Goal: Task Accomplishment & Management: Use online tool/utility

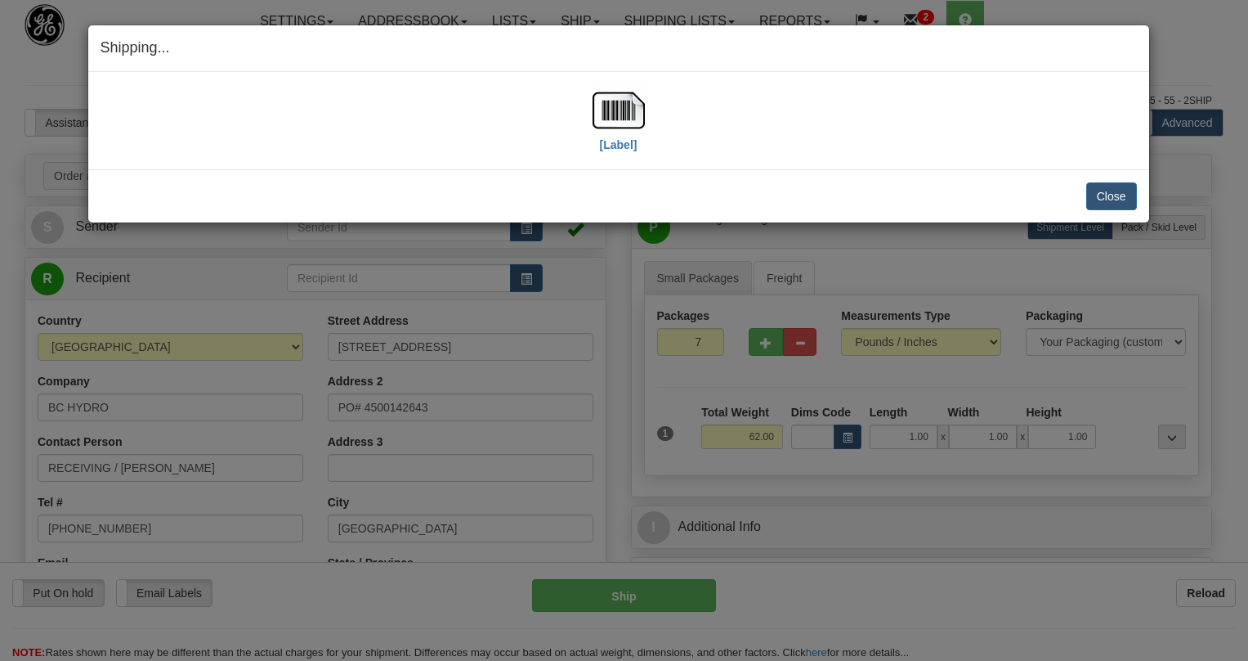
select select "0"
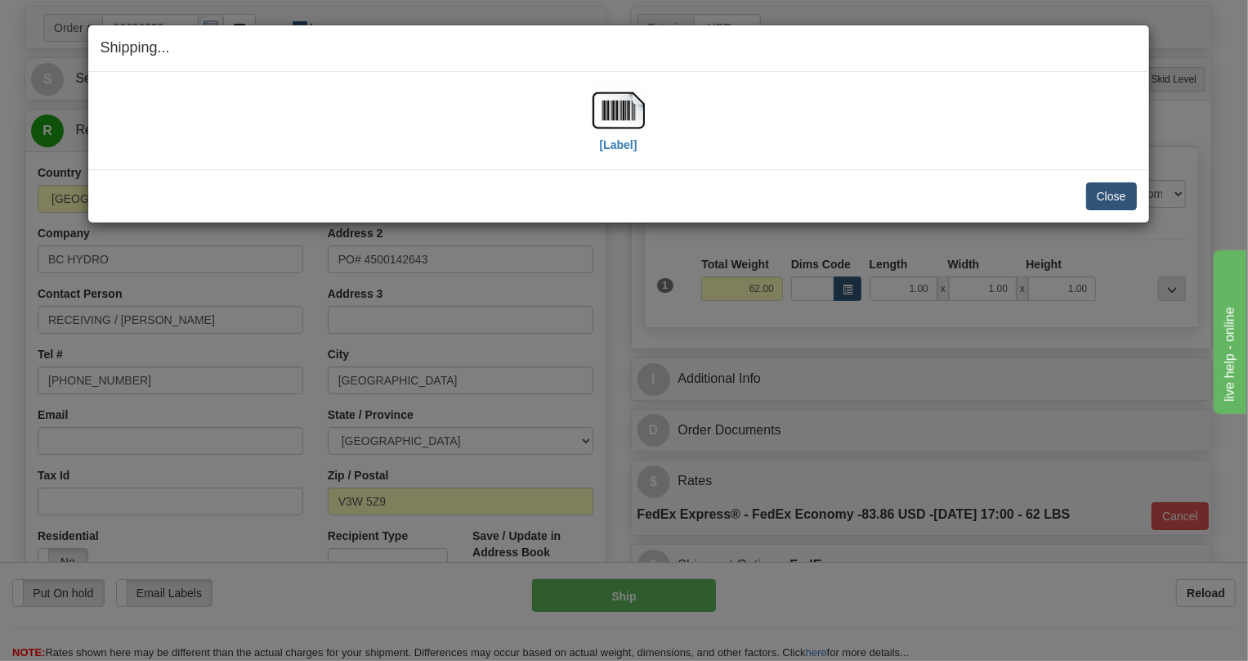
scroll to position [148, 0]
click at [1112, 198] on button "Close" at bounding box center [1111, 196] width 51 height 28
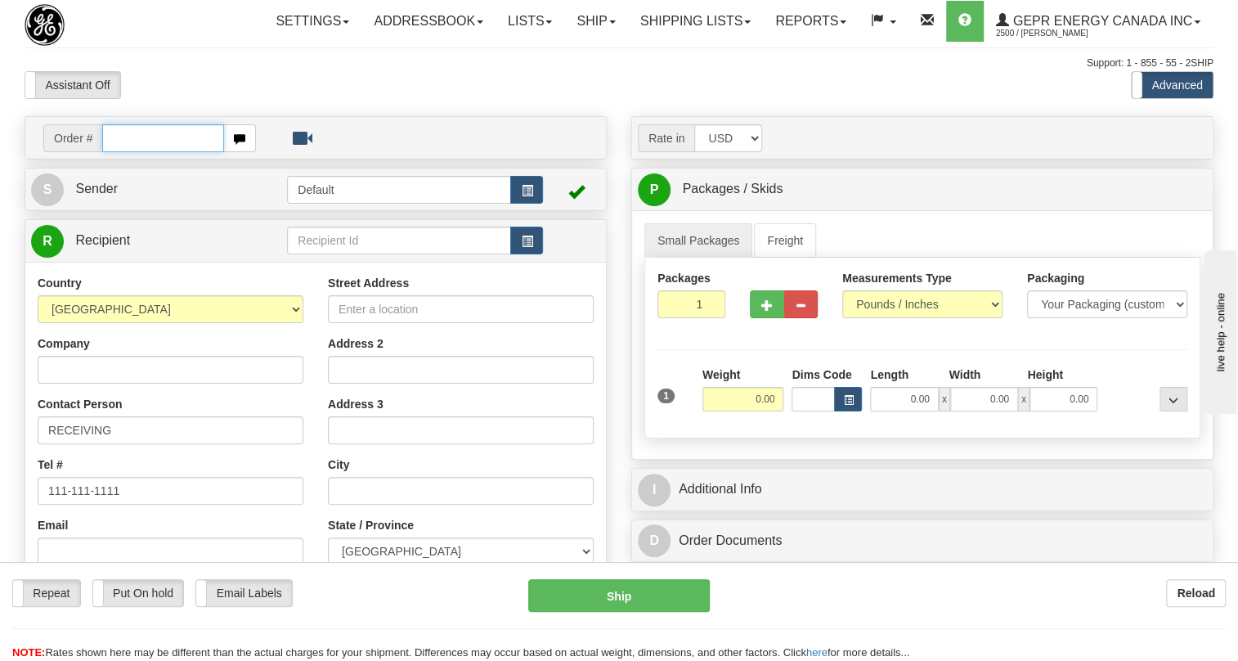
paste input "0086690721"
click at [124, 152] on input "0086690721" at bounding box center [163, 138] width 122 height 28
type input "86690721"
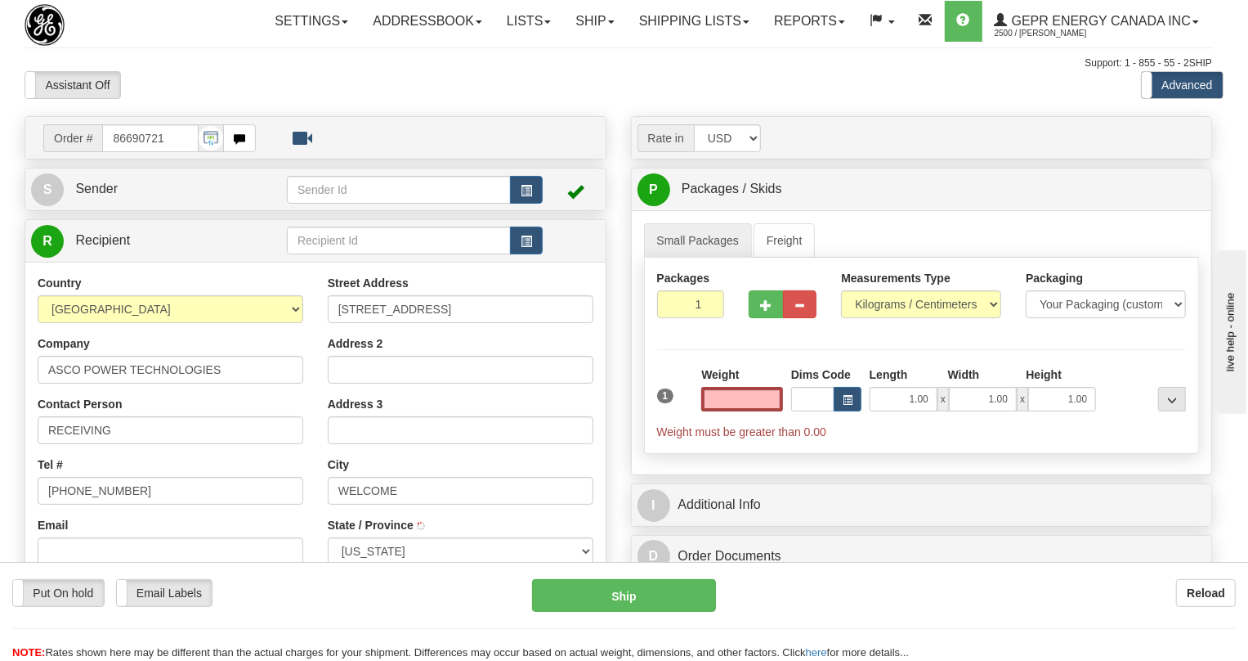
select select "NC"
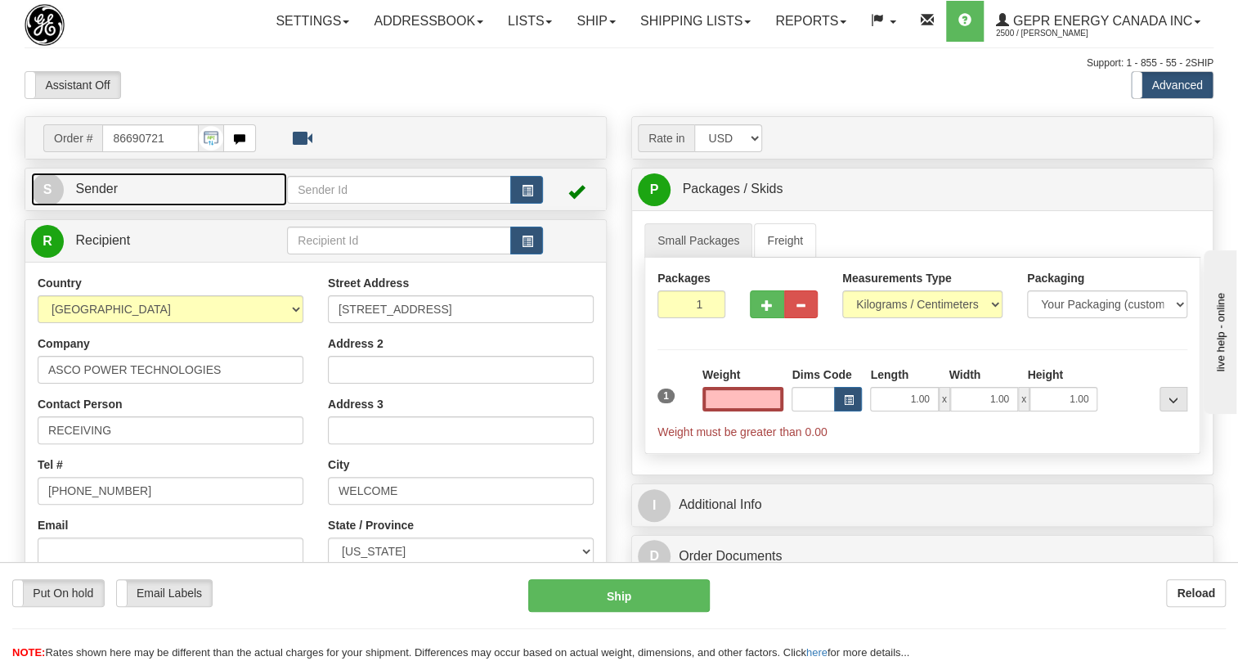
type input "0.00"
click at [117, 195] on span "Sender" at bounding box center [96, 188] width 43 height 14
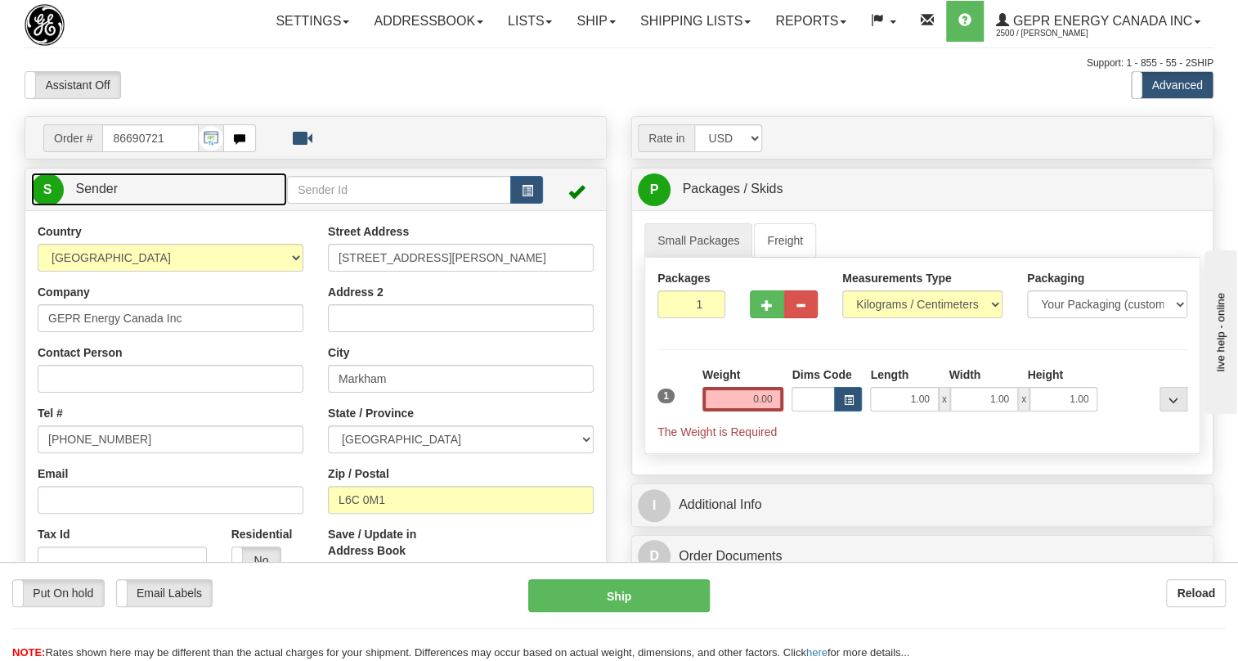
type input "MARKHAM"
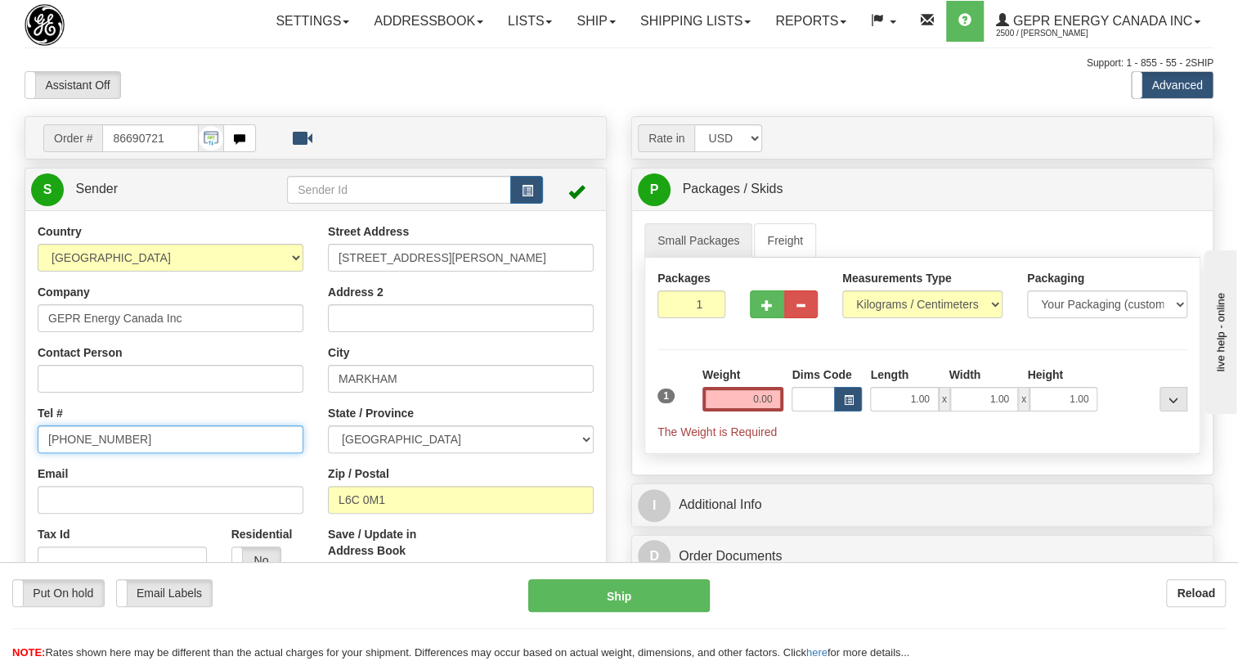
click at [106, 453] on input "[PHONE_NUMBER]" at bounding box center [171, 439] width 266 height 28
paste input "[PHONE_NUMBER]"
type input "[PHONE_NUMBER]"
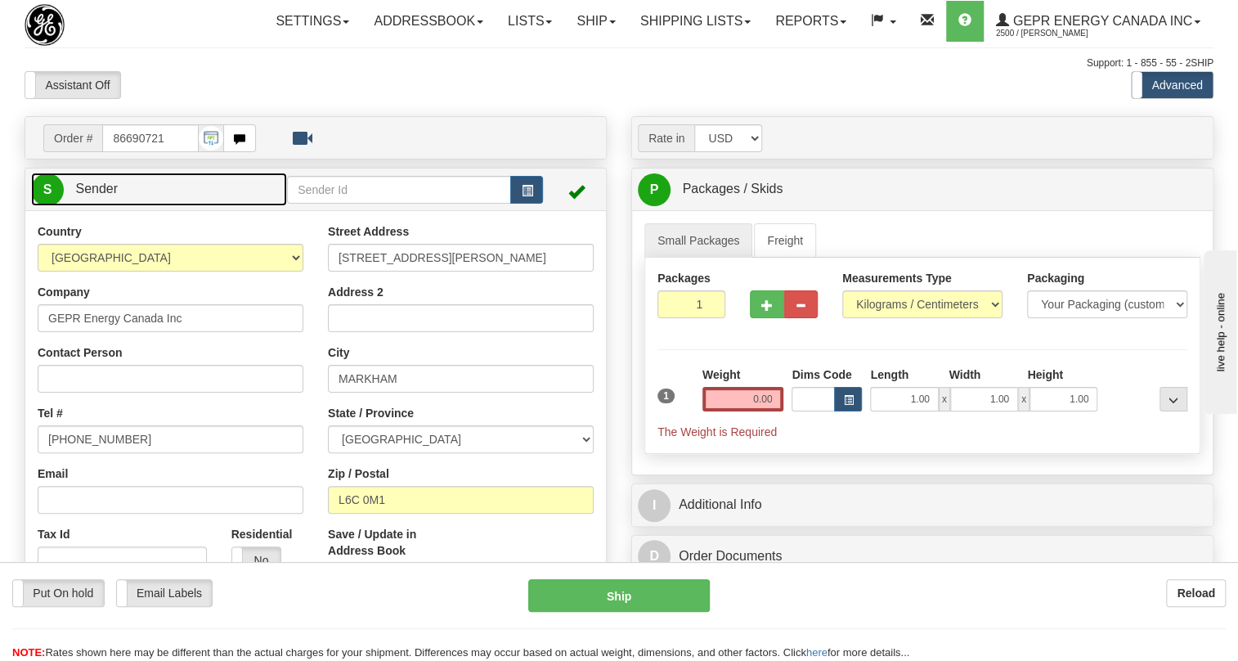
click at [97, 195] on span "Sender" at bounding box center [96, 188] width 43 height 14
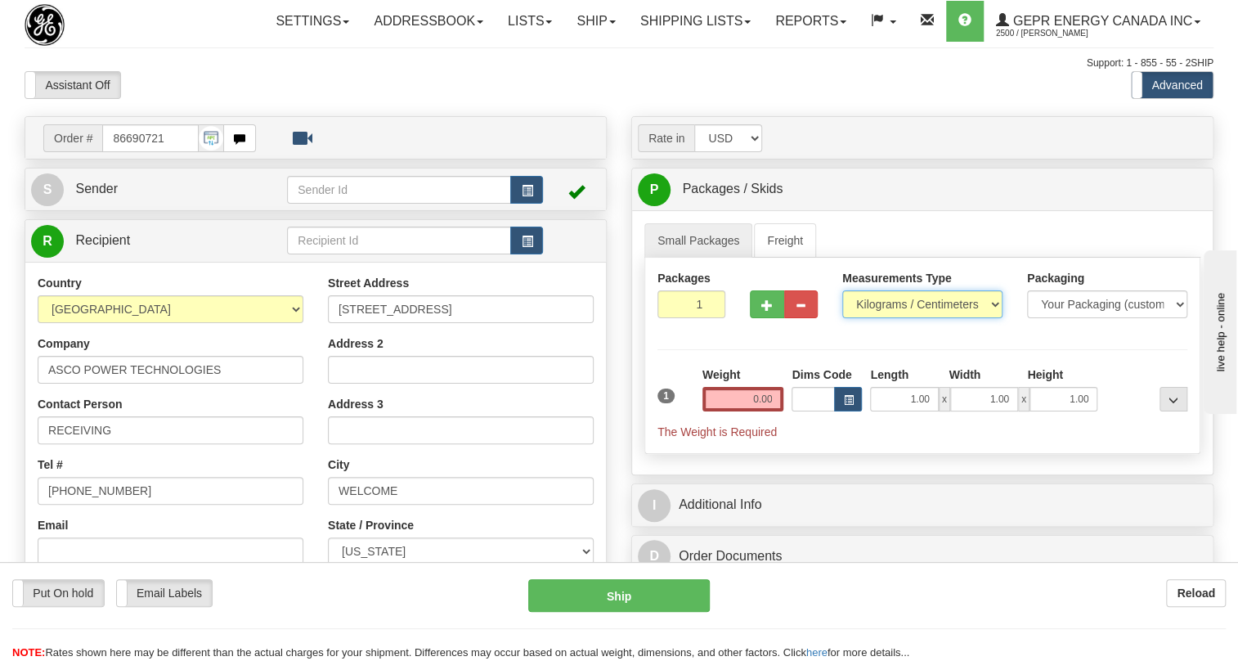
click at [877, 318] on select "Pounds / Inches Kilograms / Centimeters" at bounding box center [922, 304] width 160 height 28
select select "0"
click at [842, 318] on select "Pounds / Inches Kilograms / Centimeters" at bounding box center [922, 304] width 160 height 28
click at [741, 423] on div "Weight 0.00" at bounding box center [743, 394] width 90 height 57
click at [745, 411] on input "0.00" at bounding box center [743, 399] width 82 height 25
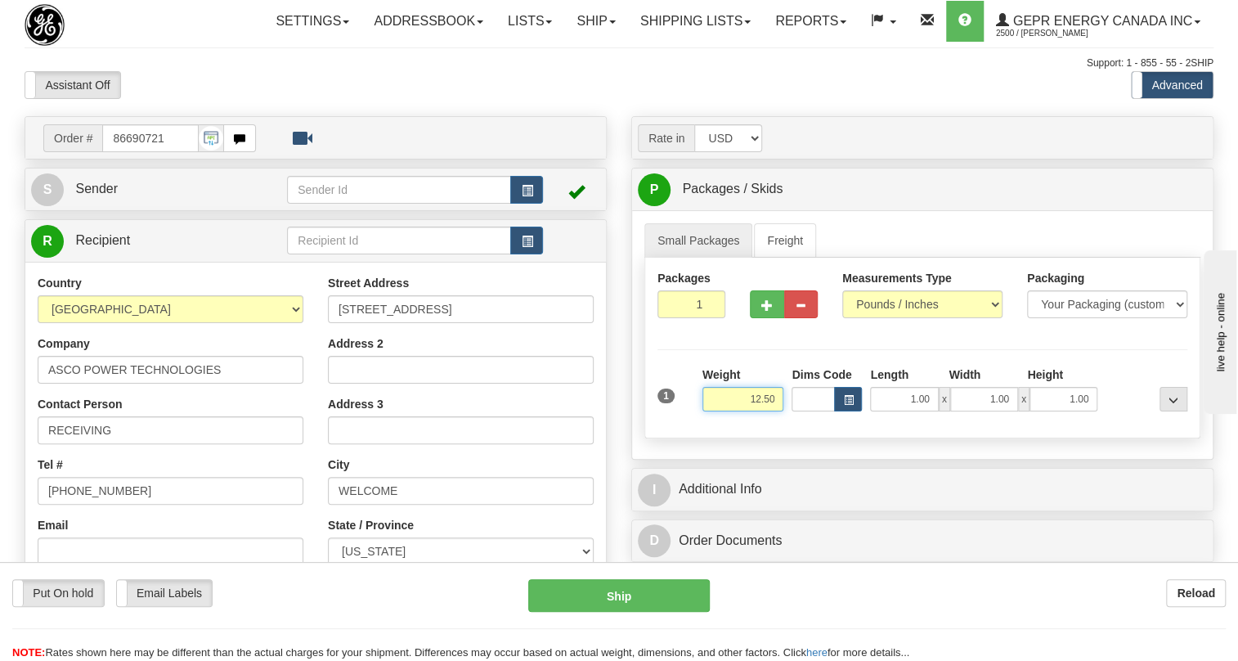
type input "12.50"
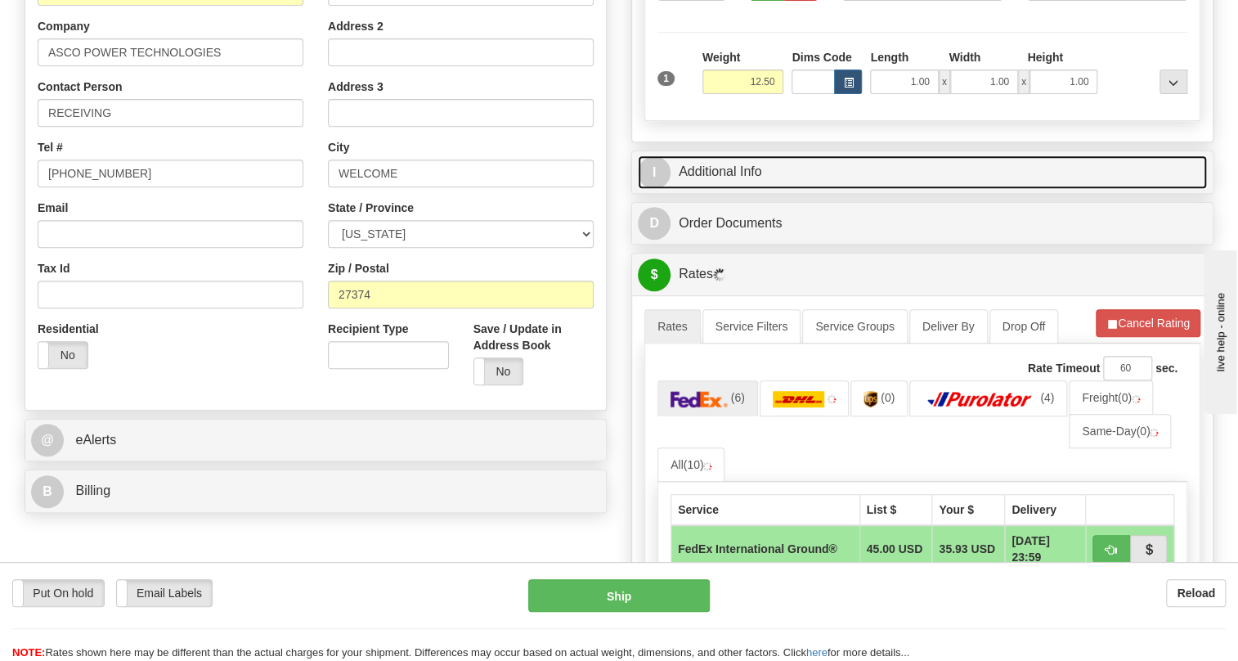
scroll to position [371, 0]
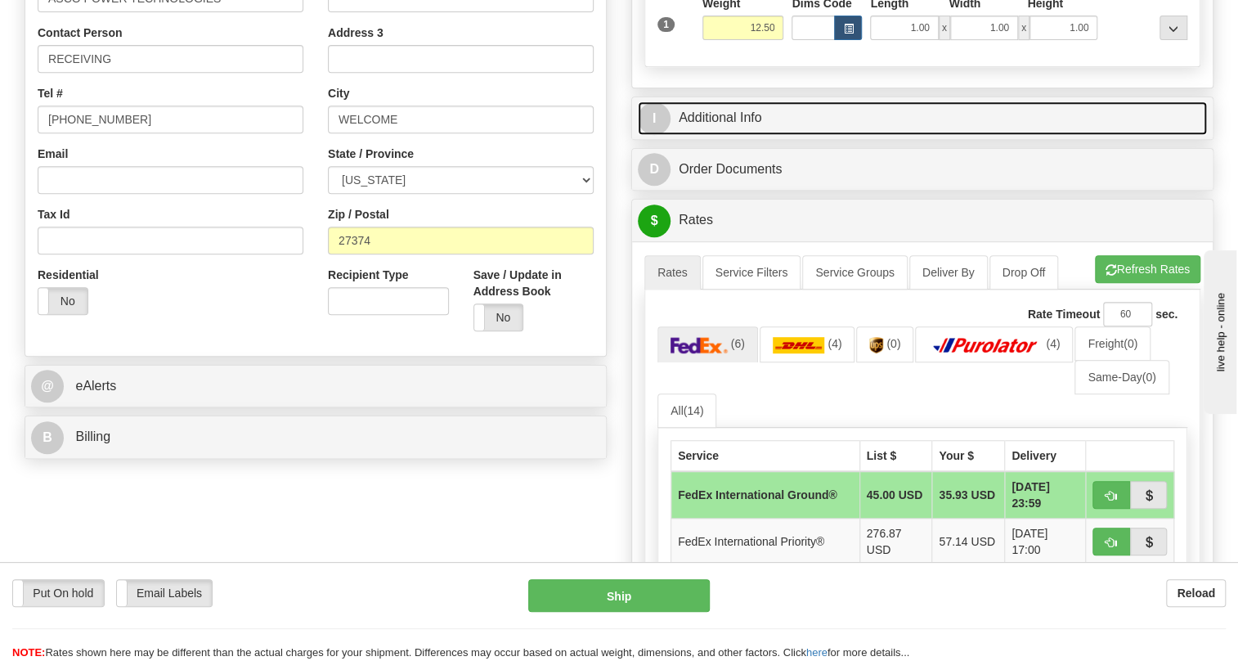
click at [746, 135] on link "I Additional Info" at bounding box center [922, 118] width 569 height 34
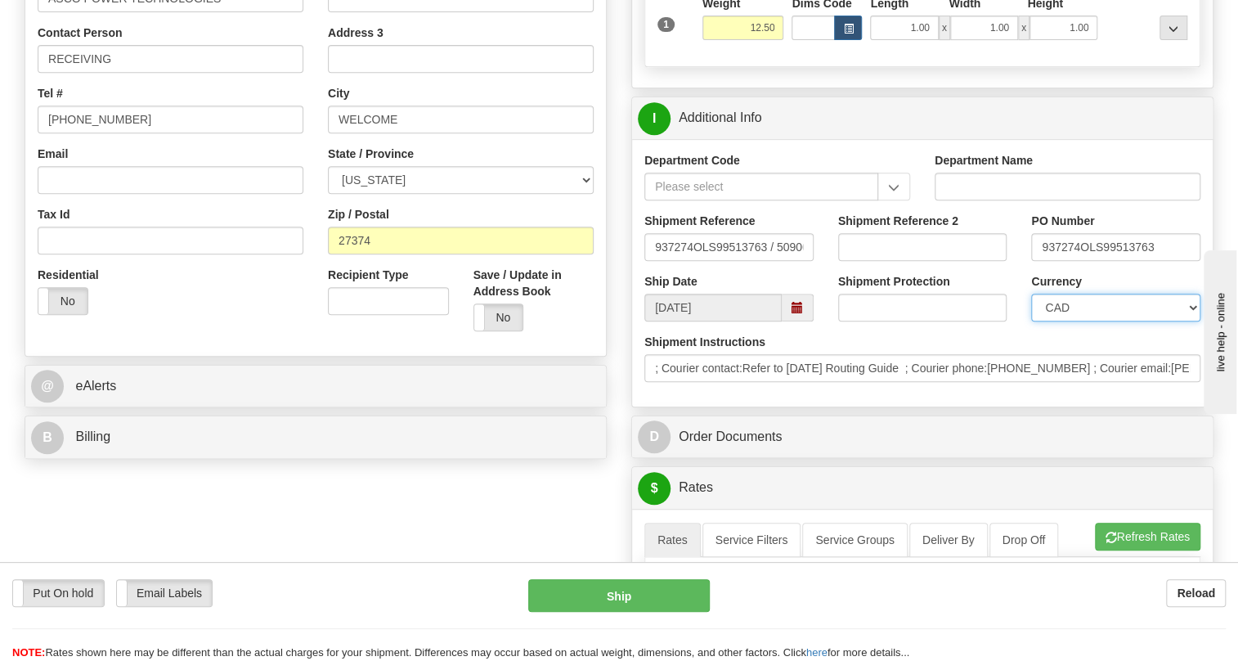
click at [1087, 321] on select "CAD USD EUR ZAR RON ANG ARN AUD AUS AWG BBD BFR BGN BHD BMD BND BRC BRL CHP CKZ…" at bounding box center [1115, 307] width 169 height 28
select select "1"
click at [1031, 321] on select "CAD USD EUR ZAR RON ANG ARN AUD AUS AWG BBD BFR BGN BHD BMD BND BRC BRL CHP CKZ…" at bounding box center [1115, 307] width 169 height 28
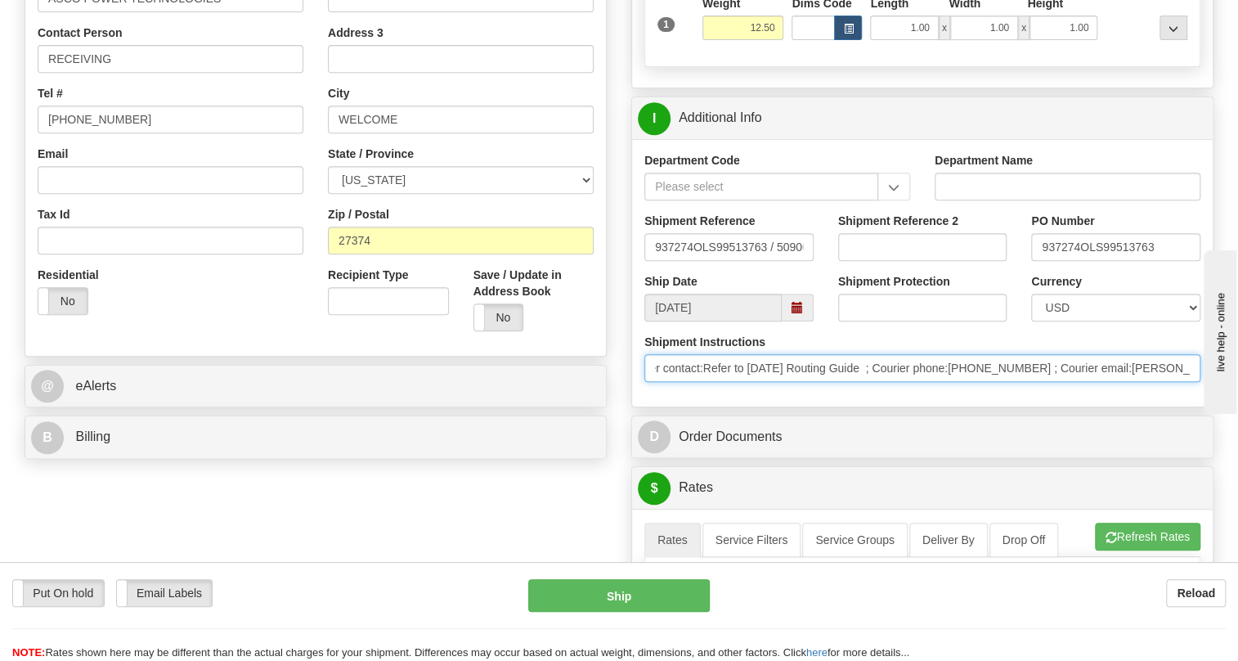
scroll to position [0, 127]
drag, startPoint x: 1126, startPoint y: 405, endPoint x: 1099, endPoint y: 406, distance: 27.0
click at [1099, 382] on input "; Courier contact:Refer to 1/6/25 Routing Guide ; Courier phone:000-0 00-0000 ;…" at bounding box center [922, 368] width 556 height 28
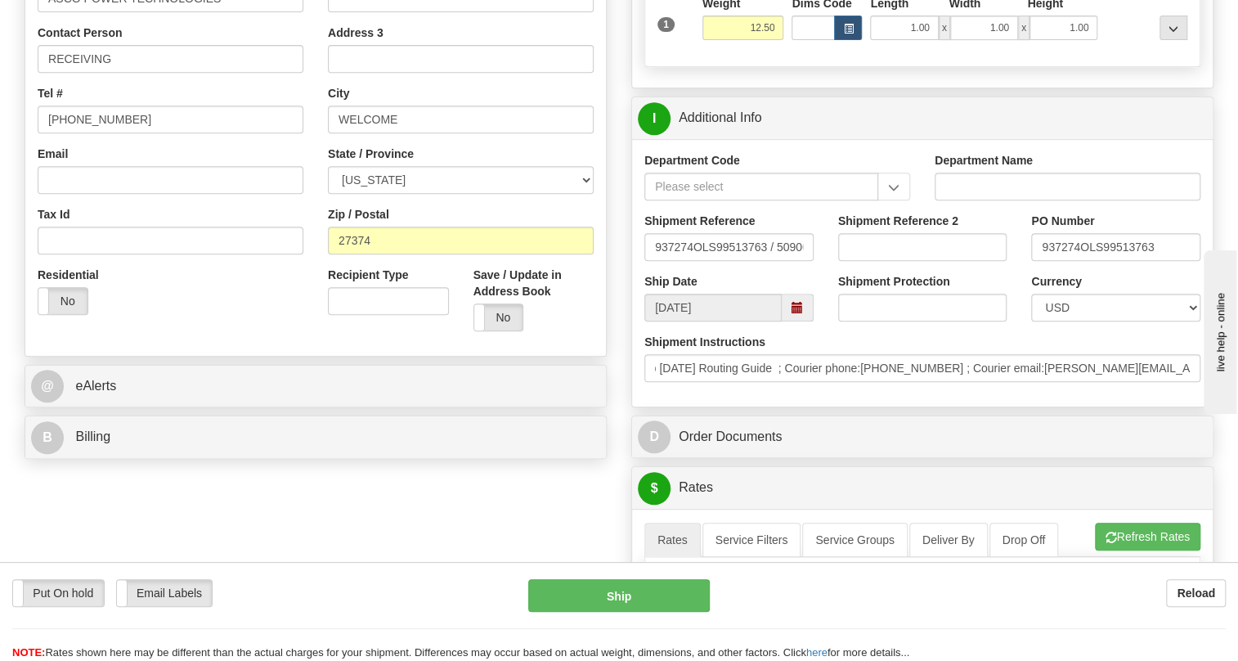
scroll to position [0, 0]
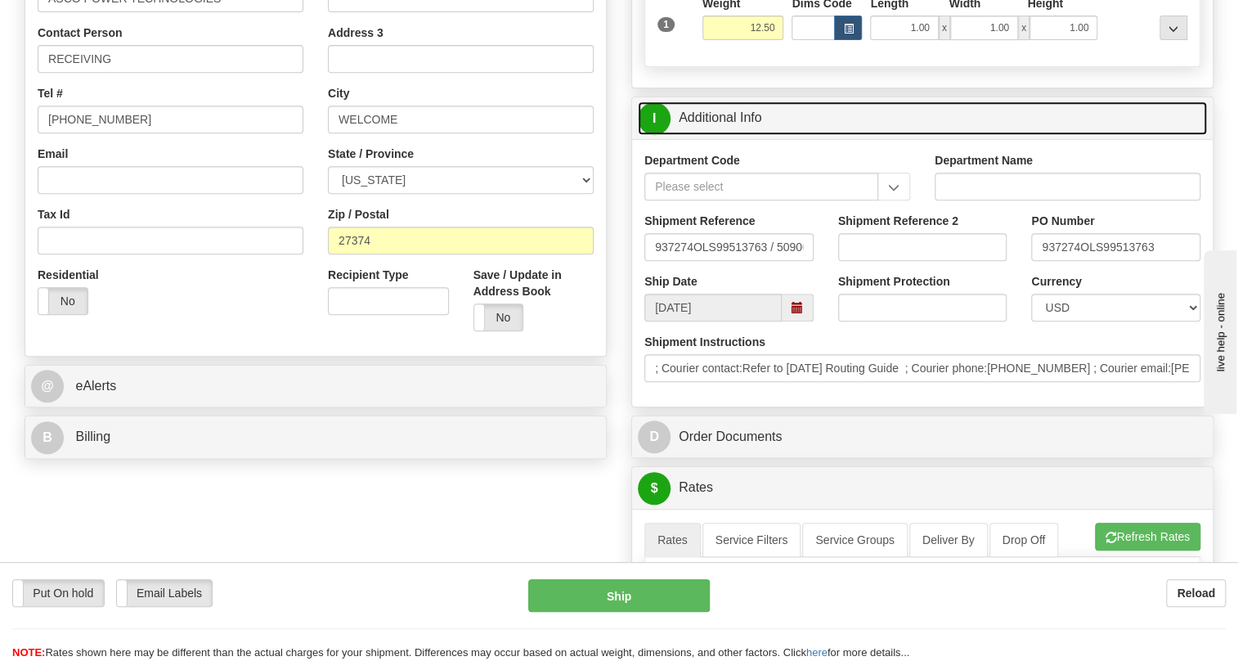
click at [740, 135] on link "I Additional Info" at bounding box center [922, 118] width 569 height 34
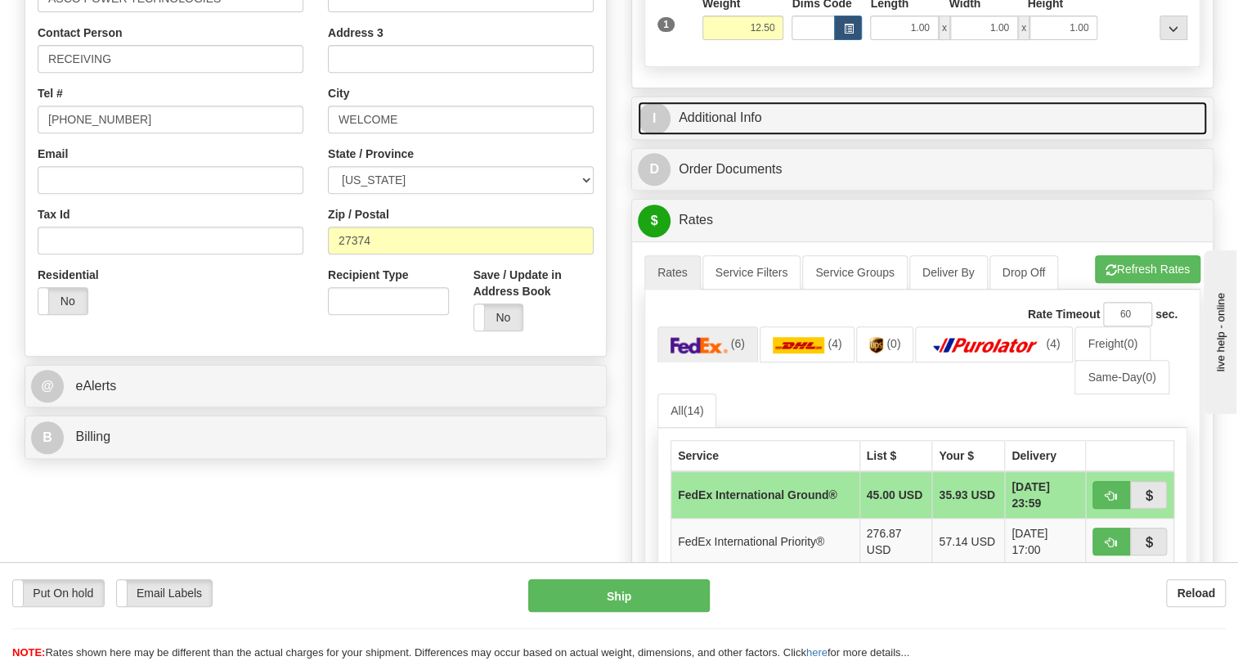
scroll to position [446, 0]
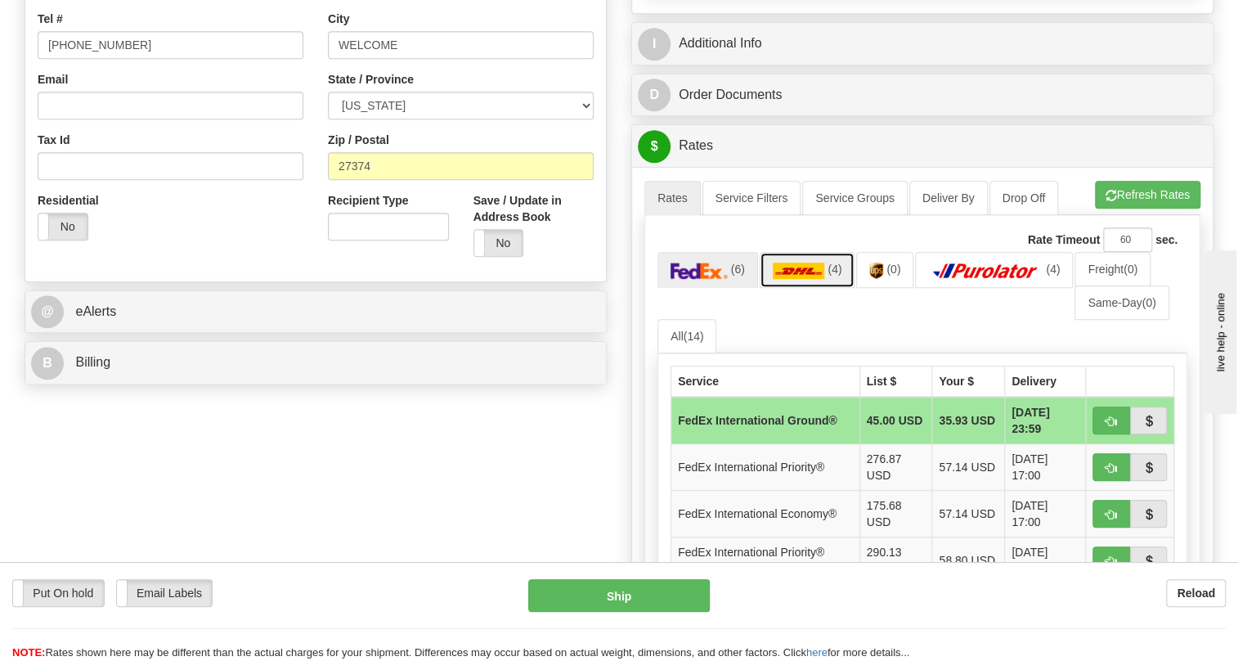
click at [808, 279] on img at bounding box center [798, 270] width 52 height 16
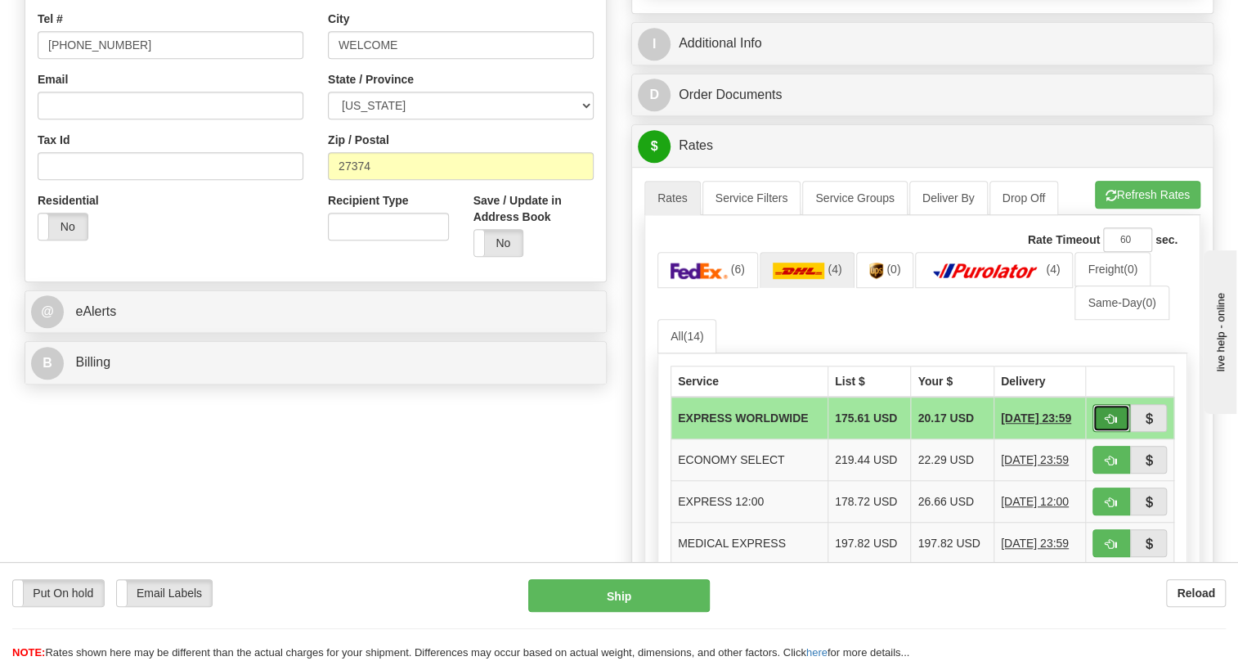
click at [1106, 424] on span "button" at bounding box center [1110, 419] width 11 height 11
type input "P"
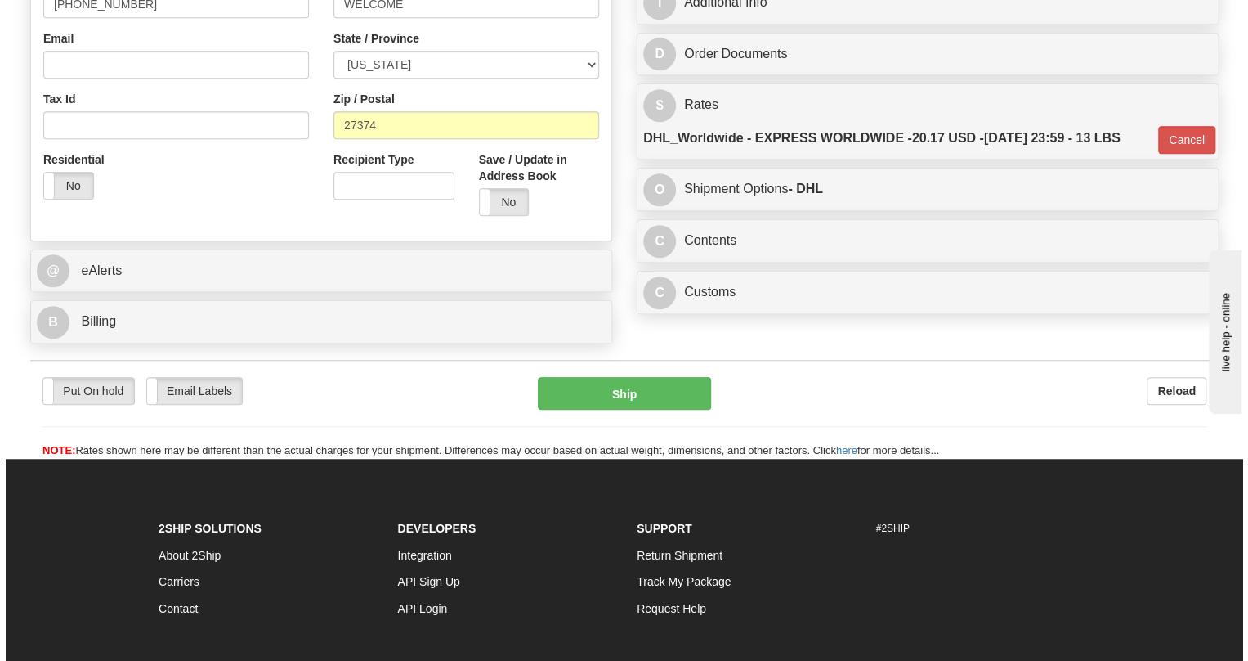
scroll to position [520, 0]
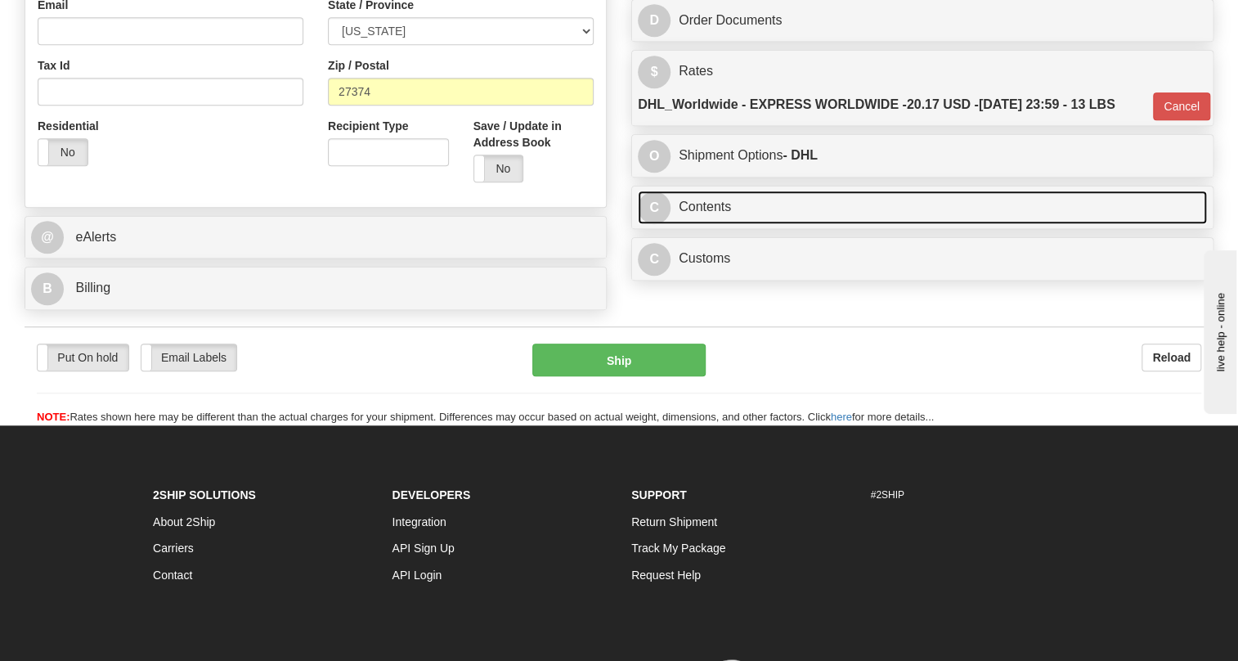
click at [716, 224] on link "C Contents" at bounding box center [922, 207] width 569 height 34
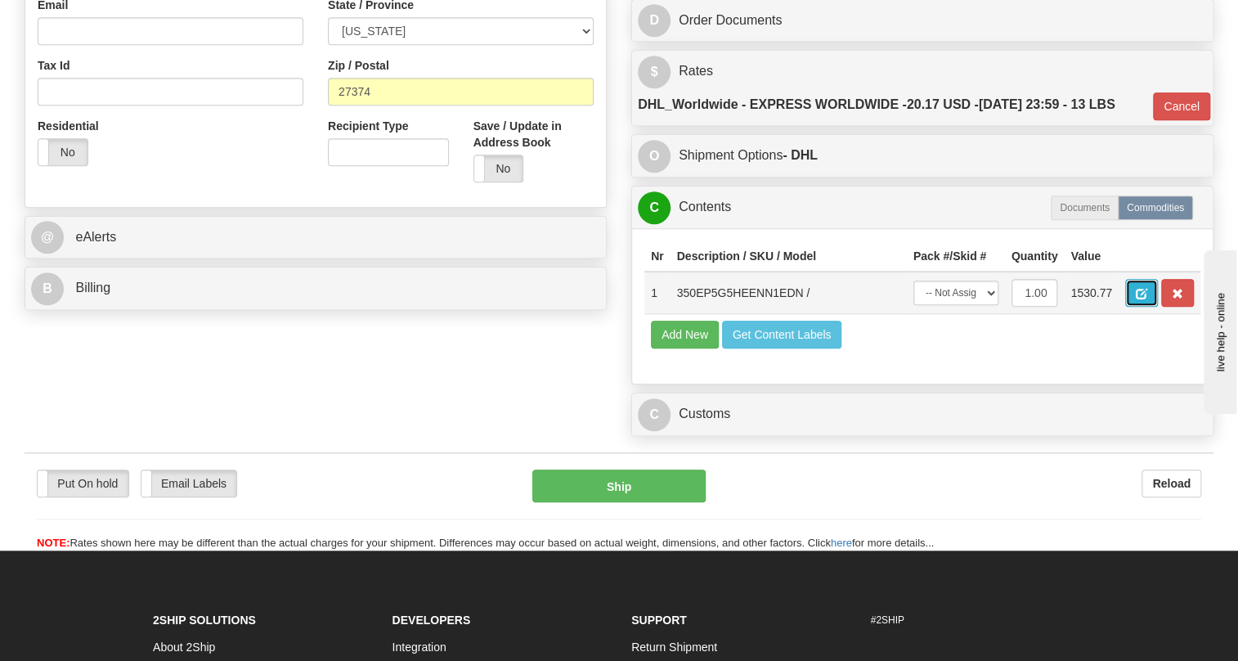
click at [1135, 307] on button "button" at bounding box center [1141, 293] width 33 height 28
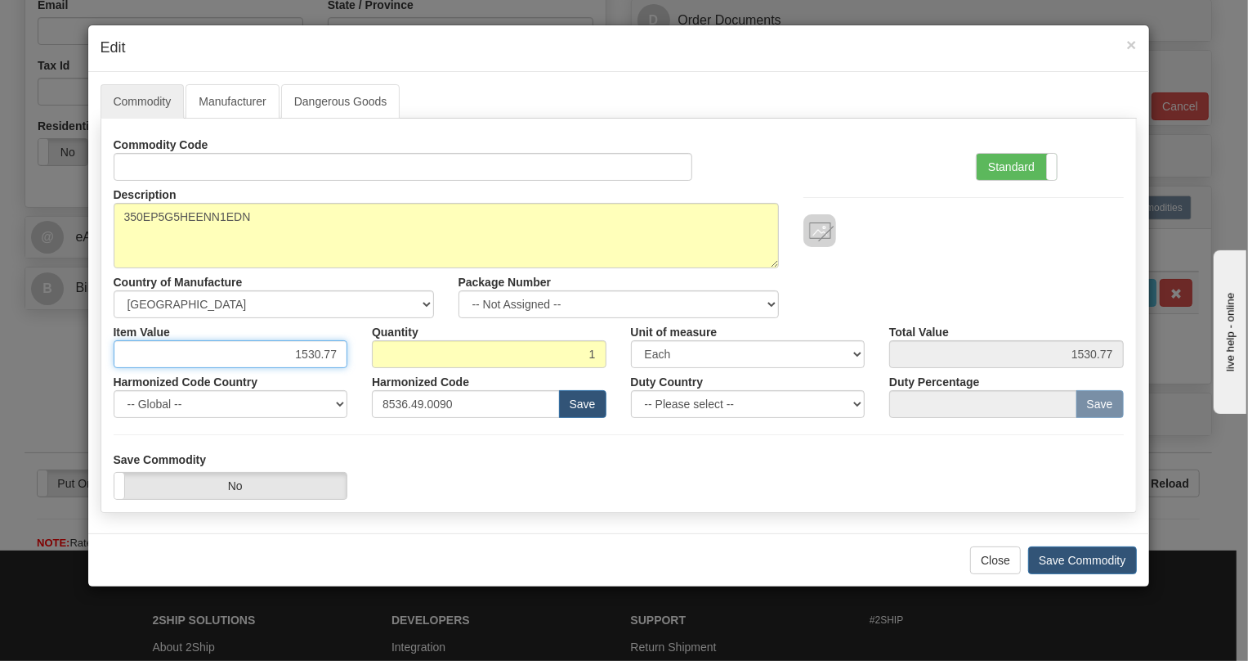
click at [326, 354] on input "1530.77" at bounding box center [231, 354] width 235 height 28
type input "1629.77"
click at [1008, 159] on label "Standard" at bounding box center [1017, 167] width 80 height 26
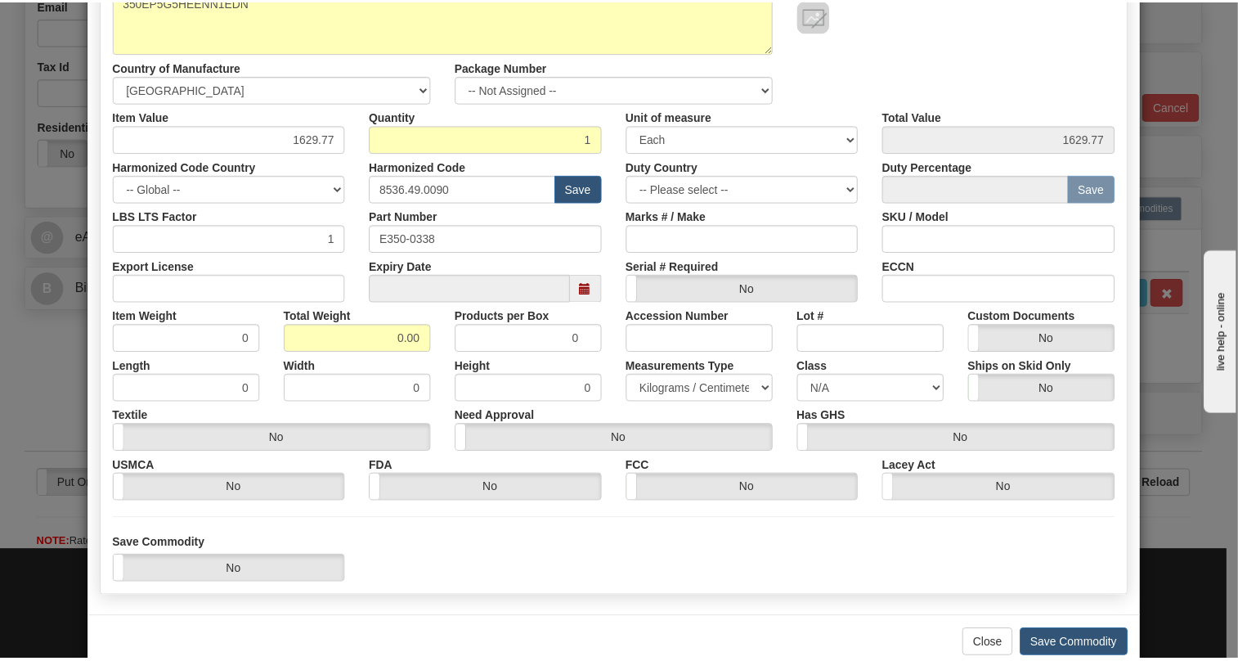
scroll to position [222, 0]
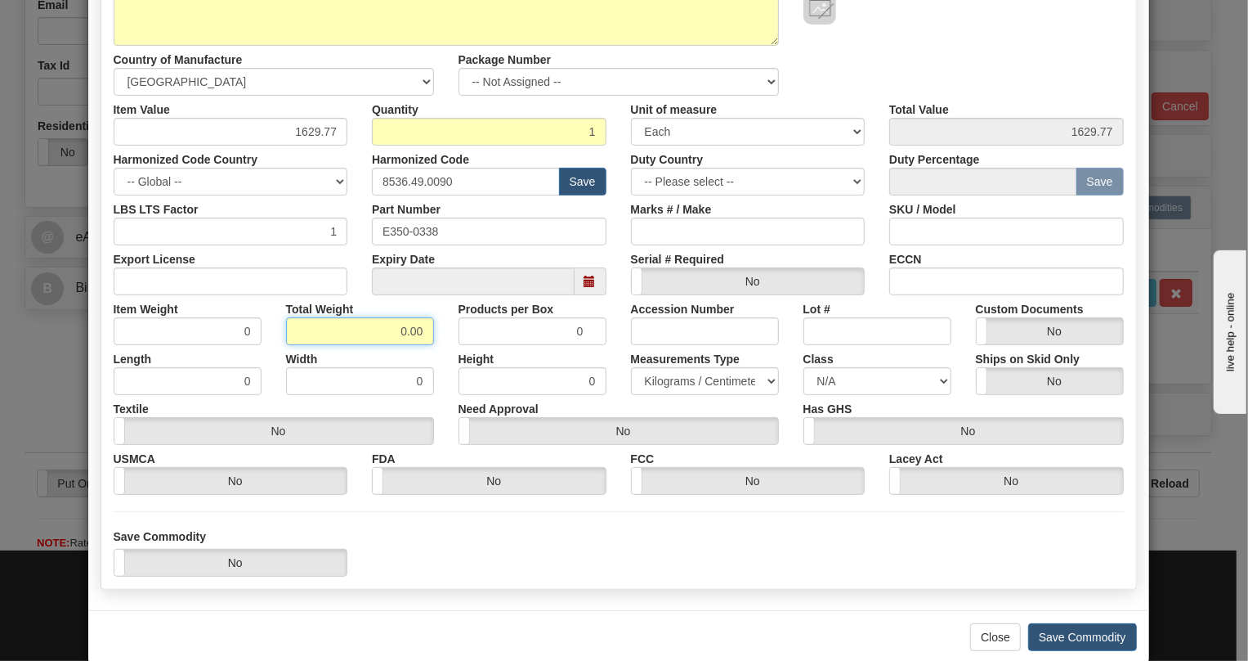
click at [387, 335] on input "0.00" at bounding box center [360, 331] width 148 height 28
type input "1.00"
type input "1.0000"
click at [691, 384] on select "Pounds / Inches Kilograms / Centimeters" at bounding box center [705, 381] width 148 height 28
select select "0"
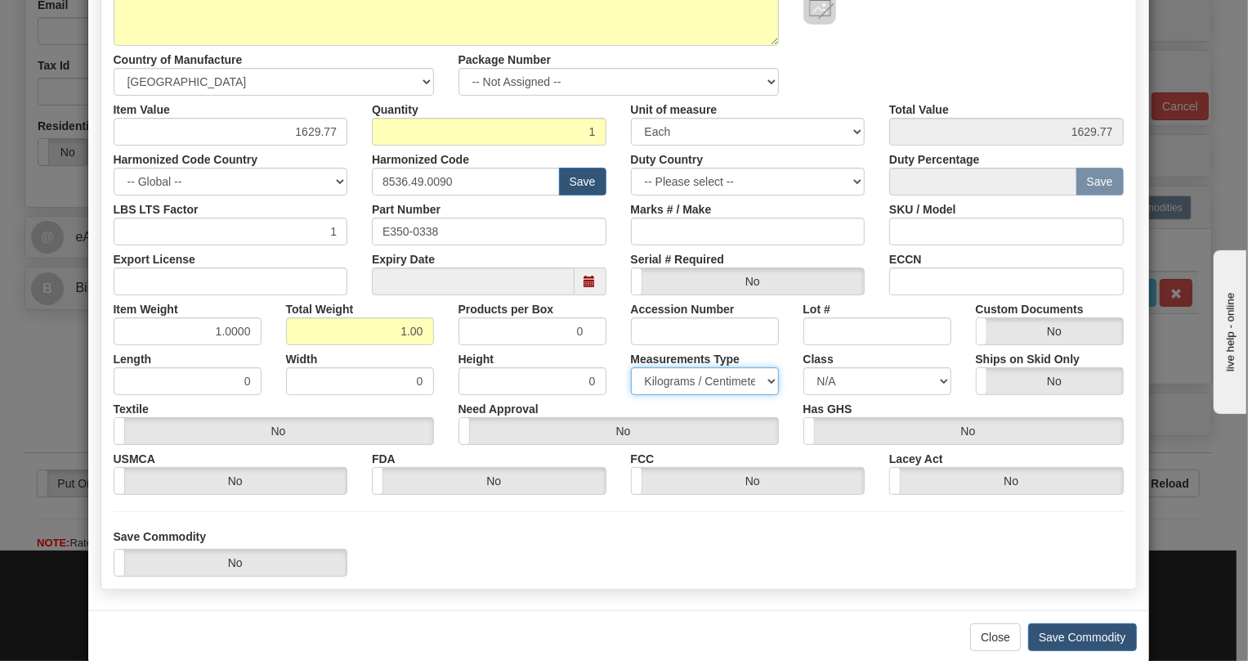
click at [631, 367] on select "Pounds / Inches Kilograms / Centimeters" at bounding box center [705, 381] width 148 height 28
click at [1070, 638] on button "Save Commodity" at bounding box center [1082, 637] width 109 height 28
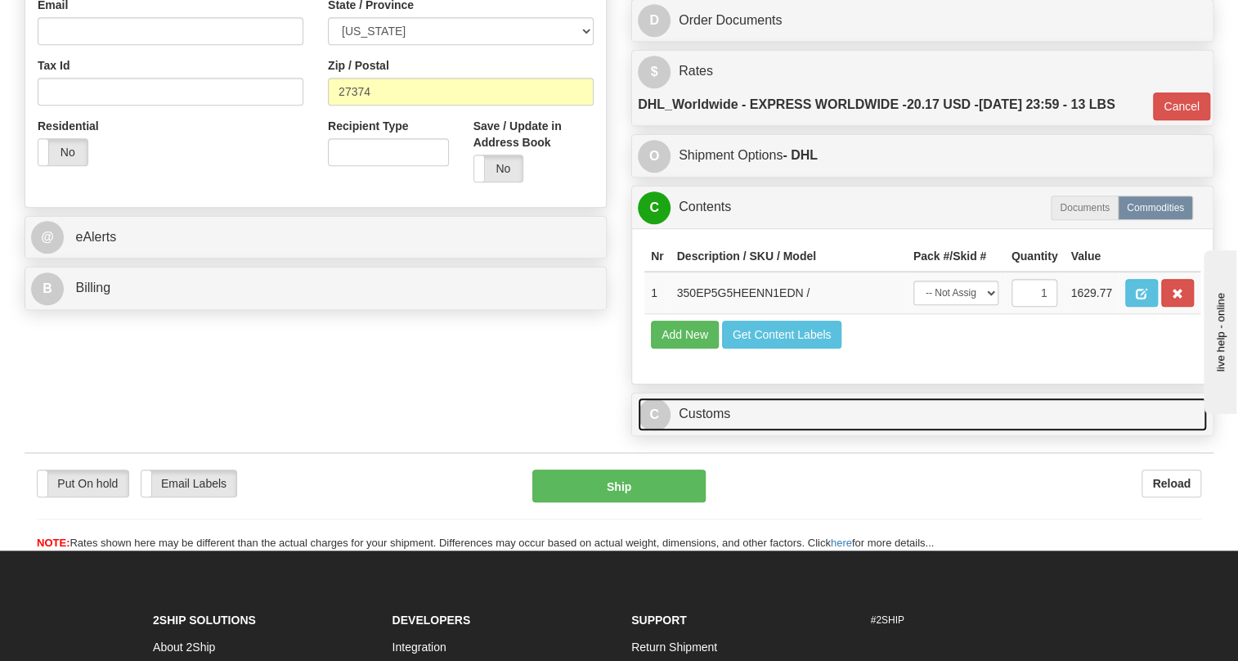
click at [714, 431] on link "C Customs" at bounding box center [922, 414] width 569 height 34
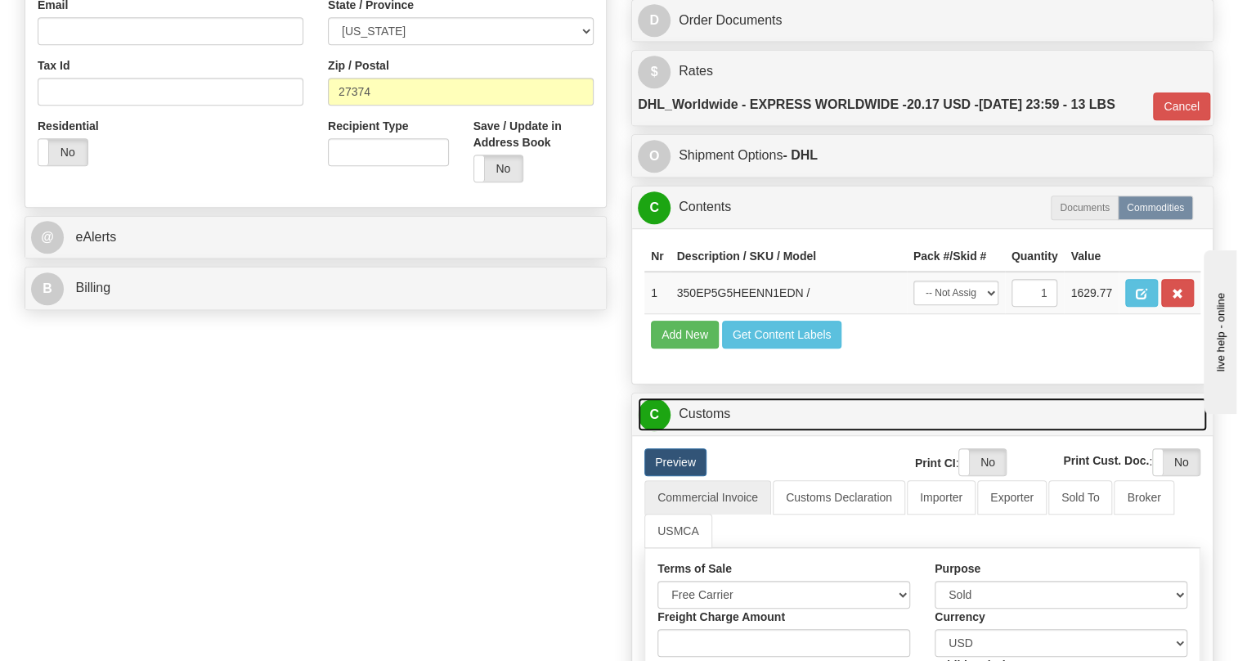
click at [714, 431] on link "C Customs" at bounding box center [922, 414] width 569 height 34
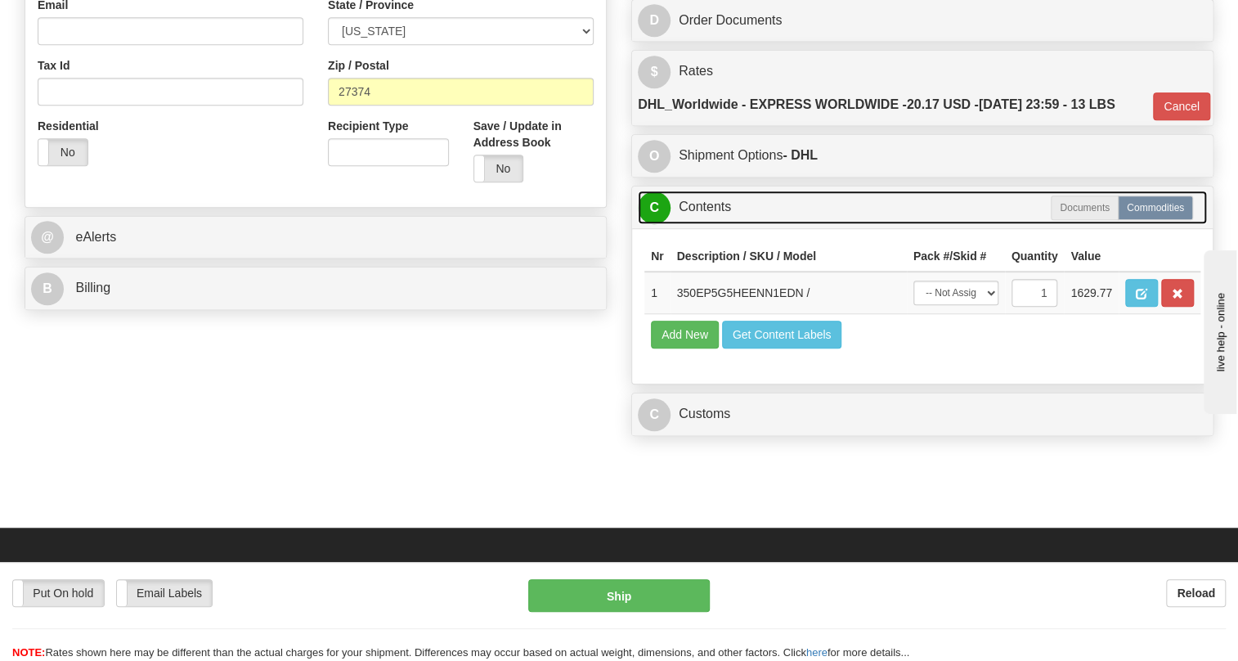
click at [715, 224] on link "C Contents" at bounding box center [922, 207] width 569 height 34
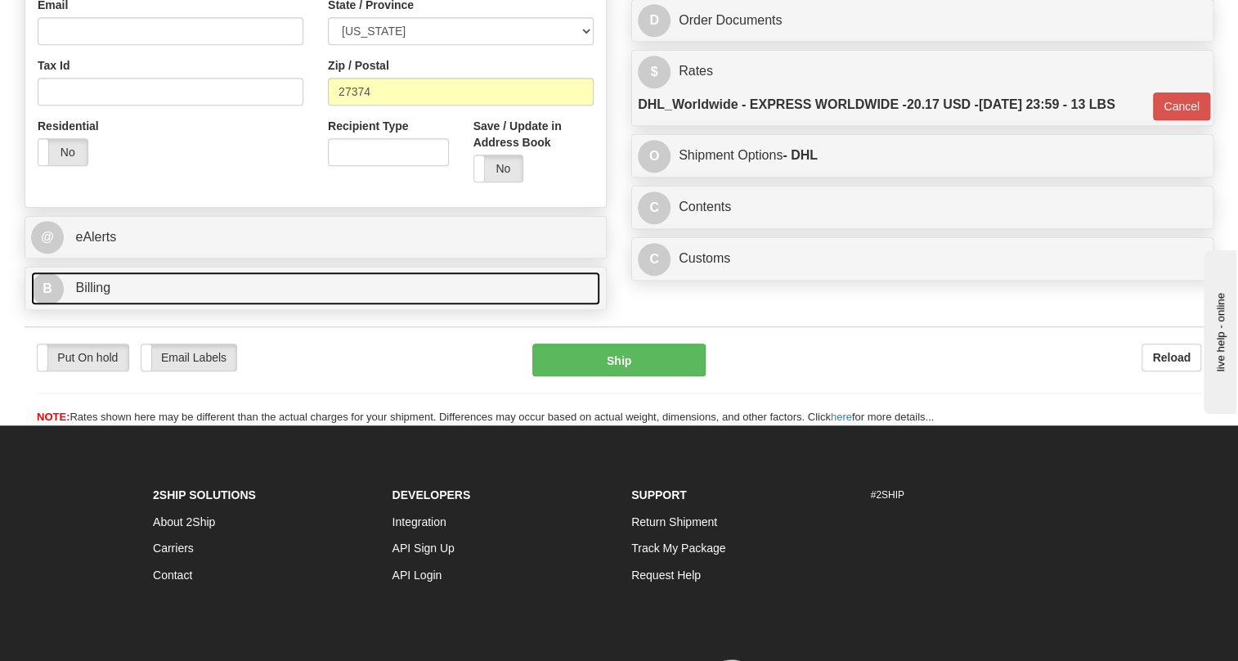
click at [97, 294] on span "Billing" at bounding box center [92, 287] width 35 height 14
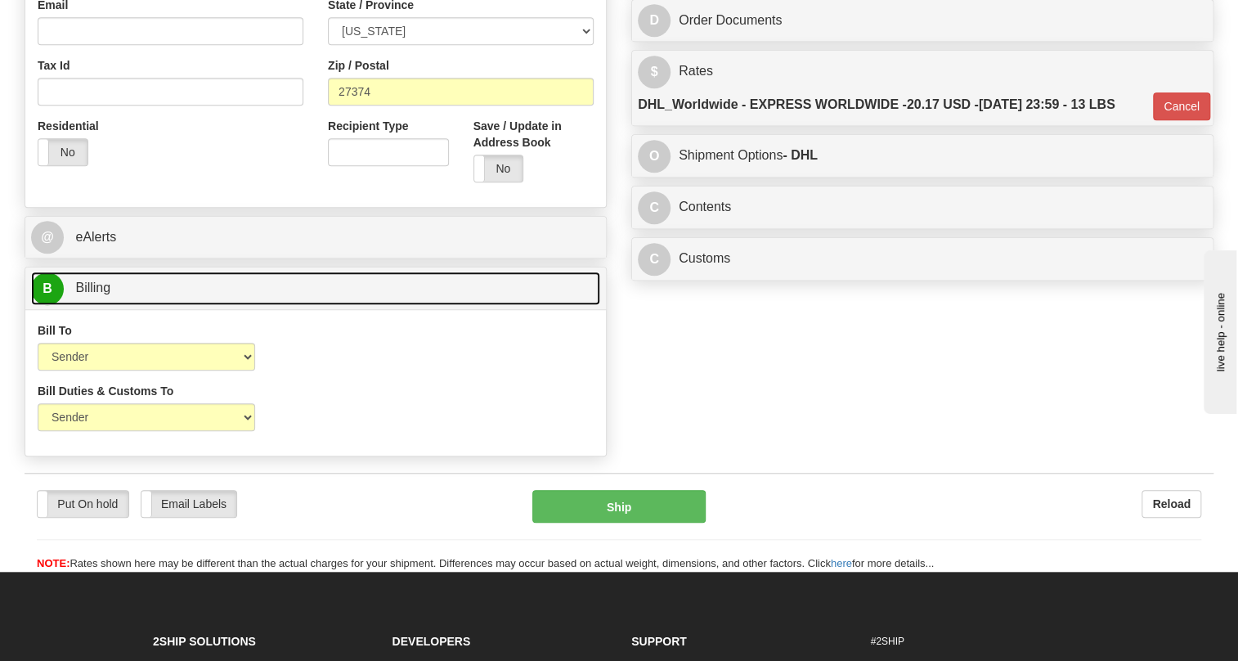
click at [97, 294] on span "Billing" at bounding box center [92, 287] width 35 height 14
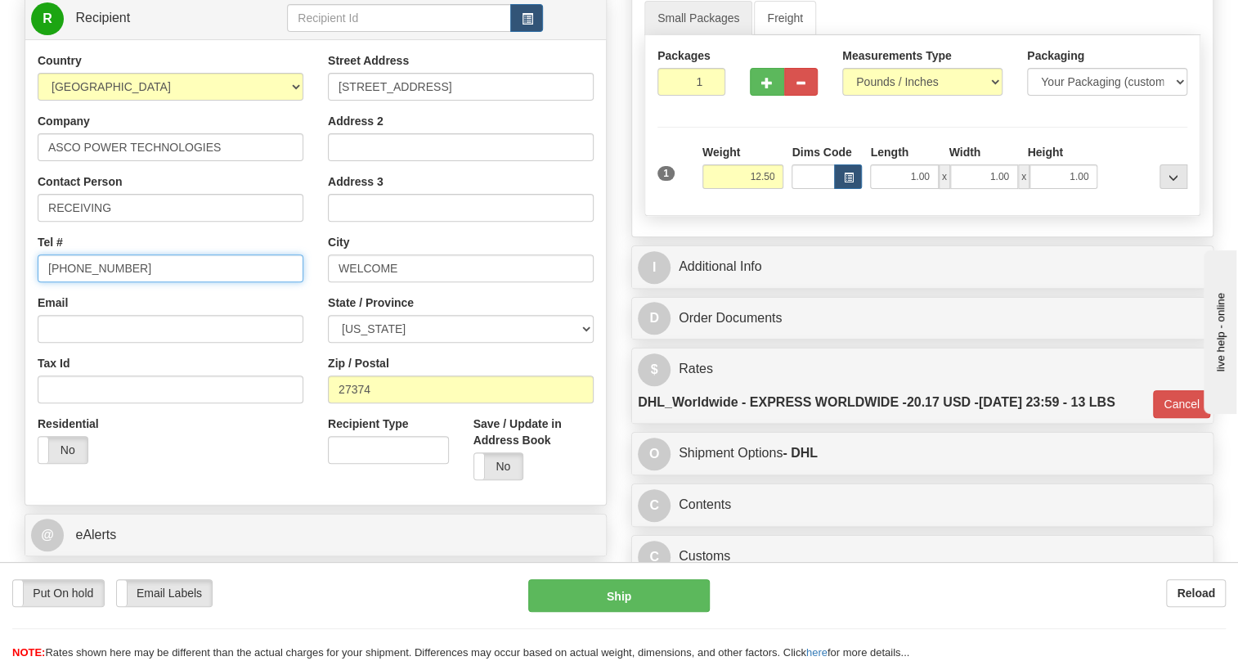
click at [89, 282] on input "[PHONE_NUMBER]" at bounding box center [171, 268] width 266 height 28
type input "111-111-1111"
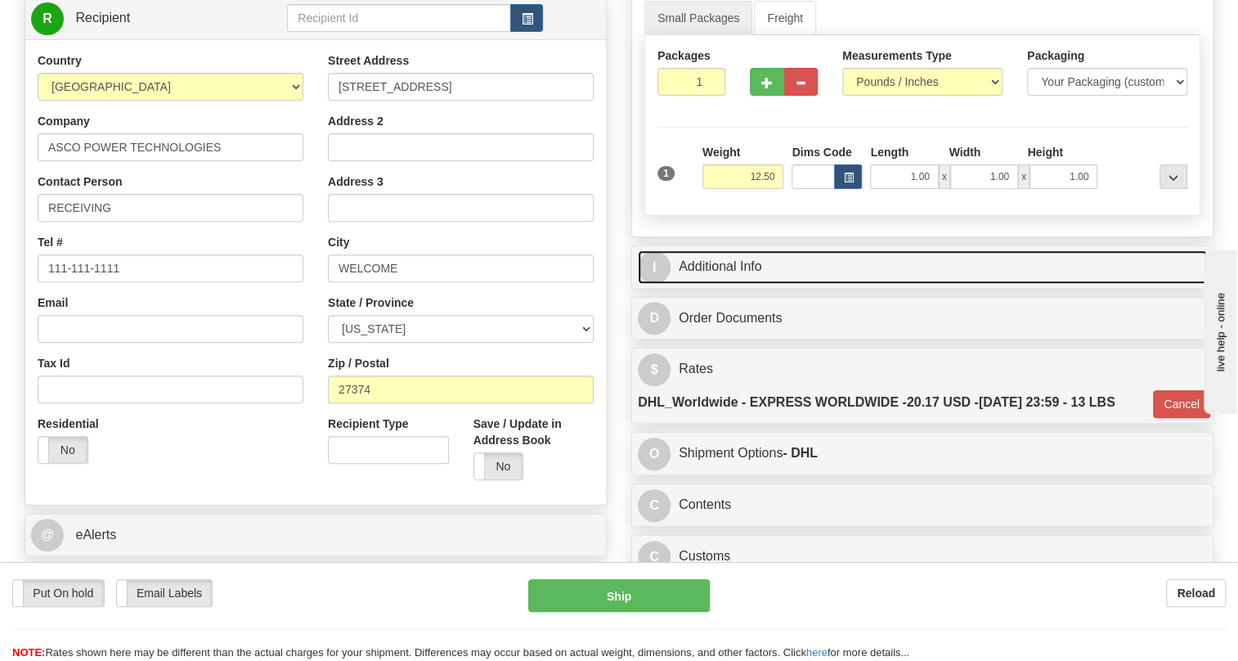
click at [731, 284] on link "I Additional Info" at bounding box center [922, 267] width 569 height 34
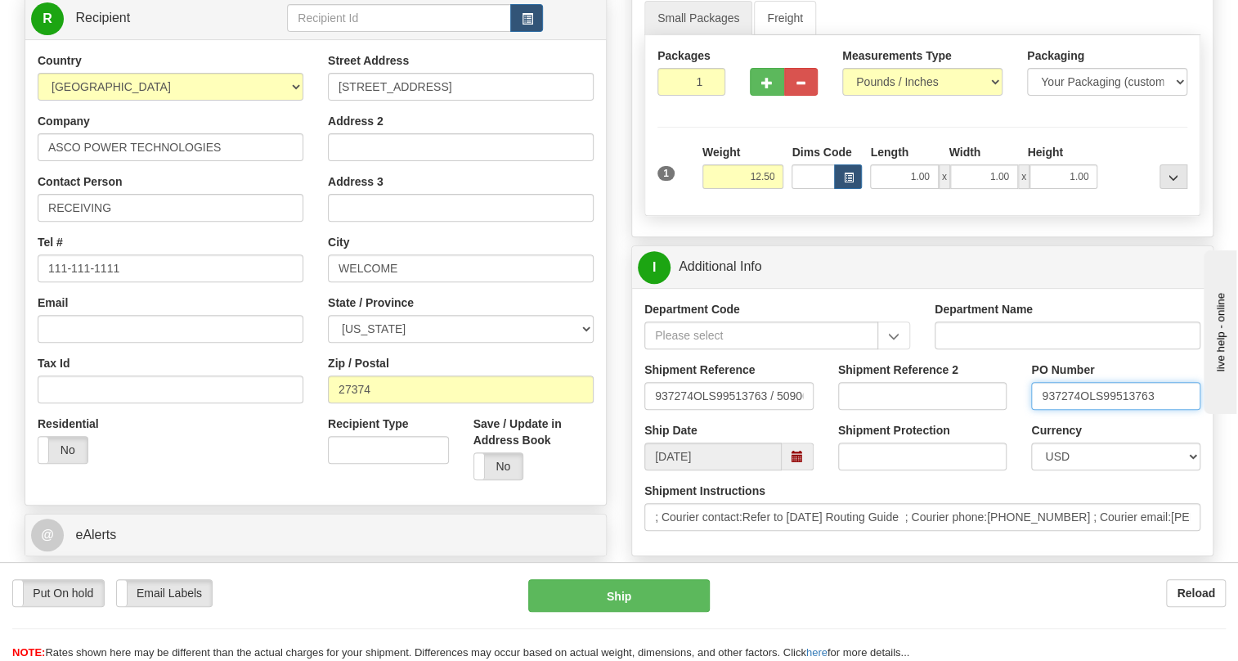
drag, startPoint x: 1079, startPoint y: 433, endPoint x: 1038, endPoint y: 440, distance: 41.4
click at [1038, 410] on input "937274OLS99513763" at bounding box center [1115, 396] width 169 height 28
click at [163, 222] on input "RECEIVING" at bounding box center [171, 208] width 266 height 28
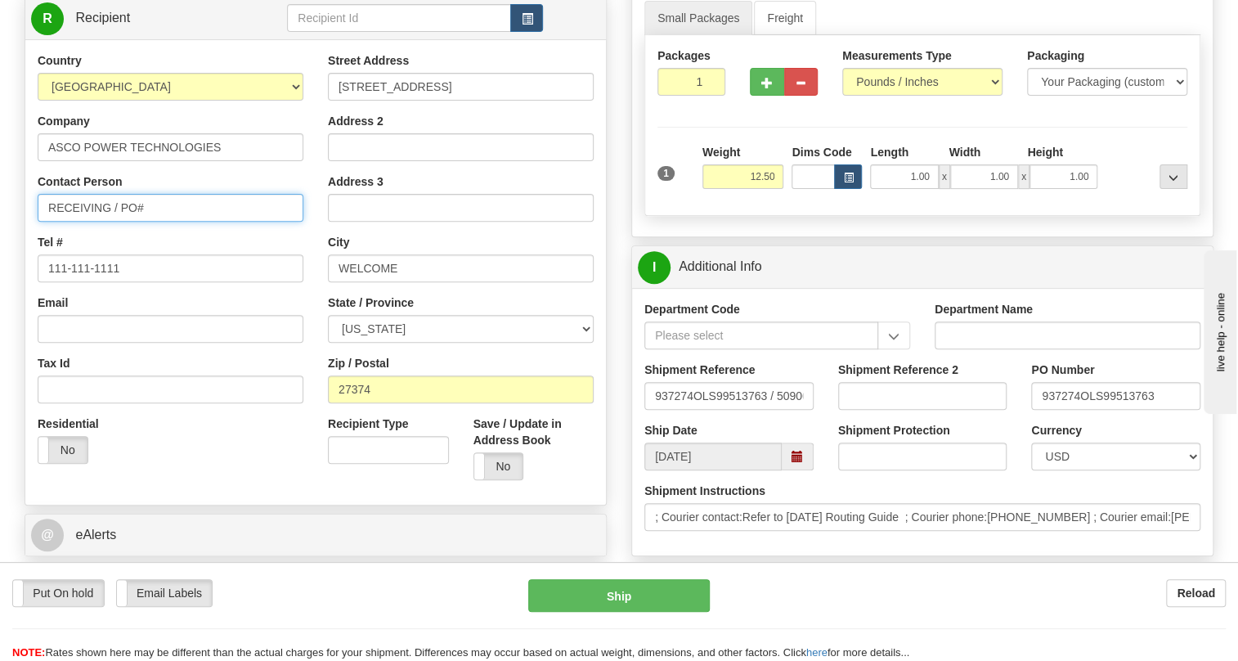
paste input "937274"
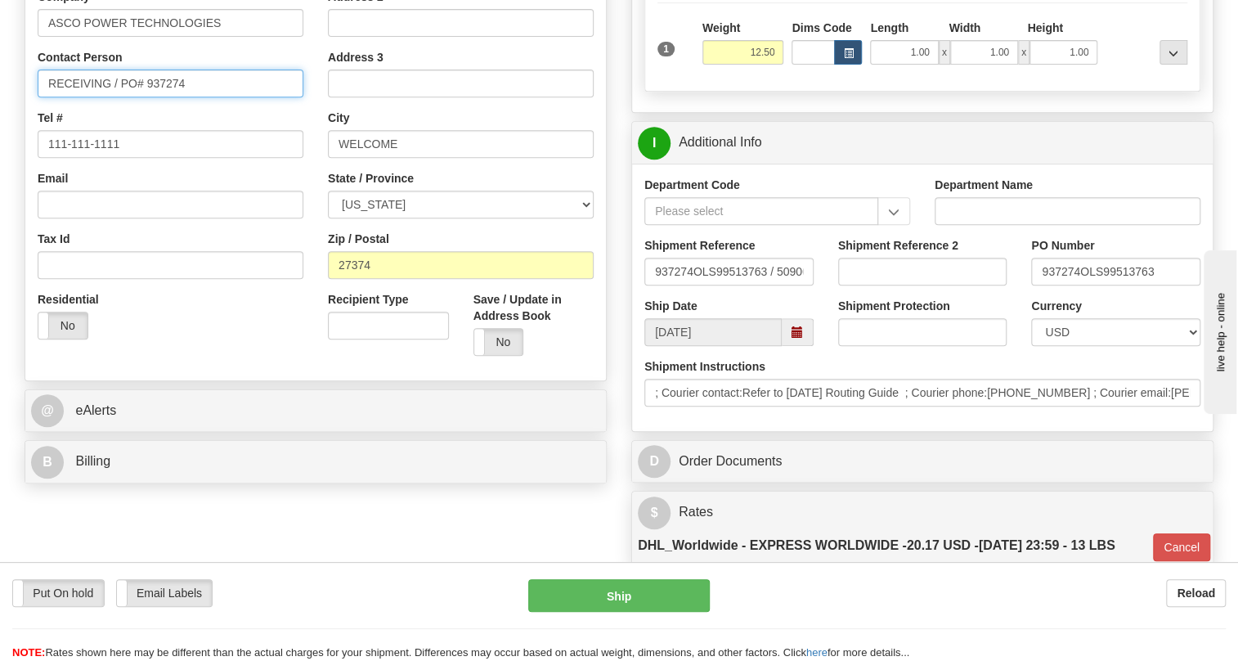
scroll to position [371, 0]
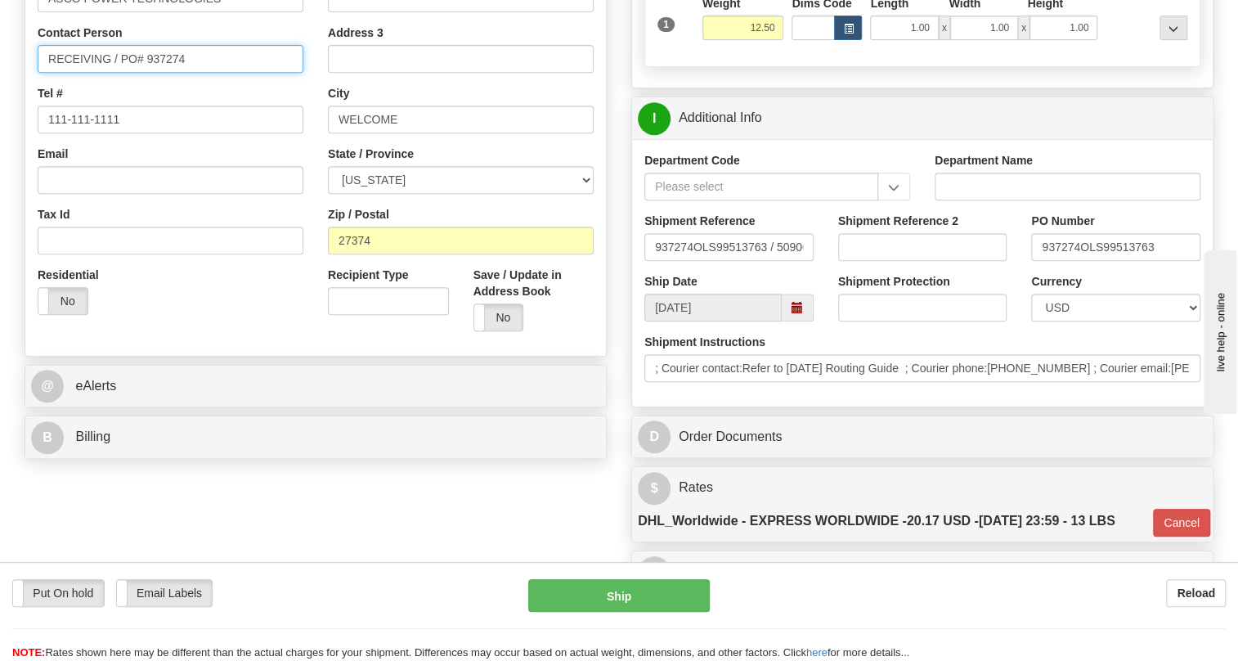
type input "RECEIVING / PO# 937274"
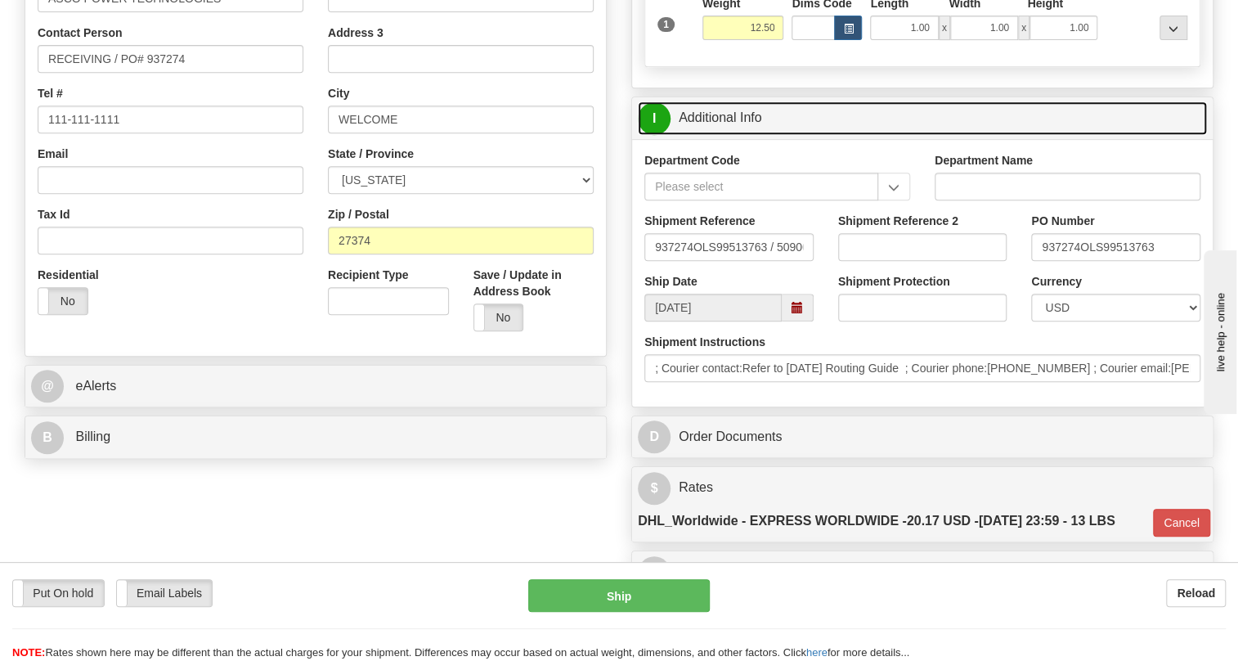
click at [724, 135] on link "I Additional Info" at bounding box center [922, 118] width 569 height 34
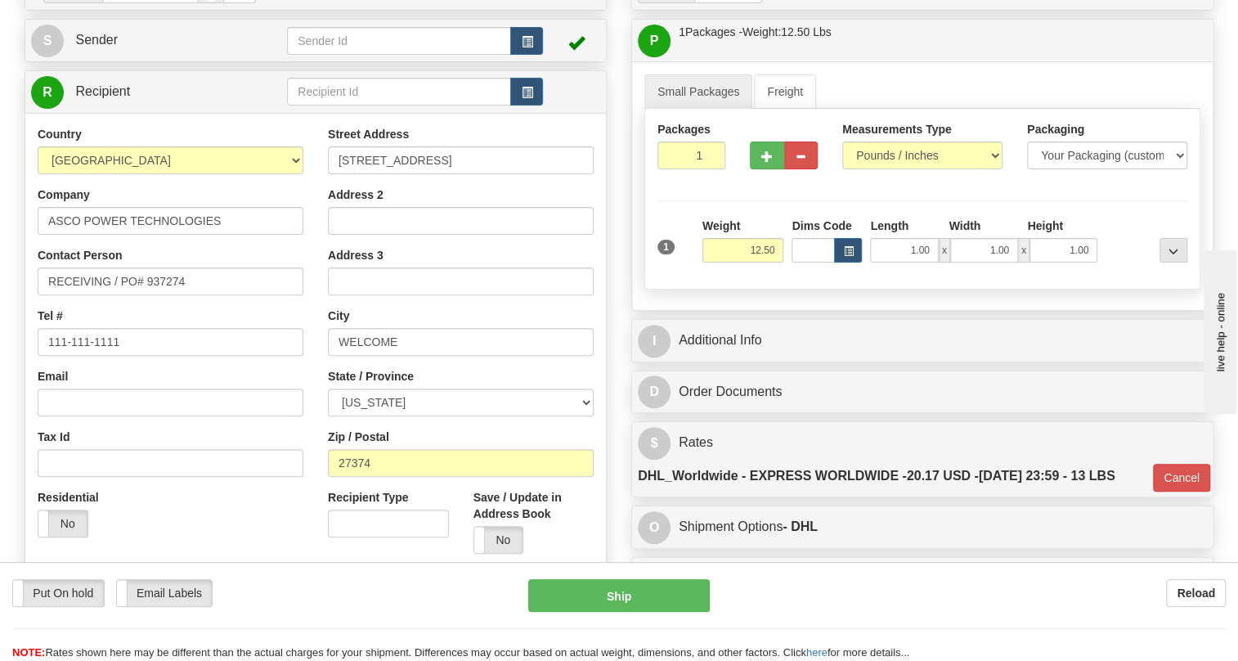
scroll to position [148, 0]
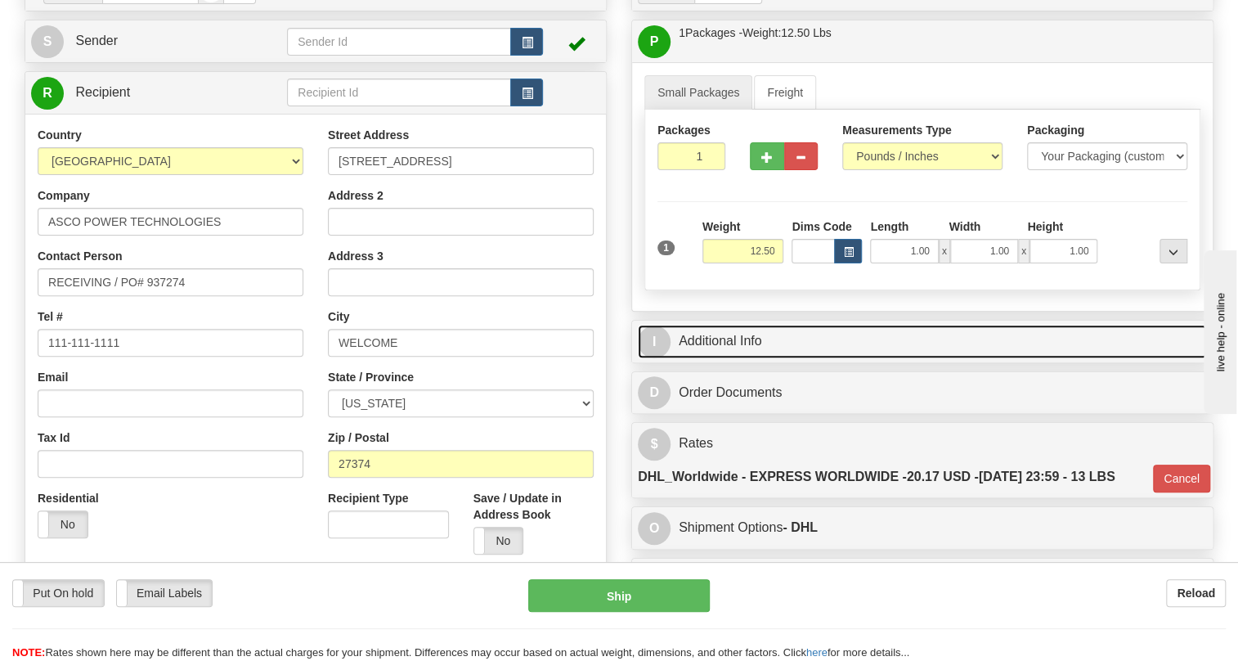
click at [733, 358] on link "I Additional Info" at bounding box center [922, 342] width 569 height 34
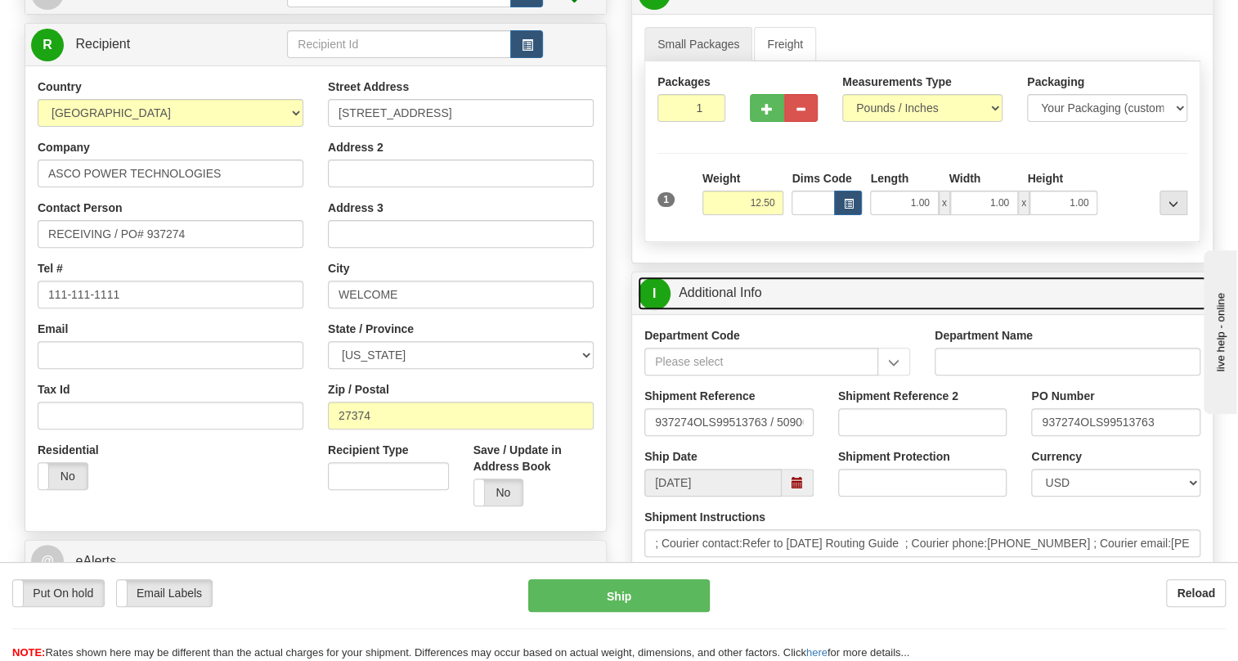
scroll to position [297, 0]
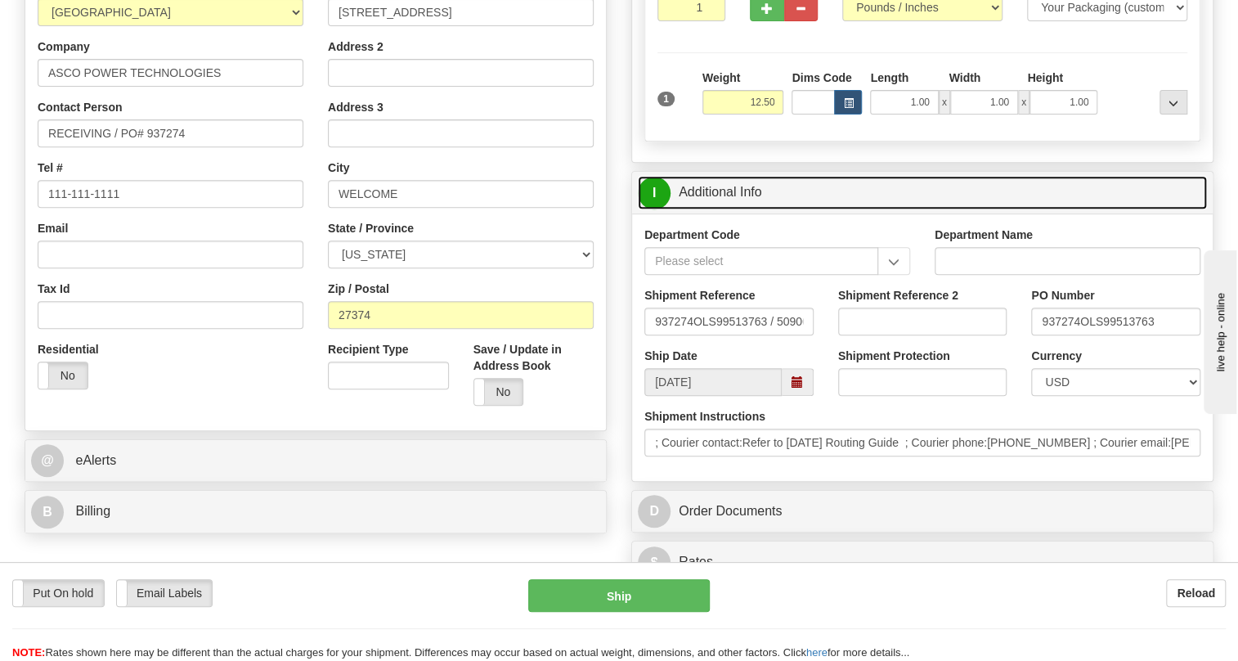
click at [722, 209] on link "I Additional Info" at bounding box center [922, 193] width 569 height 34
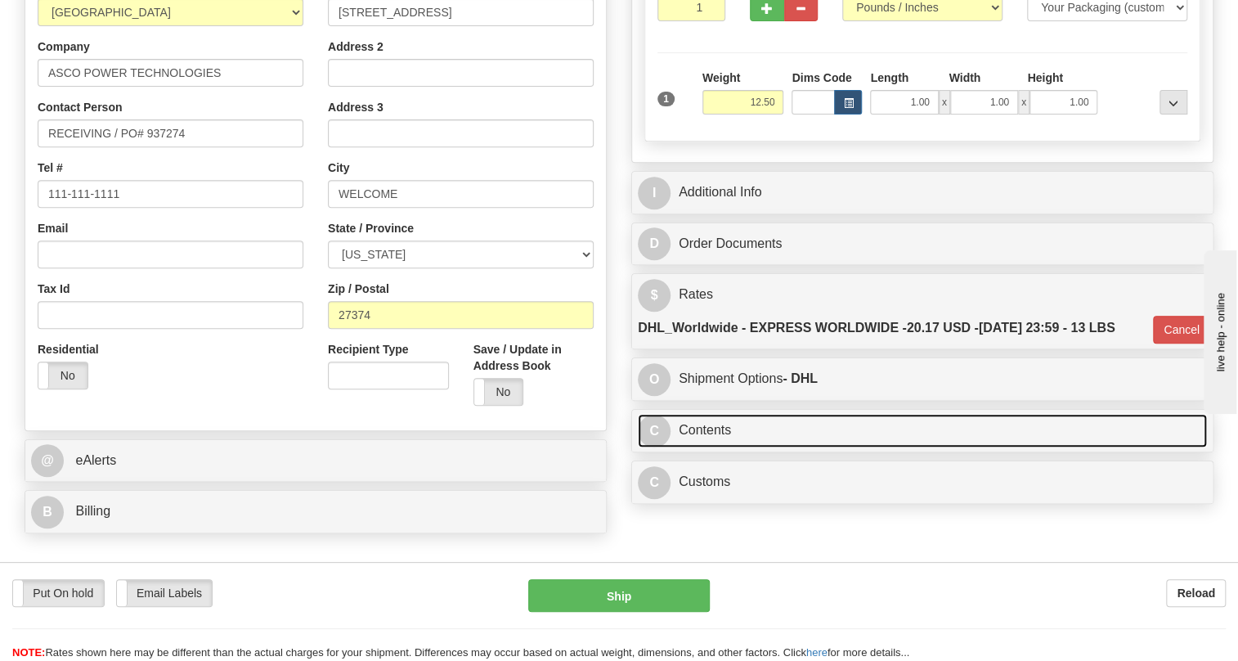
click at [728, 447] on link "C Contents" at bounding box center [922, 431] width 569 height 34
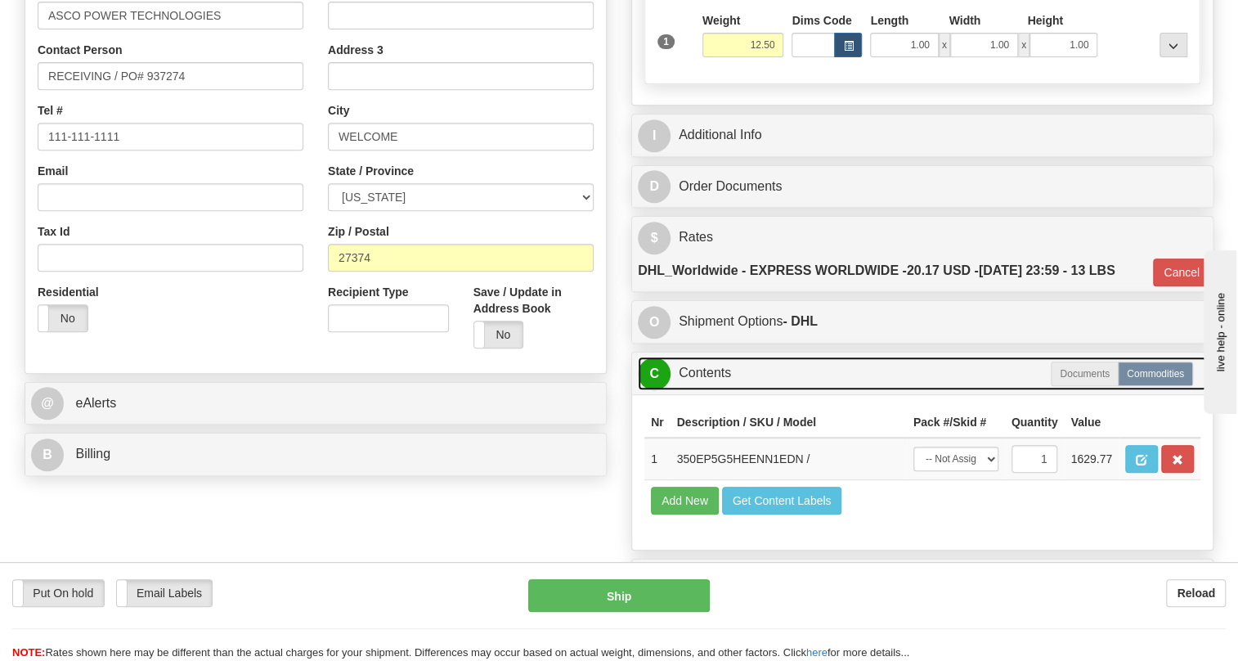
scroll to position [371, 0]
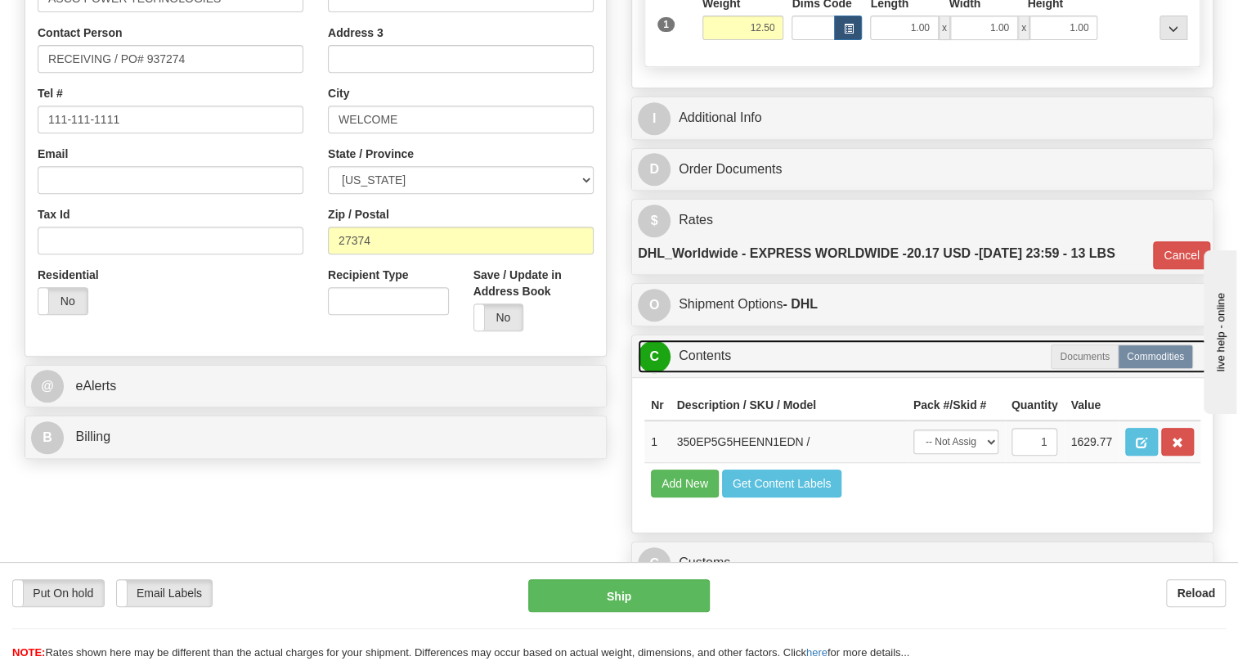
click at [702, 373] on link "C Contents" at bounding box center [922, 356] width 569 height 34
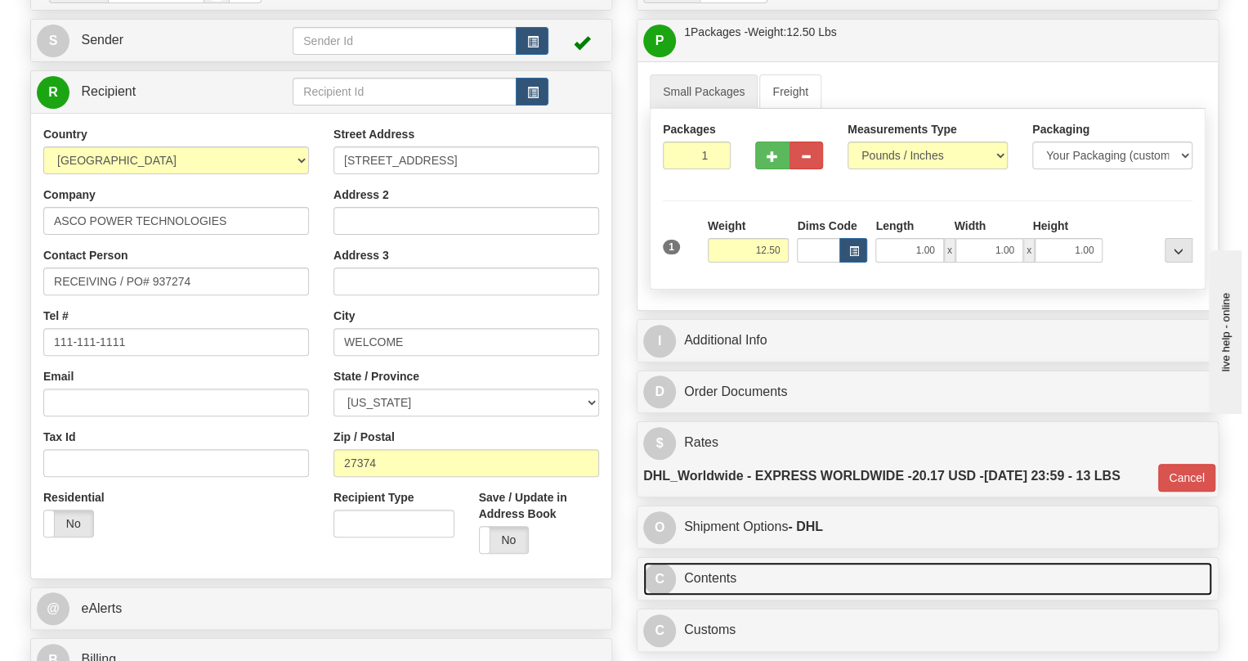
scroll to position [148, 0]
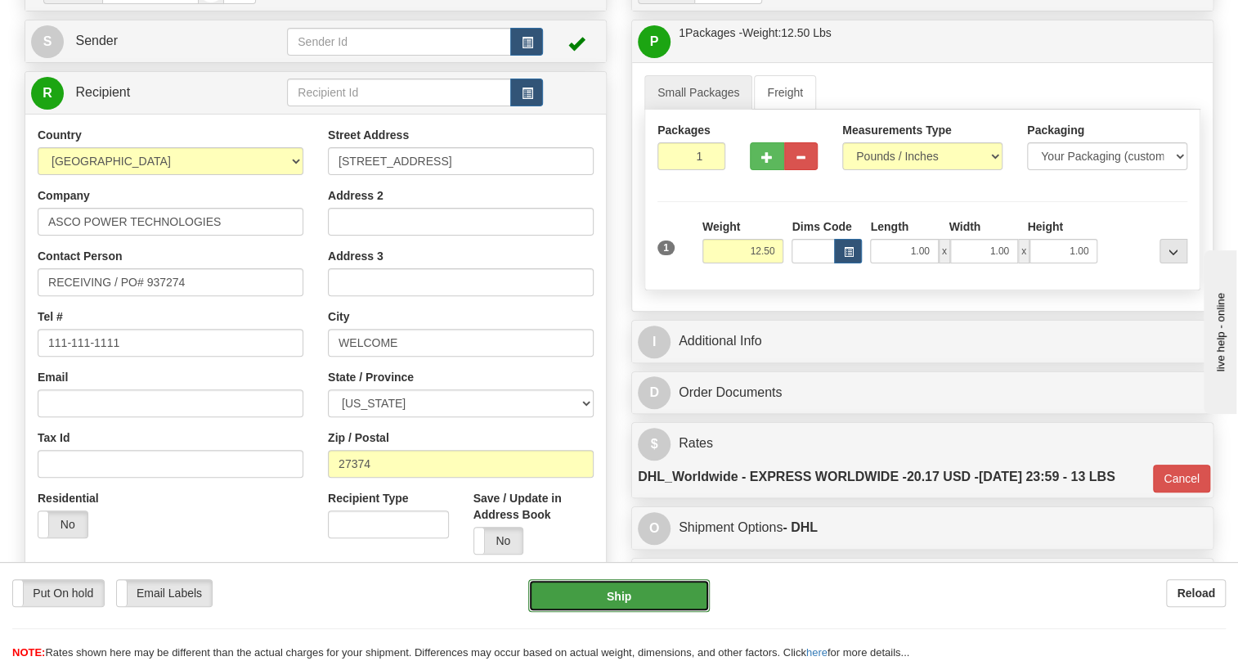
click at [616, 597] on button "Ship" at bounding box center [618, 595] width 181 height 33
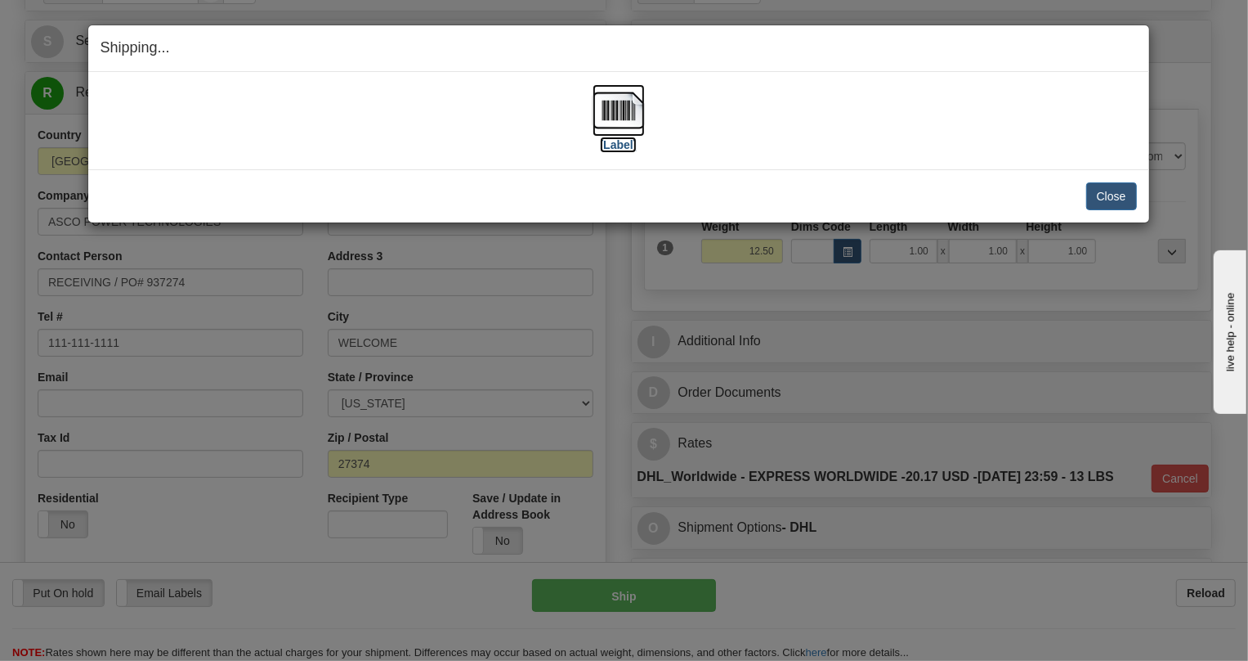
click at [611, 110] on img at bounding box center [619, 110] width 52 height 52
drag, startPoint x: 1113, startPoint y: 200, endPoint x: 737, endPoint y: 186, distance: 375.5
click at [1091, 199] on button "Close" at bounding box center [1111, 196] width 51 height 28
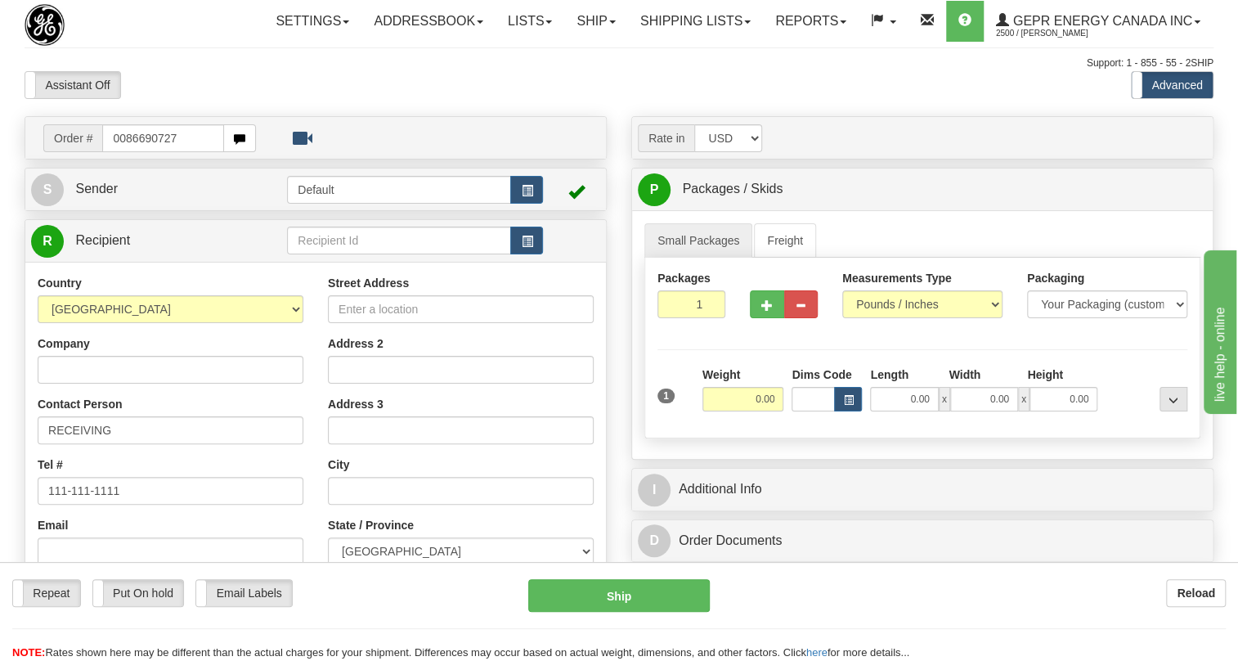
click at [125, 152] on input "0086690727" at bounding box center [163, 138] width 122 height 28
type input "86690727"
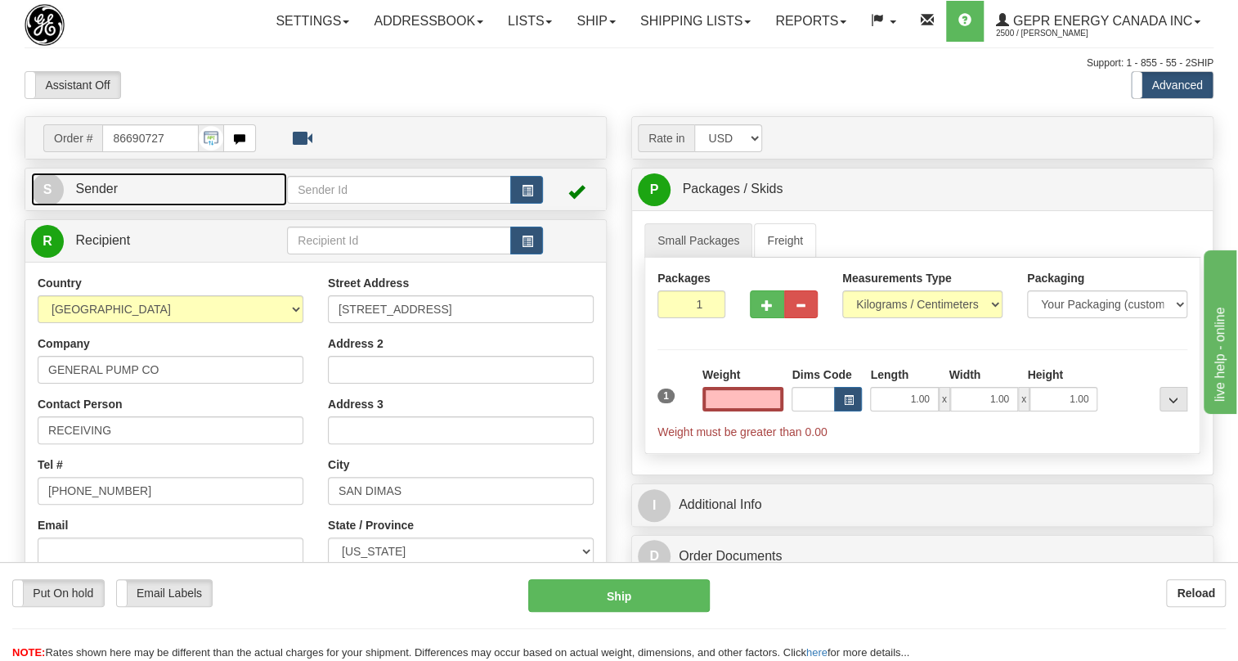
type input "0.00"
click at [90, 195] on span "Sender" at bounding box center [96, 188] width 43 height 14
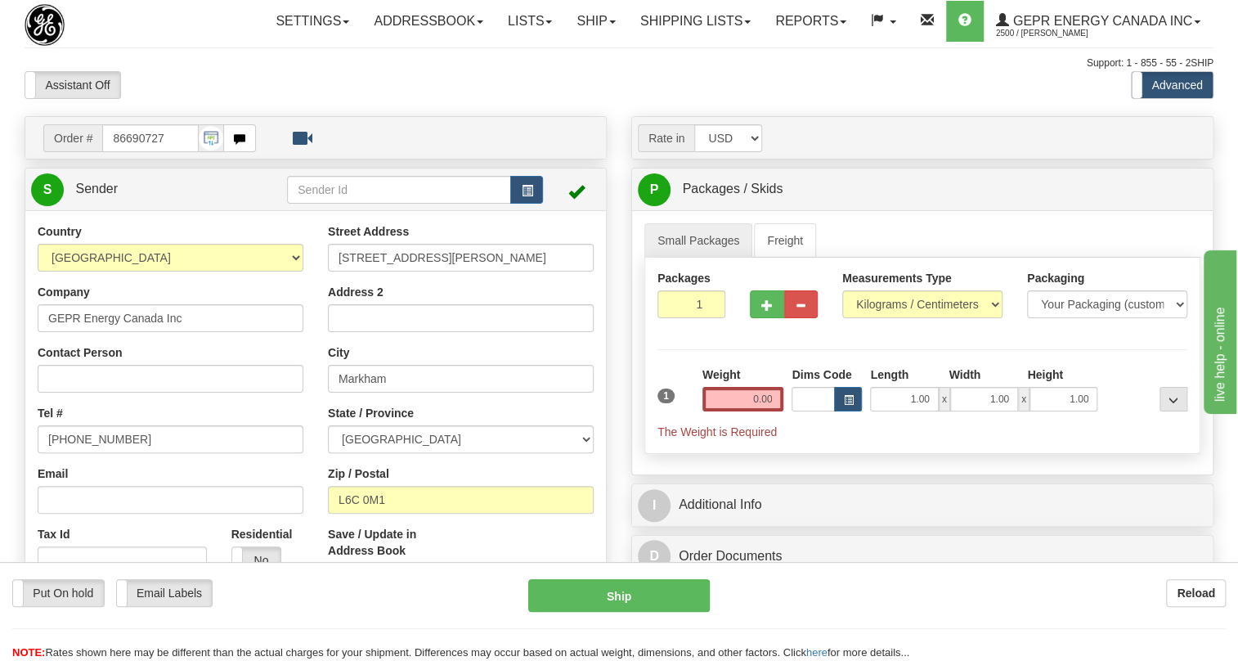
type input "MARKHAM"
click at [114, 453] on input "[PHONE_NUMBER]" at bounding box center [171, 439] width 266 height 28
paste input "[PHONE_NUMBER]"
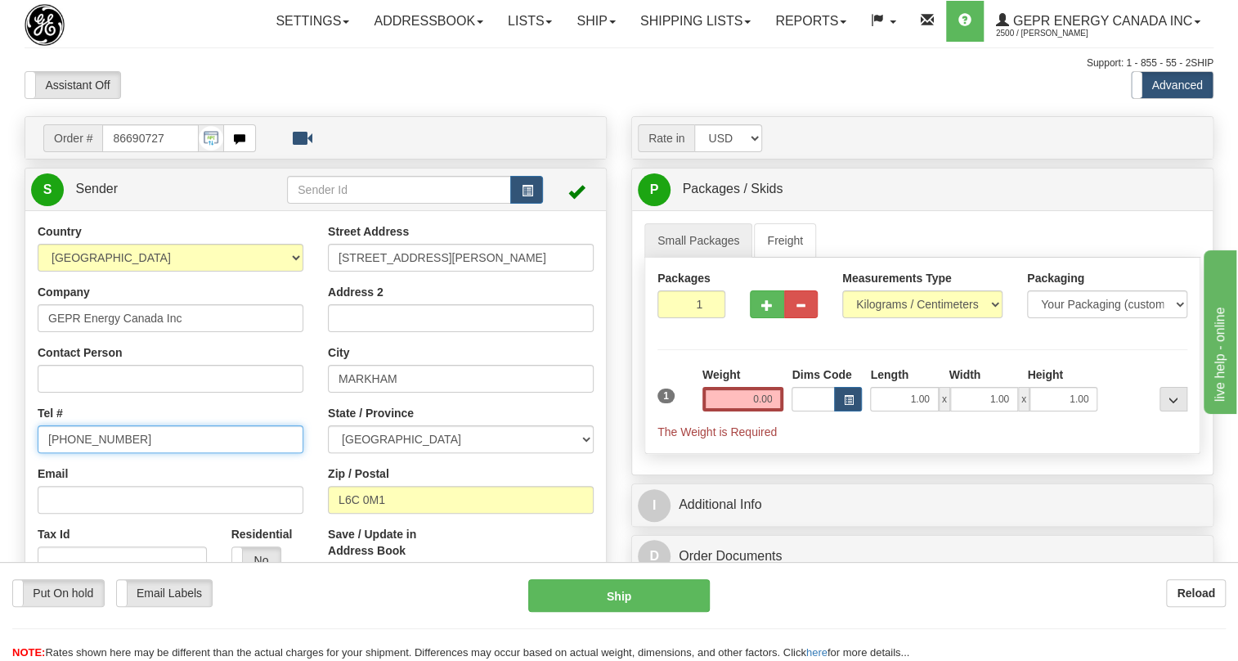
type input "[PHONE_NUMBER]"
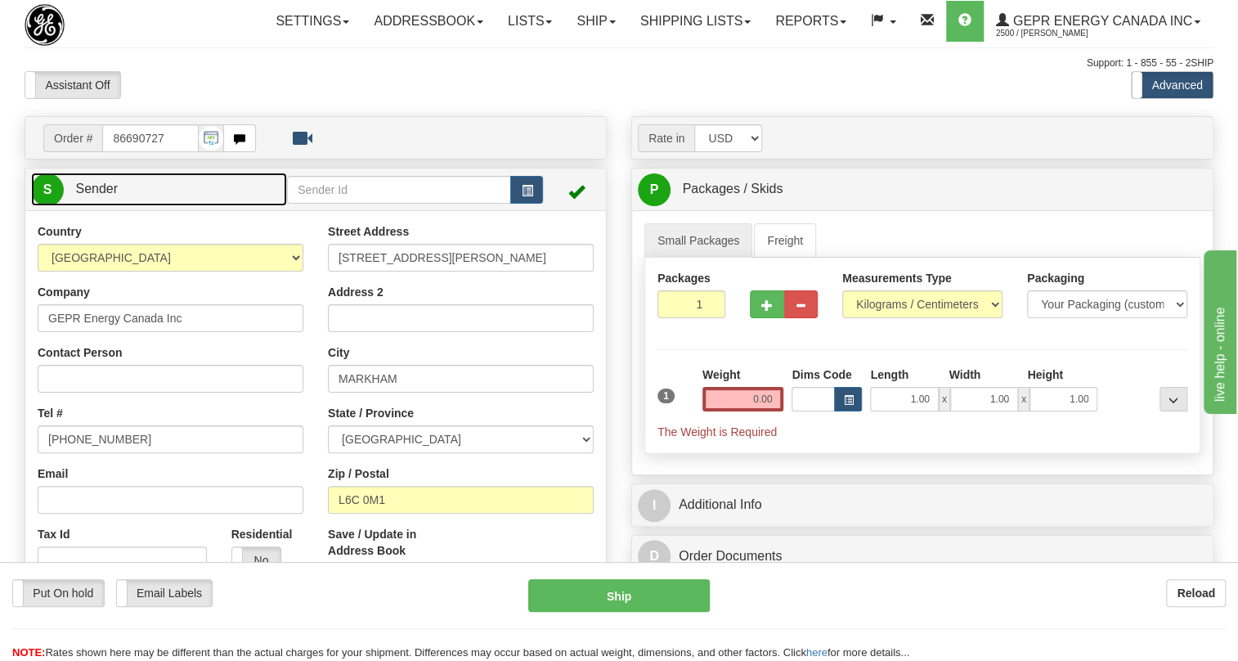
click at [97, 195] on span "Sender" at bounding box center [96, 188] width 43 height 14
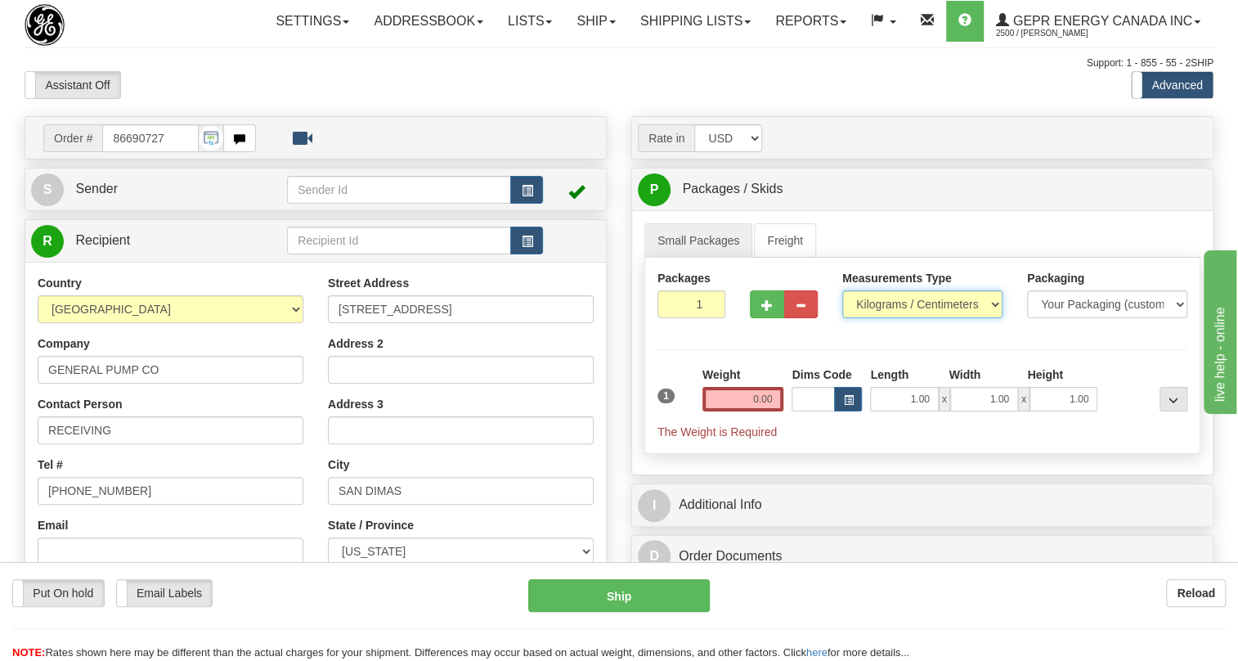
click at [907, 318] on select "Pounds / Inches Kilograms / Centimeters" at bounding box center [922, 304] width 160 height 28
select select "0"
click at [842, 318] on select "Pounds / Inches Kilograms / Centimeters" at bounding box center [922, 304] width 160 height 28
click at [751, 411] on input "0.00" at bounding box center [743, 399] width 82 height 25
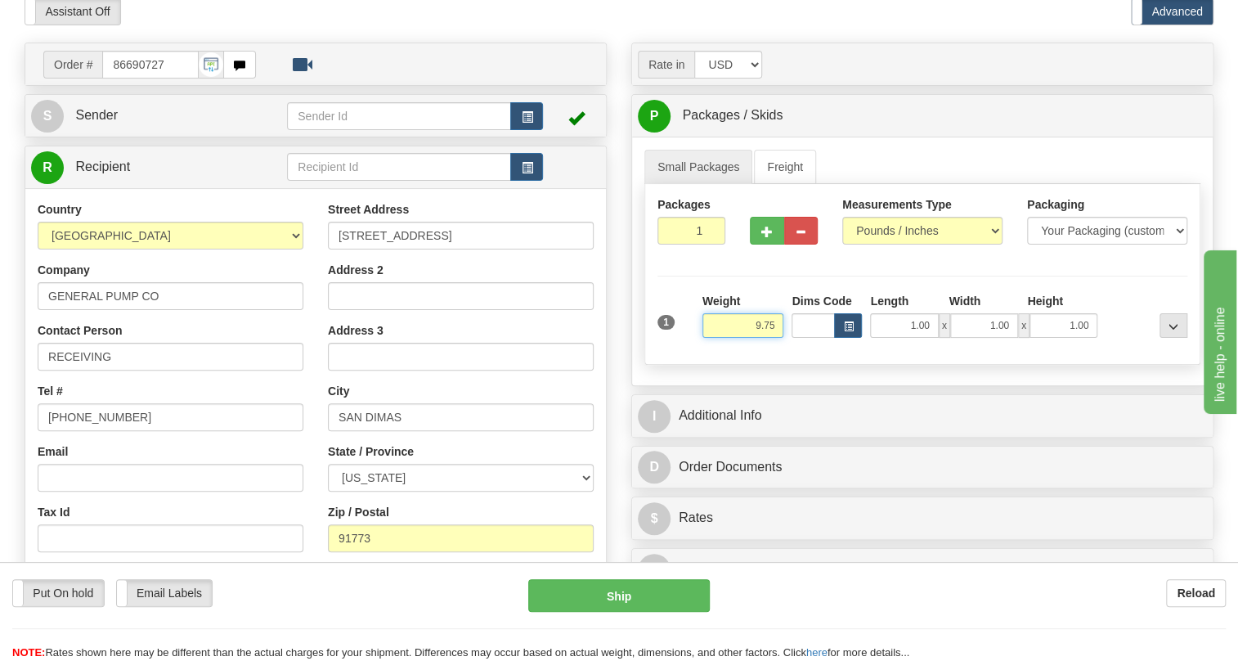
type input "9.75"
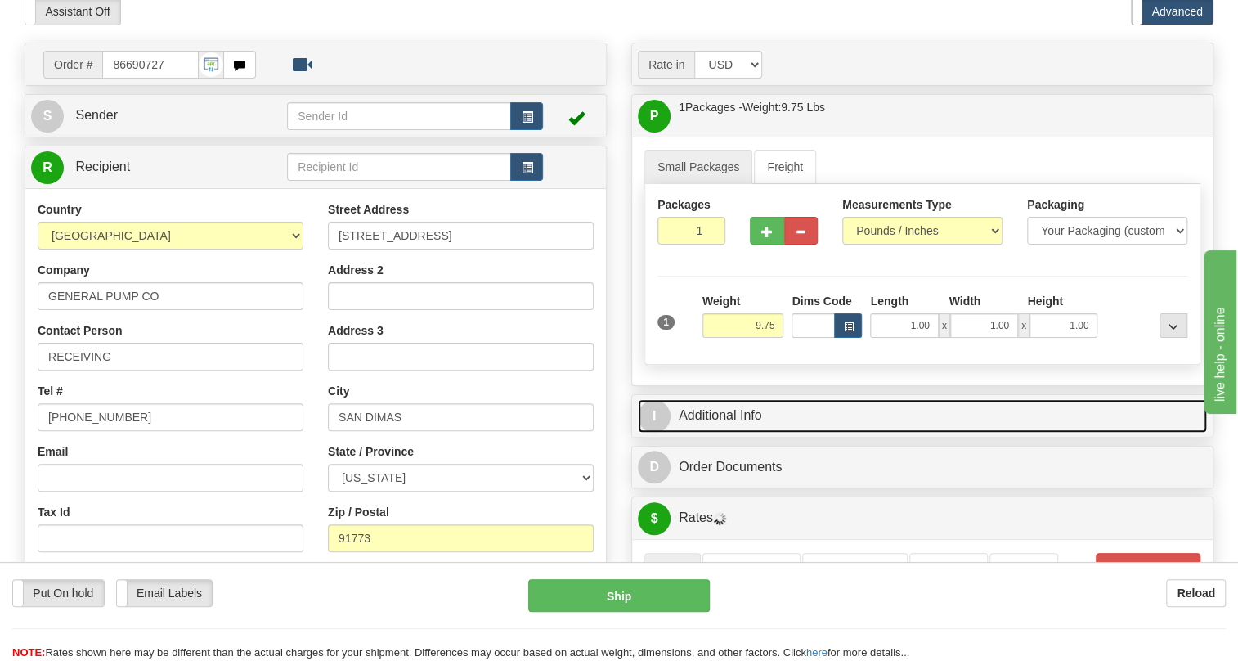
click at [719, 432] on link "I Additional Info" at bounding box center [922, 416] width 569 height 34
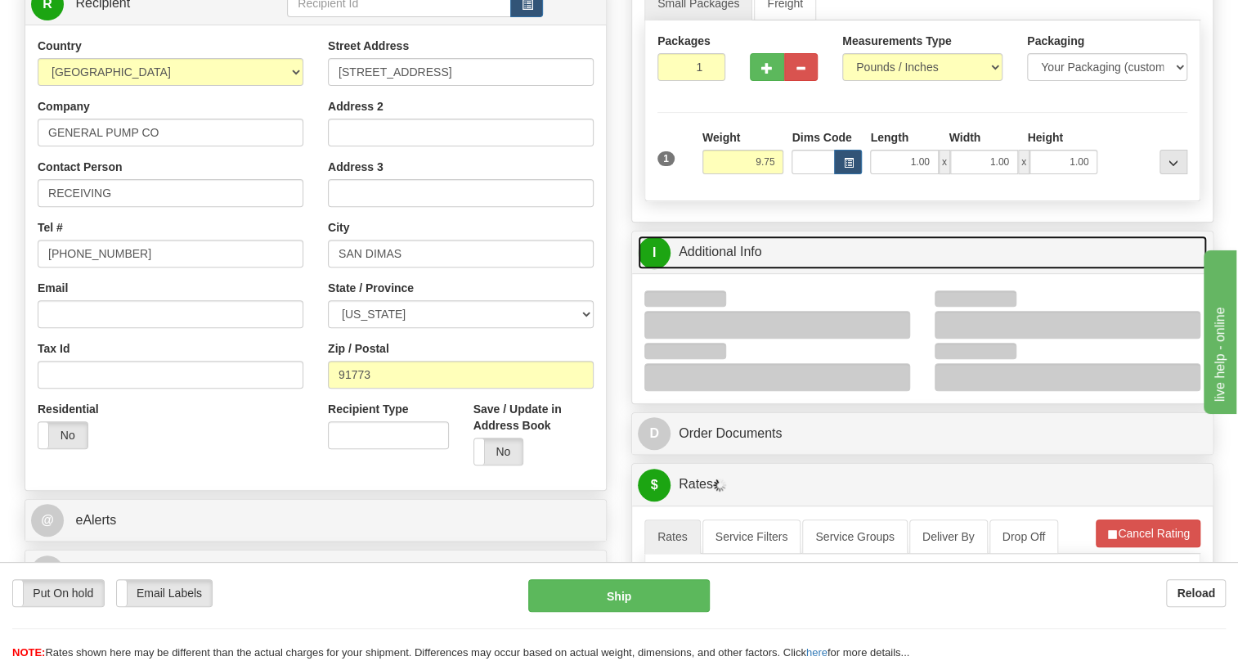
scroll to position [297, 0]
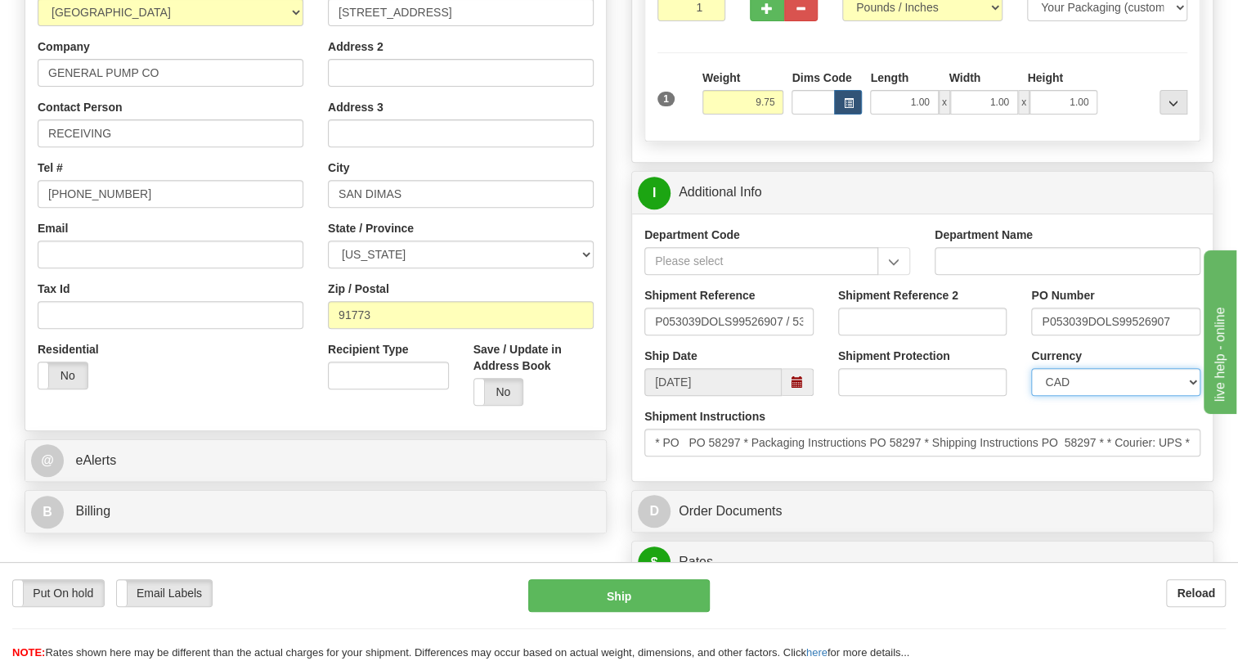
click at [1079, 396] on select "CAD USD EUR ZAR RON ANG ARN AUD AUS AWG BBD BFR BGN BHD BMD BND BRC BRL CHP CKZ…" at bounding box center [1115, 382] width 169 height 28
select select "1"
click at [1031, 396] on select "CAD USD EUR ZAR RON ANG ARN AUD AUS AWG BBD BFR BGN BHD BMD BND BRC BRL CHP CKZ…" at bounding box center [1115, 382] width 169 height 28
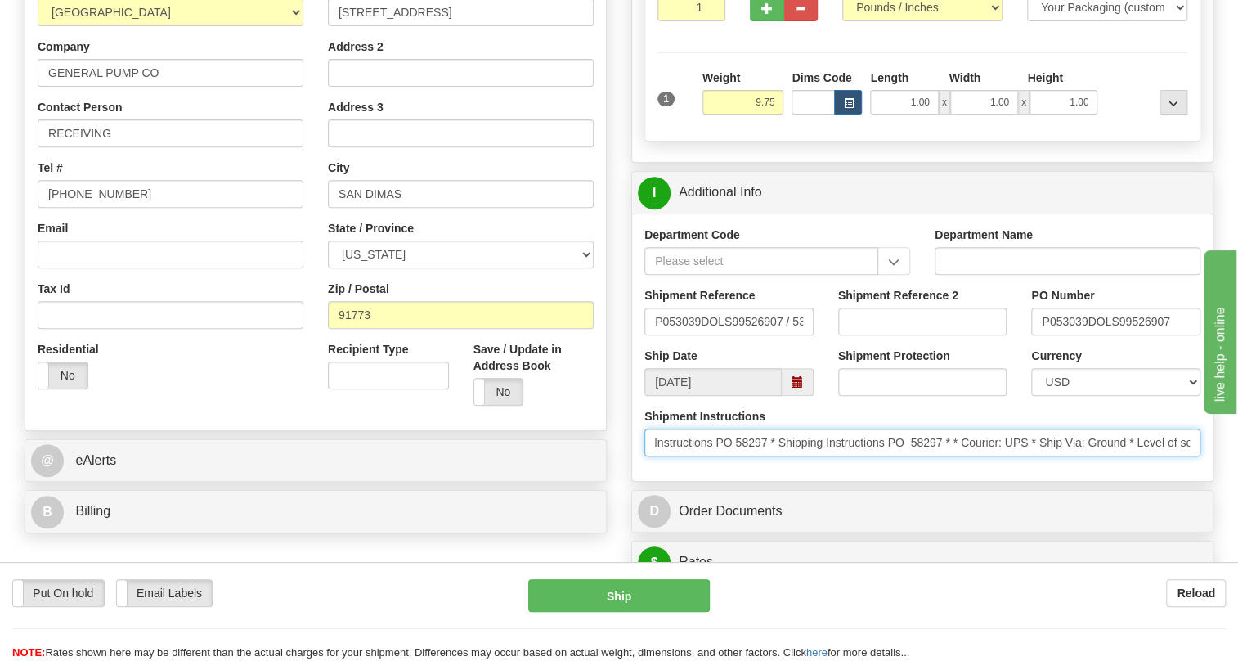
scroll to position [0, 320]
drag, startPoint x: 1069, startPoint y: 481, endPoint x: 1216, endPoint y: 478, distance: 147.2
click at [1216, 478] on div "Rate in Account Currency ARN AWG AUD AUS BHD BBD BFR BMD BRC BRL GBP UKL BND BG…" at bounding box center [922, 610] width 607 height 1583
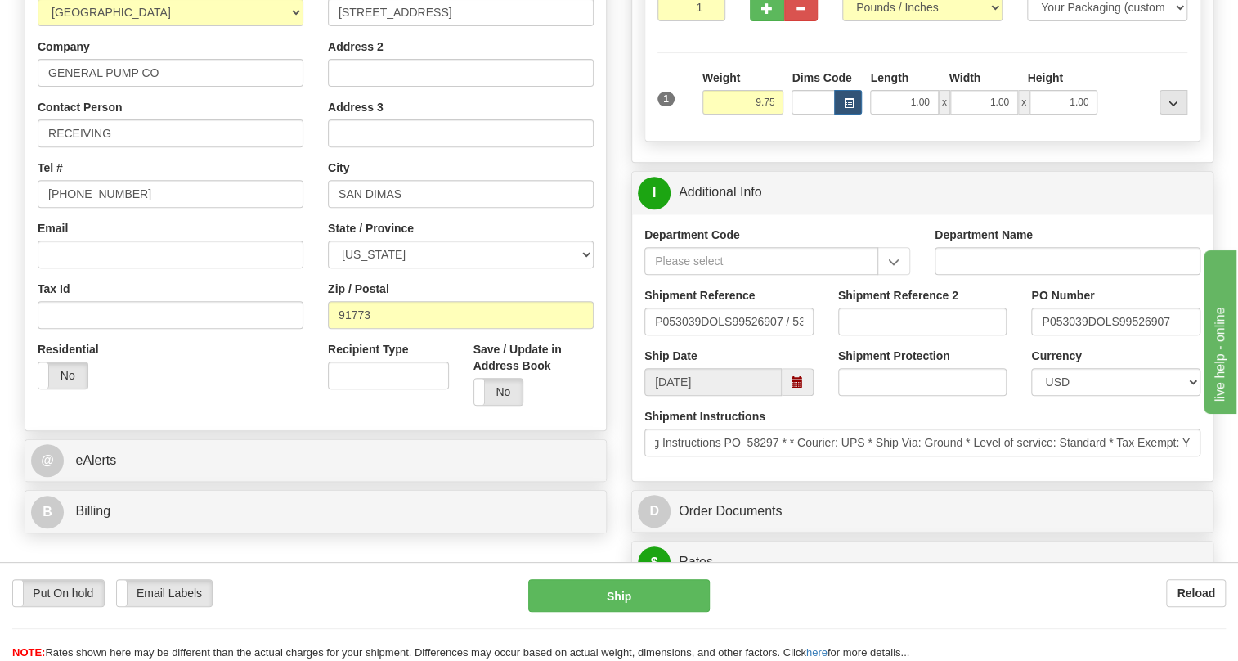
scroll to position [0, 0]
click at [996, 481] on div "Department Code Department Name Shipment Reference P053039DOLS99526907 / 536771…" at bounding box center [922, 346] width 580 height 267
drag, startPoint x: 1095, startPoint y: 356, endPoint x: 1026, endPoint y: 367, distance: 69.6
click at [1026, 347] on div "PO Number P053039DOLS99526907" at bounding box center [1116, 317] width 194 height 60
click at [131, 147] on input "RECEIVING" at bounding box center [171, 133] width 266 height 28
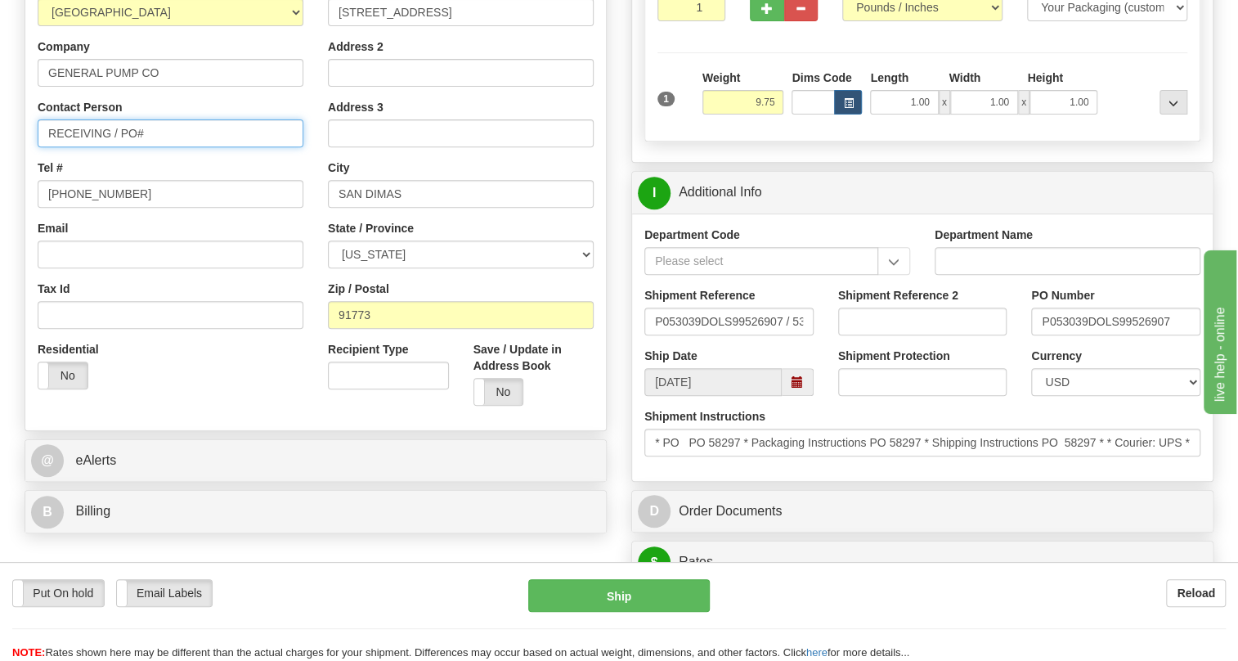
paste input "P053039D"
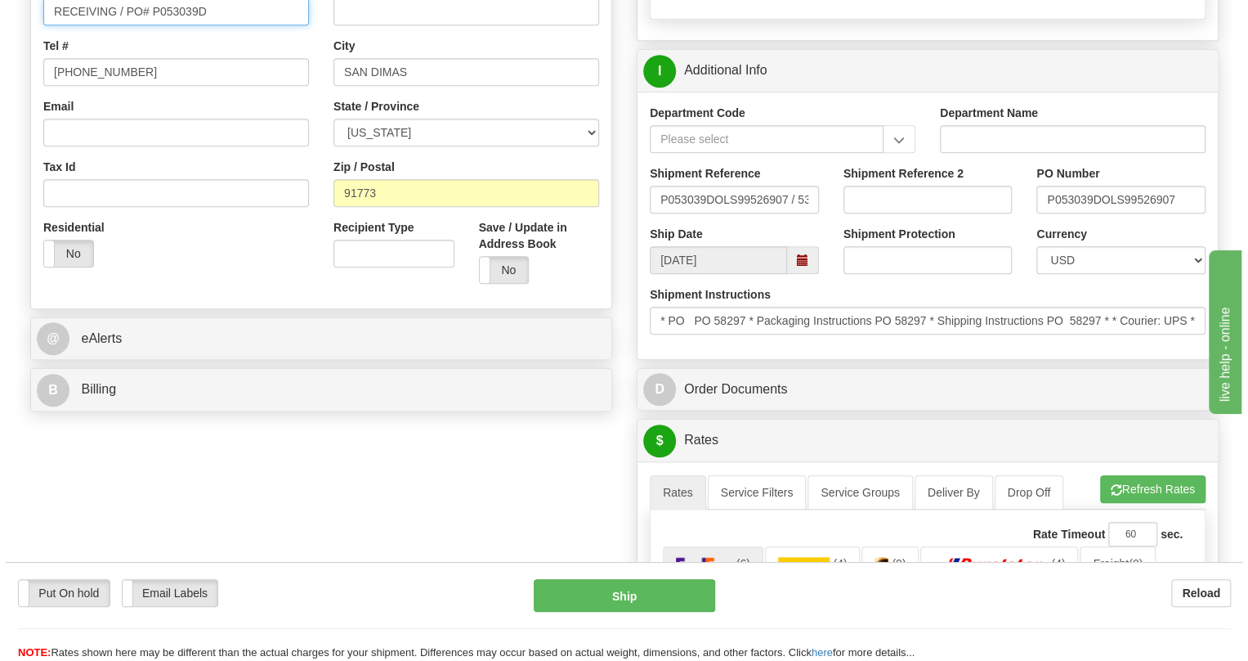
scroll to position [446, 0]
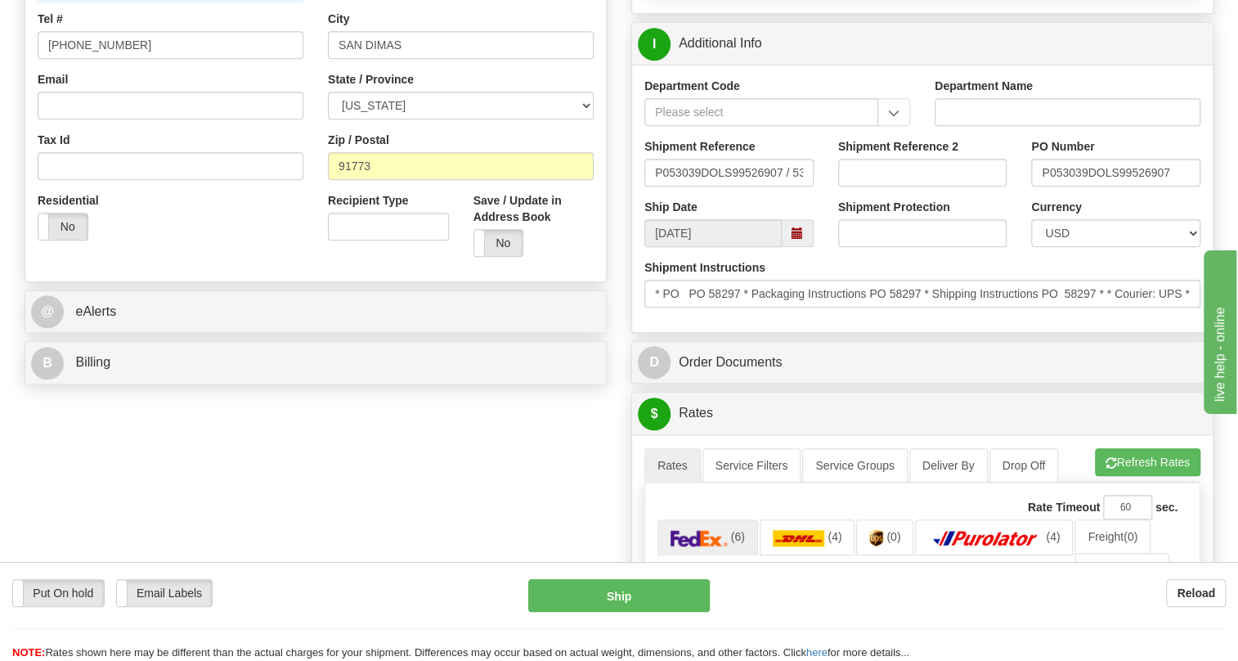
type input "RECEIVING / PO# P053039D"
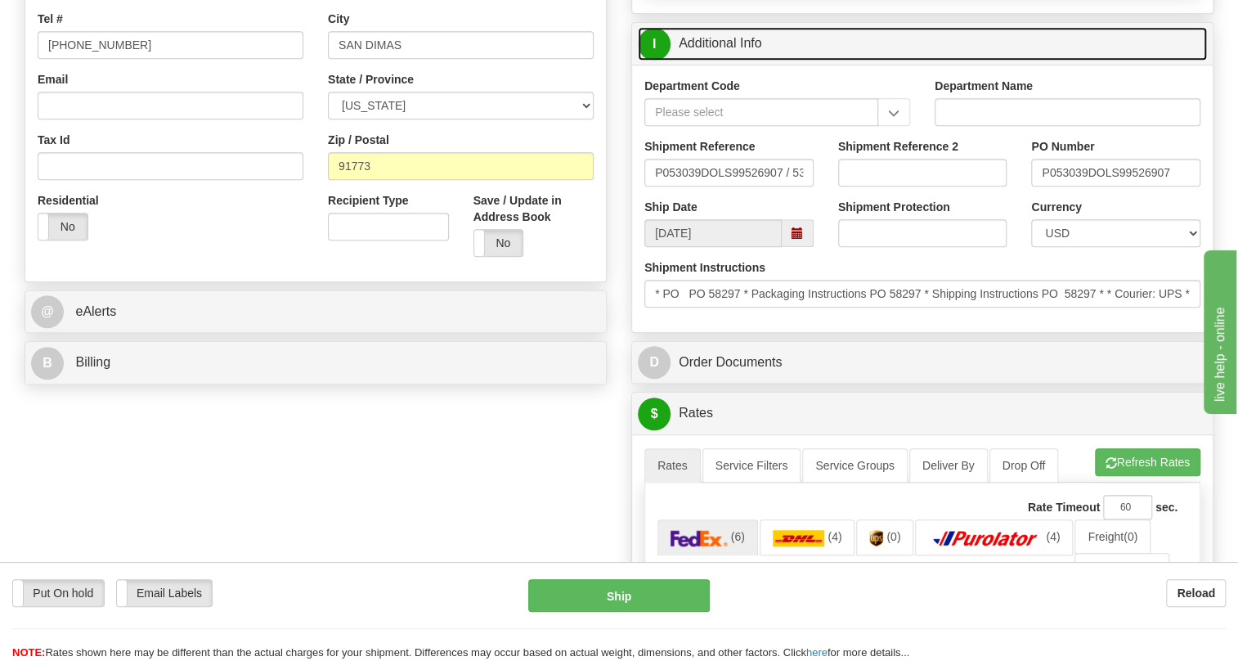
click at [741, 60] on link "I Additional Info" at bounding box center [922, 44] width 569 height 34
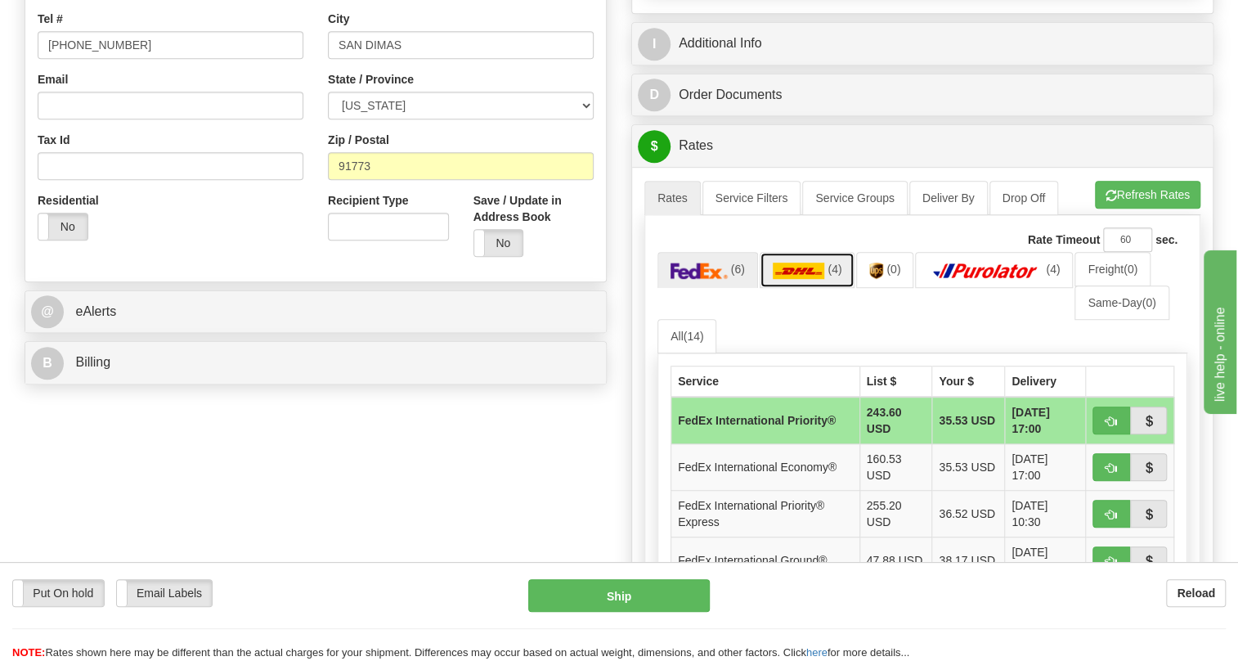
click at [790, 279] on img at bounding box center [798, 270] width 52 height 16
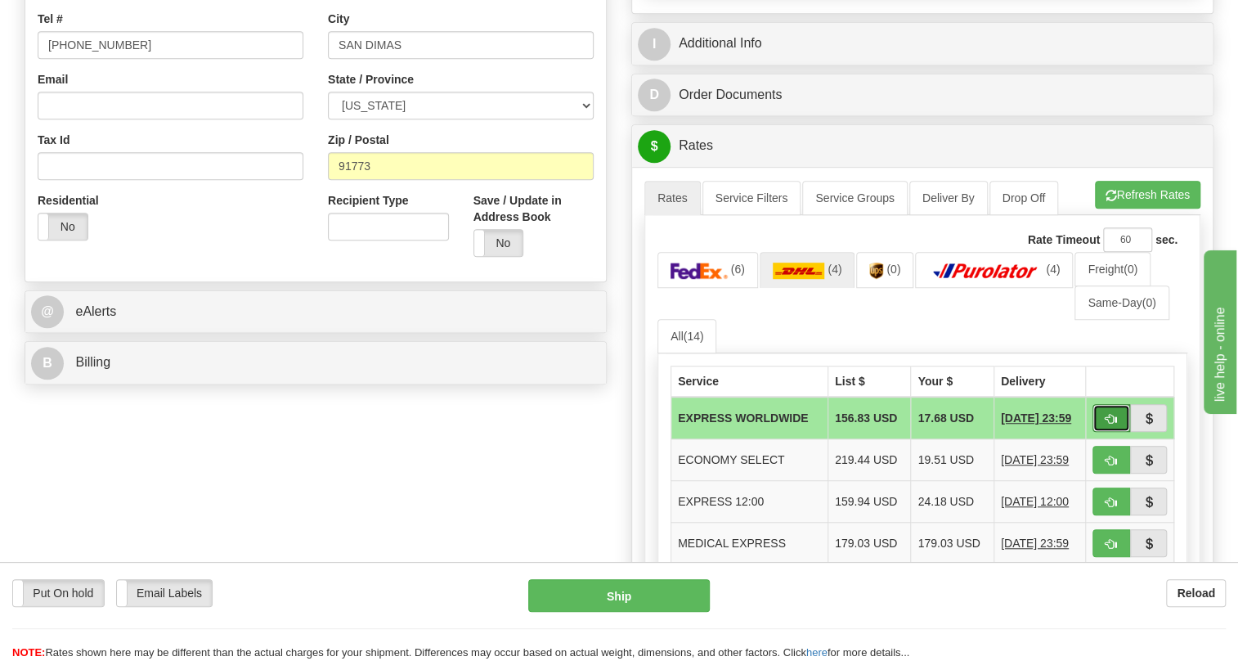
click at [1108, 424] on span "button" at bounding box center [1110, 419] width 11 height 11
type input "P"
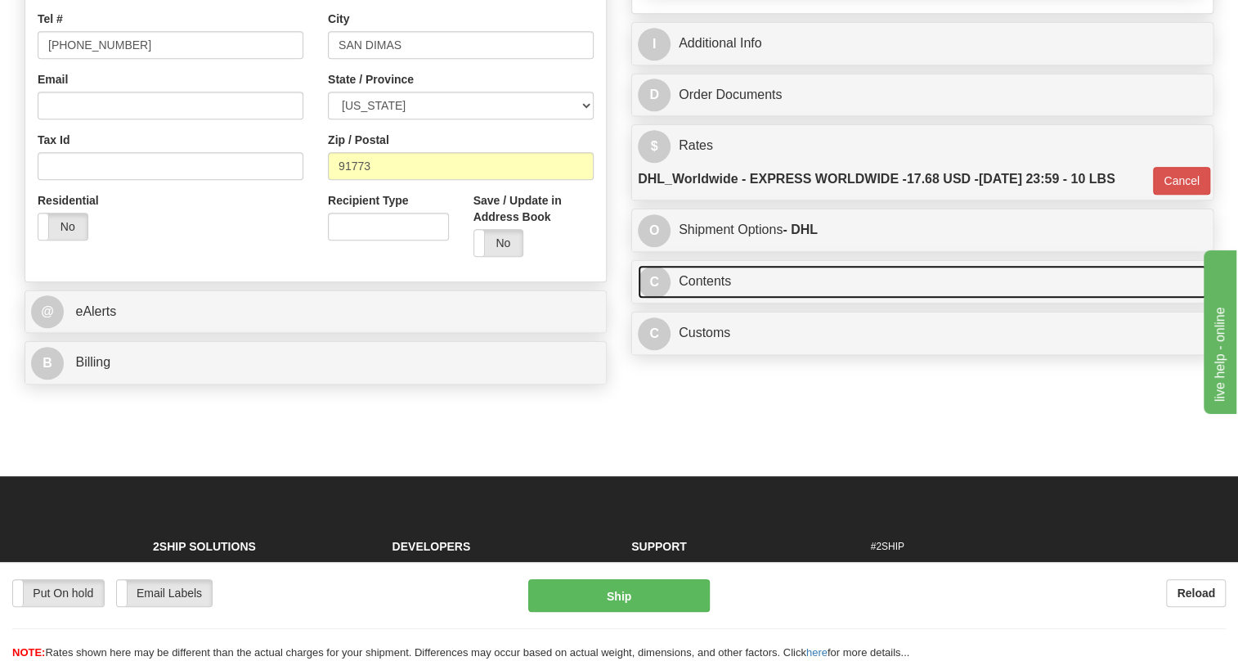
click at [698, 298] on link "C Contents" at bounding box center [922, 282] width 569 height 34
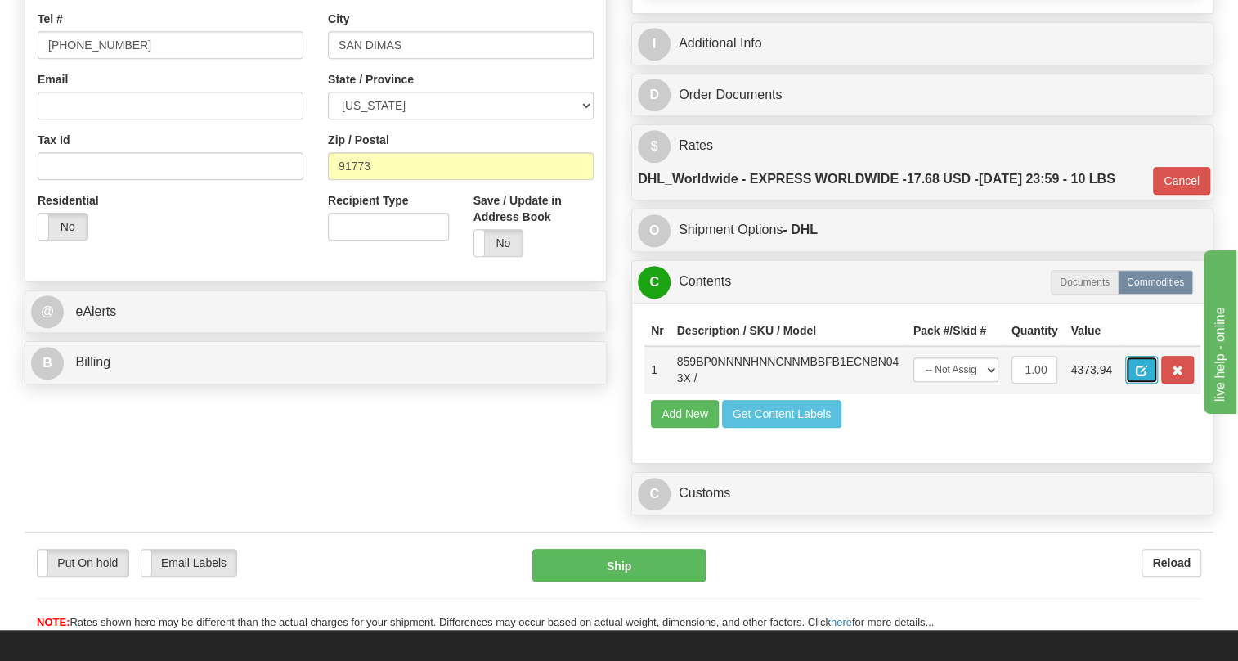
click at [1144, 376] on span "button" at bounding box center [1140, 370] width 11 height 11
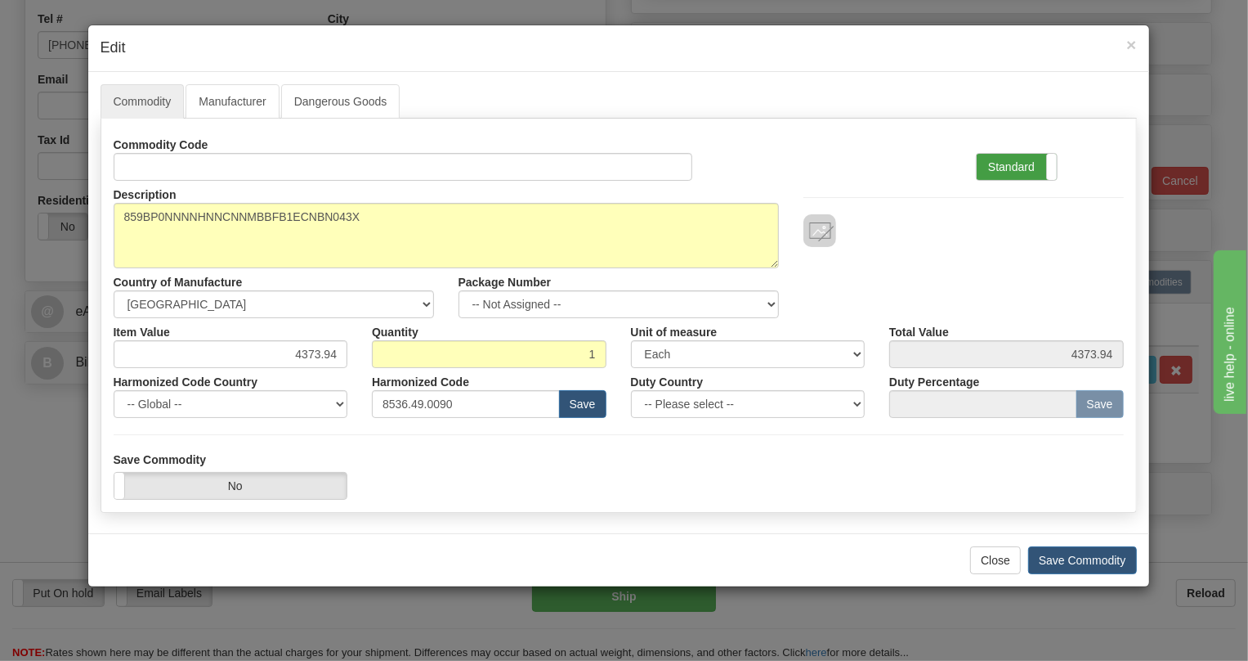
click at [1006, 165] on label "Standard" at bounding box center [1017, 167] width 80 height 26
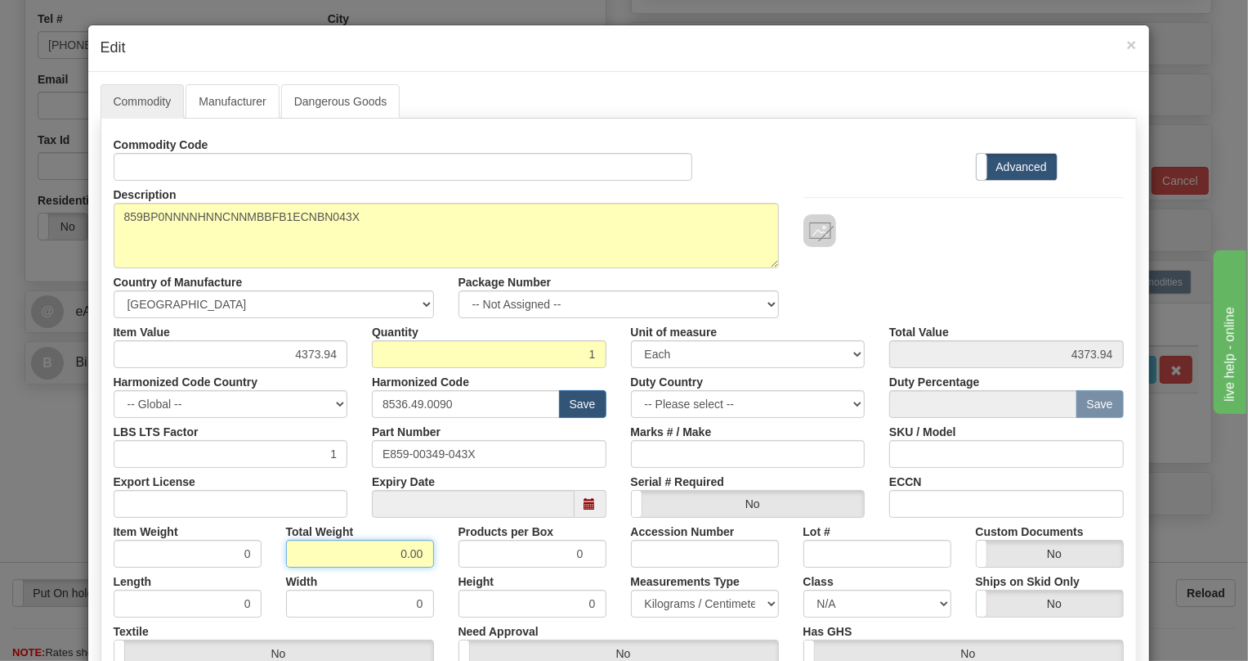
click at [381, 553] on input "0.00" at bounding box center [360, 554] width 148 height 28
type input "1.00"
type input "1.0000"
click at [673, 597] on select "Pounds / Inches Kilograms / Centimeters" at bounding box center [705, 603] width 148 height 28
select select "0"
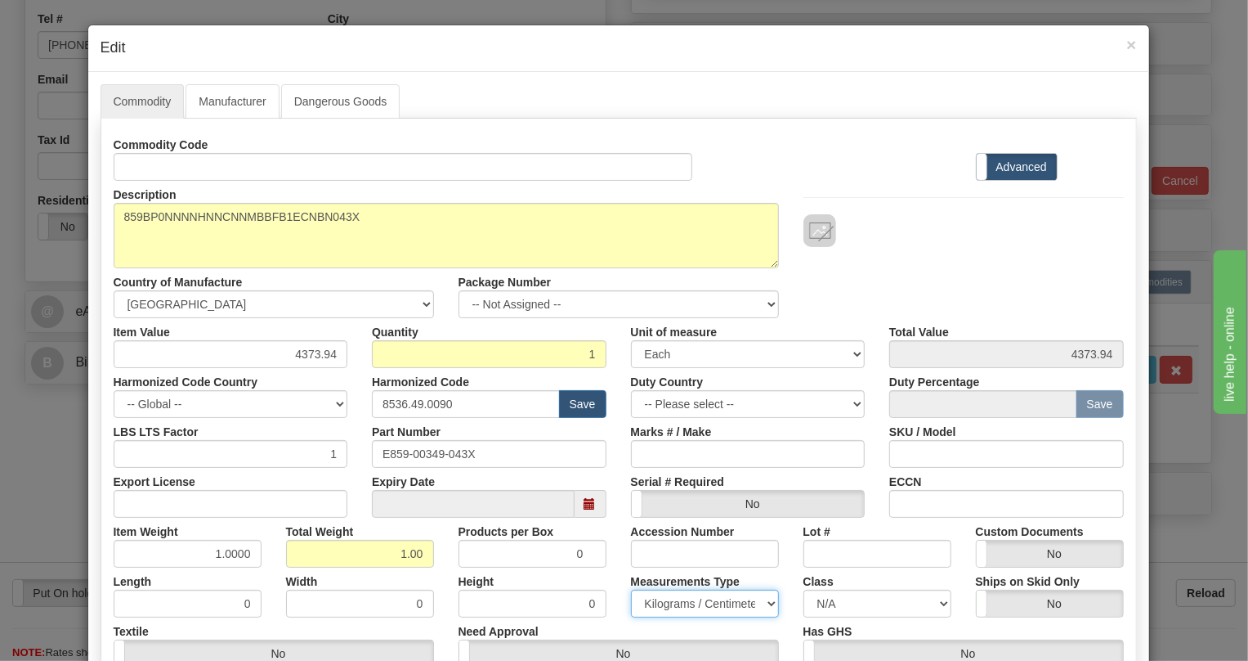
click at [631, 589] on select "Pounds / Inches Kilograms / Centimeters" at bounding box center [705, 603] width 148 height 28
click at [606, 578] on div "Height 0" at bounding box center [532, 592] width 172 height 50
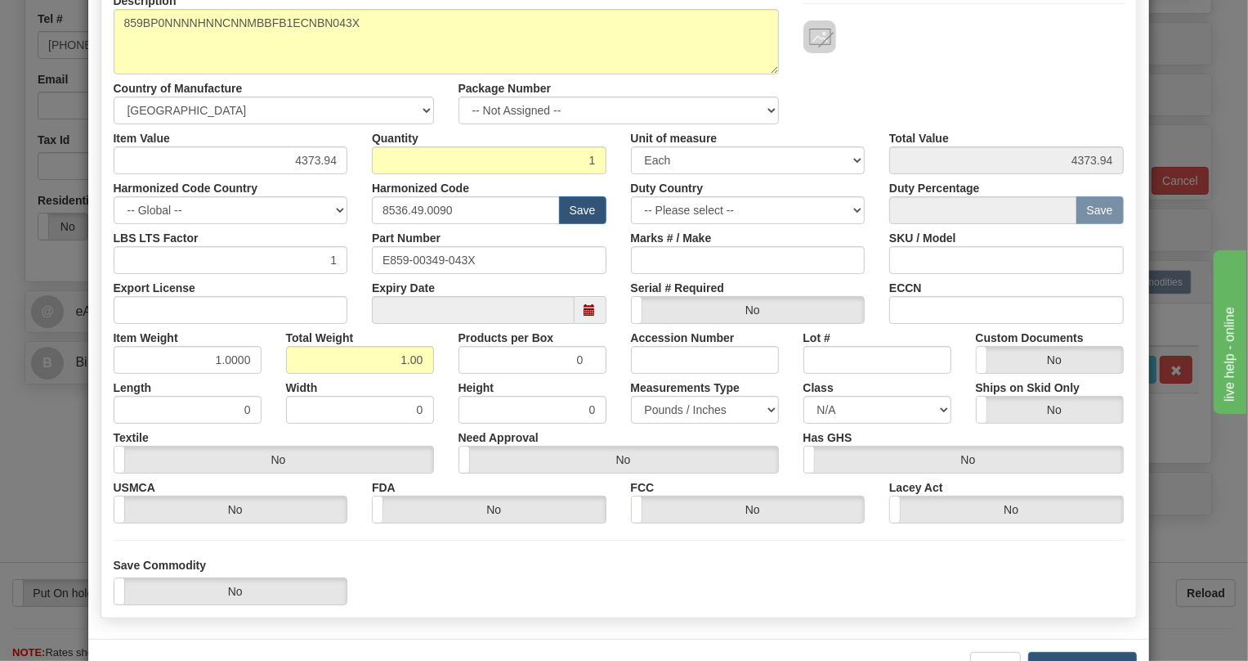
scroll to position [249, 0]
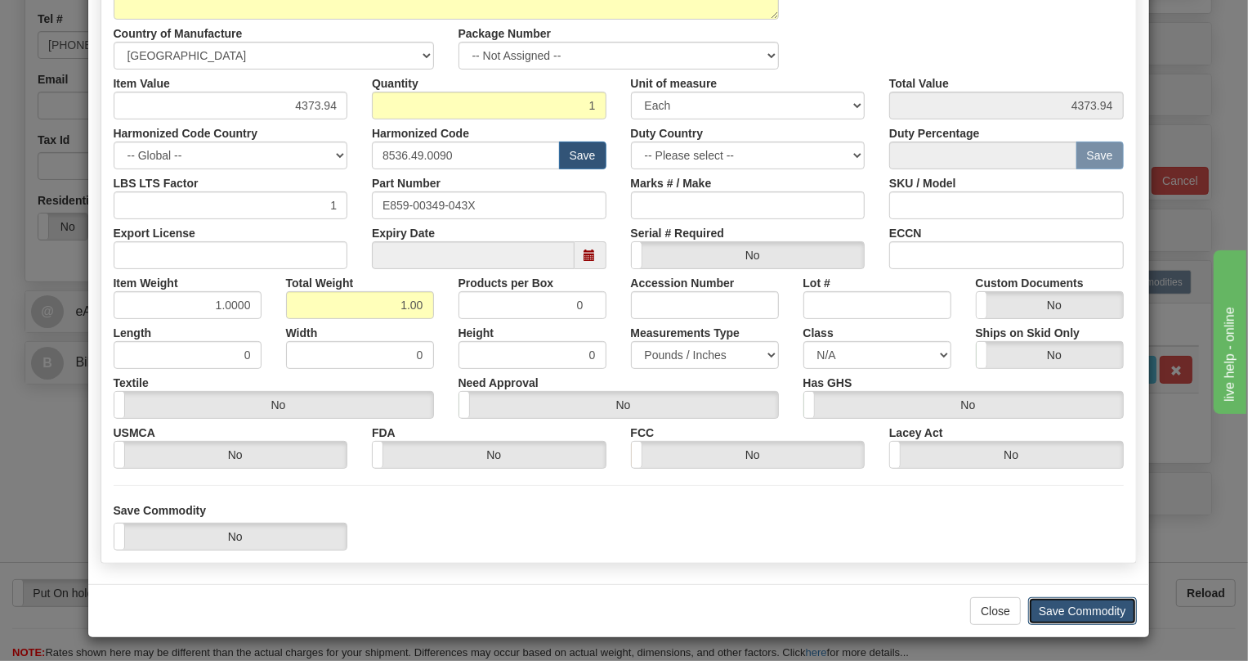
click at [1068, 613] on button "Save Commodity" at bounding box center [1082, 611] width 109 height 28
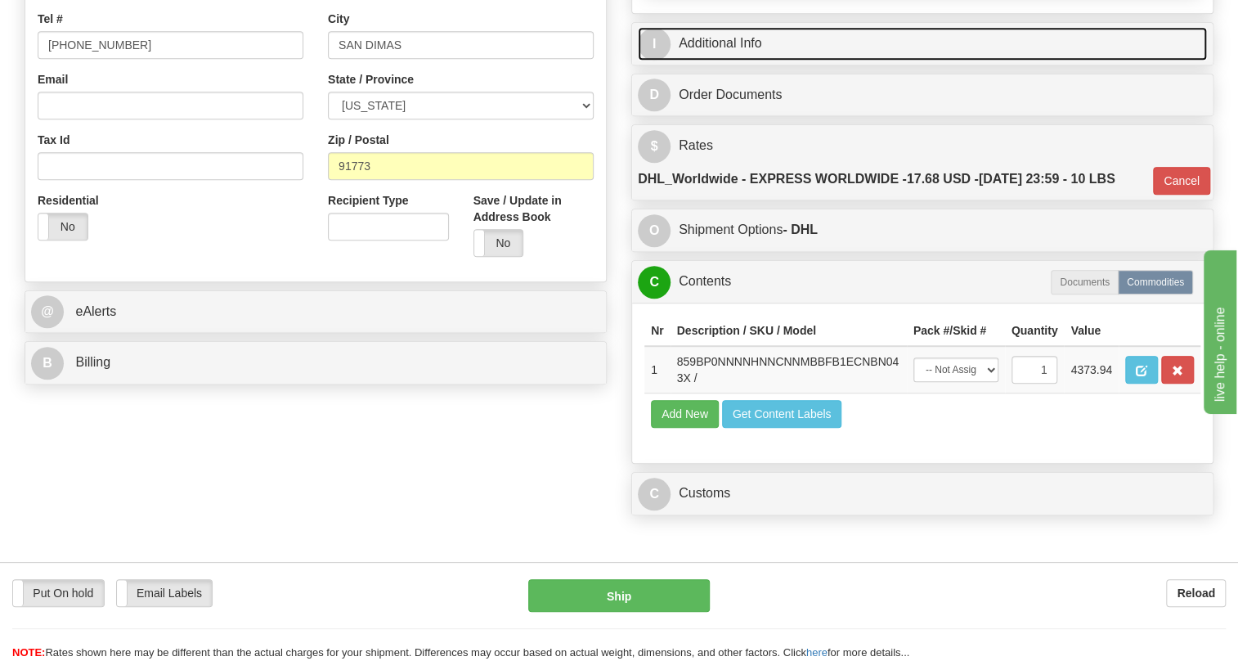
click at [737, 60] on link "I Additional Info" at bounding box center [922, 44] width 569 height 34
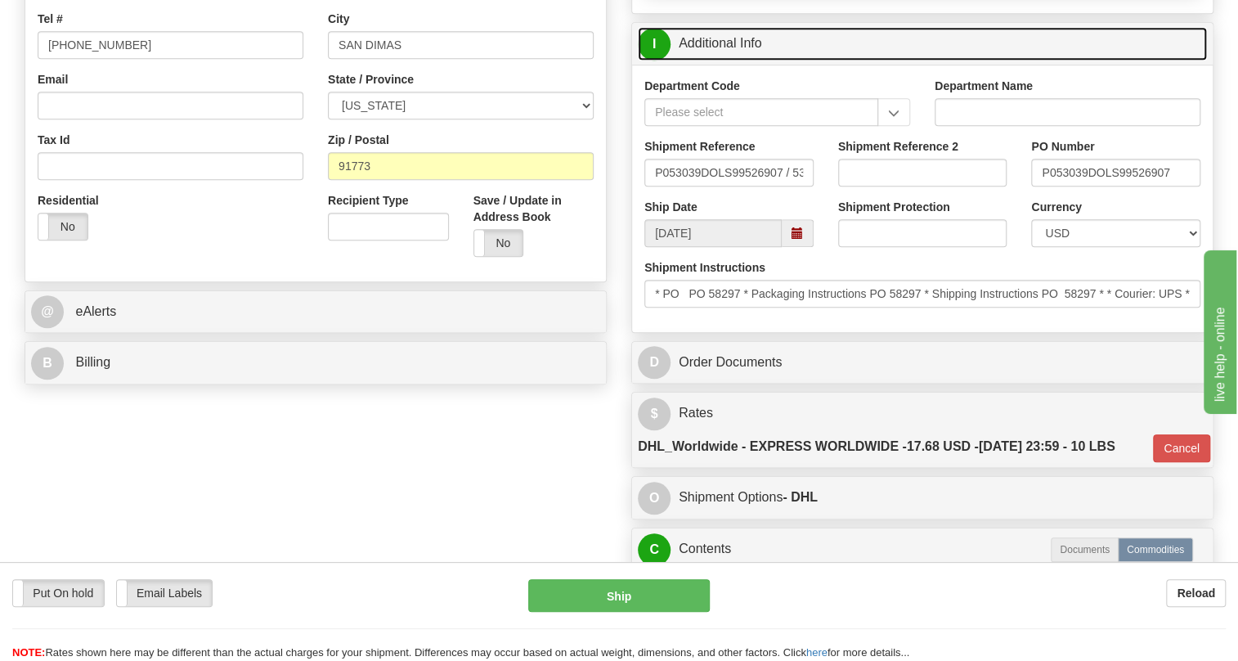
click at [729, 60] on link "I Additional Info" at bounding box center [922, 44] width 569 height 34
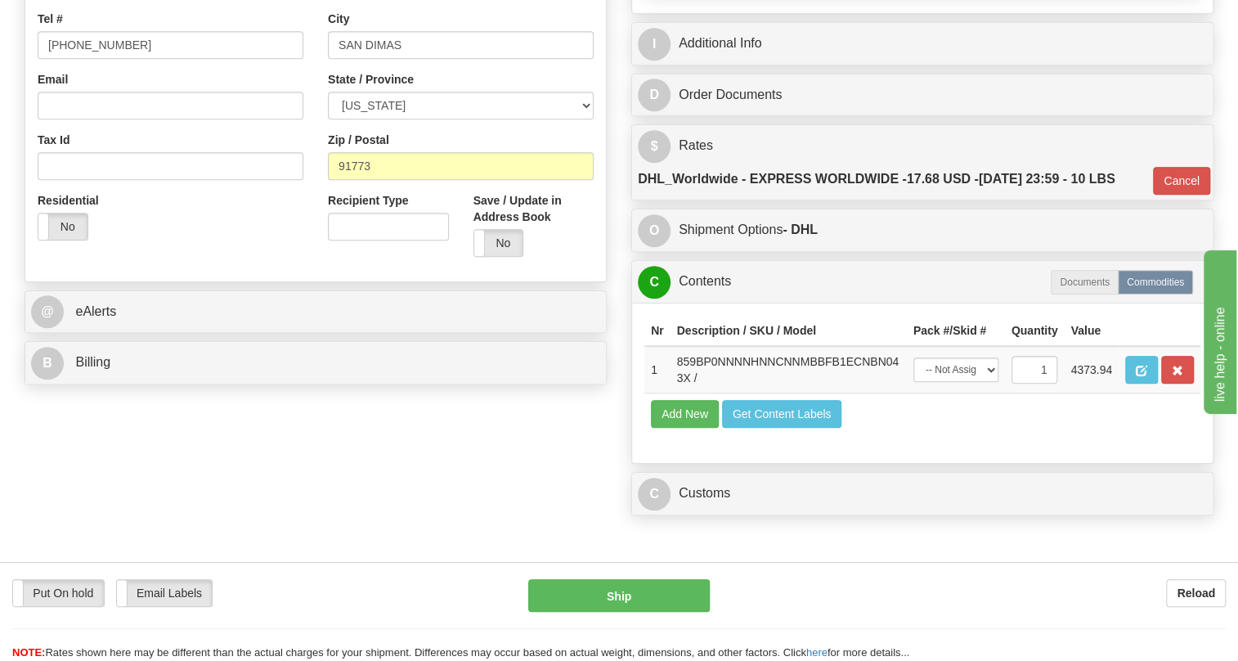
drag, startPoint x: 253, startPoint y: 506, endPoint x: 496, endPoint y: 527, distance: 243.7
click at [253, 506] on div "Order # 86690727 S Sender" at bounding box center [618, 97] width 1213 height 852
click at [1140, 376] on span "button" at bounding box center [1140, 370] width 11 height 11
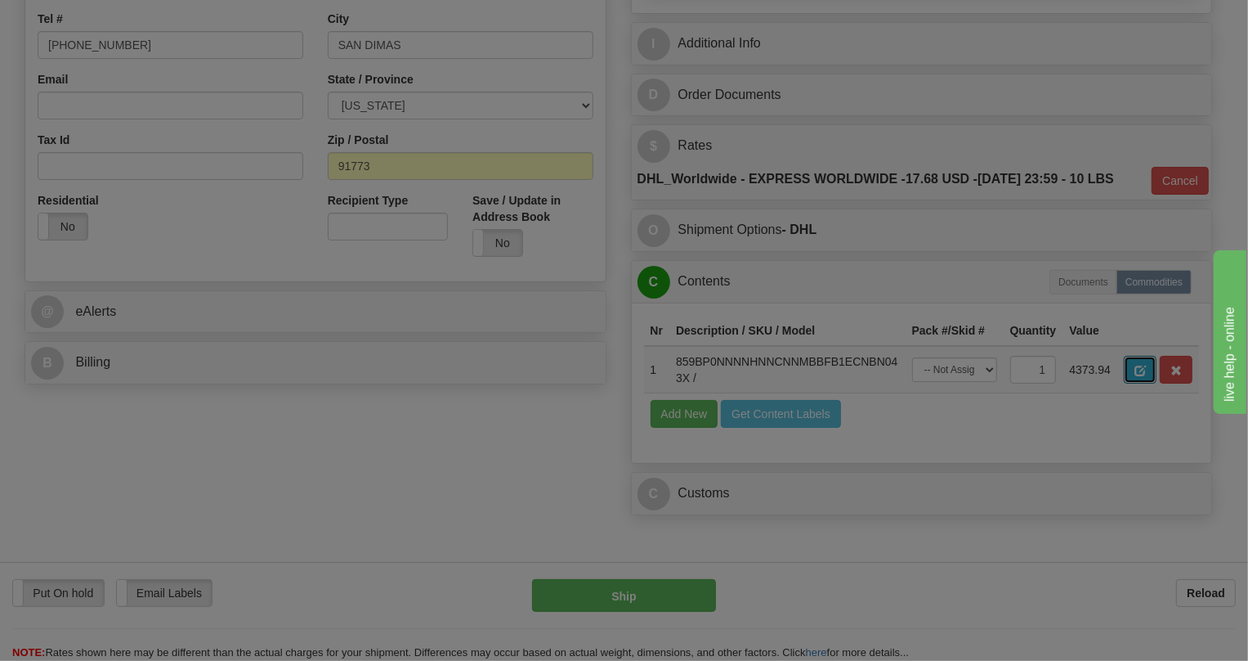
scroll to position [0, 0]
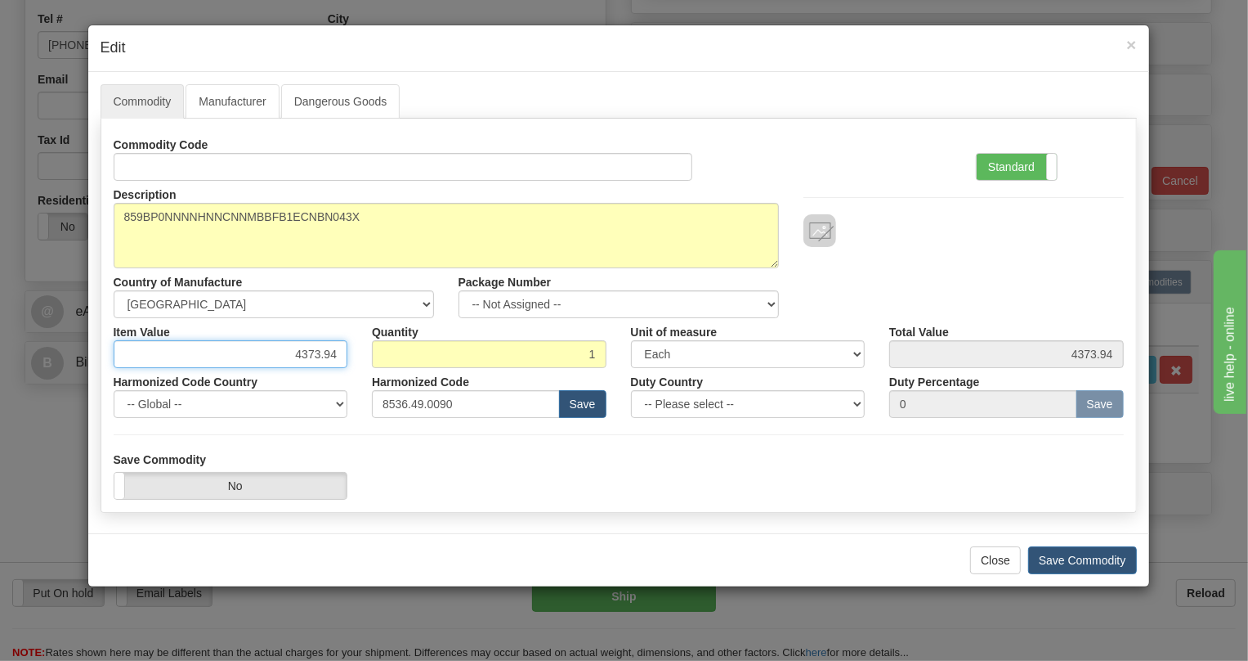
click at [327, 352] on input "4373.94" at bounding box center [231, 354] width 235 height 28
click at [313, 351] on input "4373.94" at bounding box center [231, 354] width 235 height 28
paste input "3.465,41"
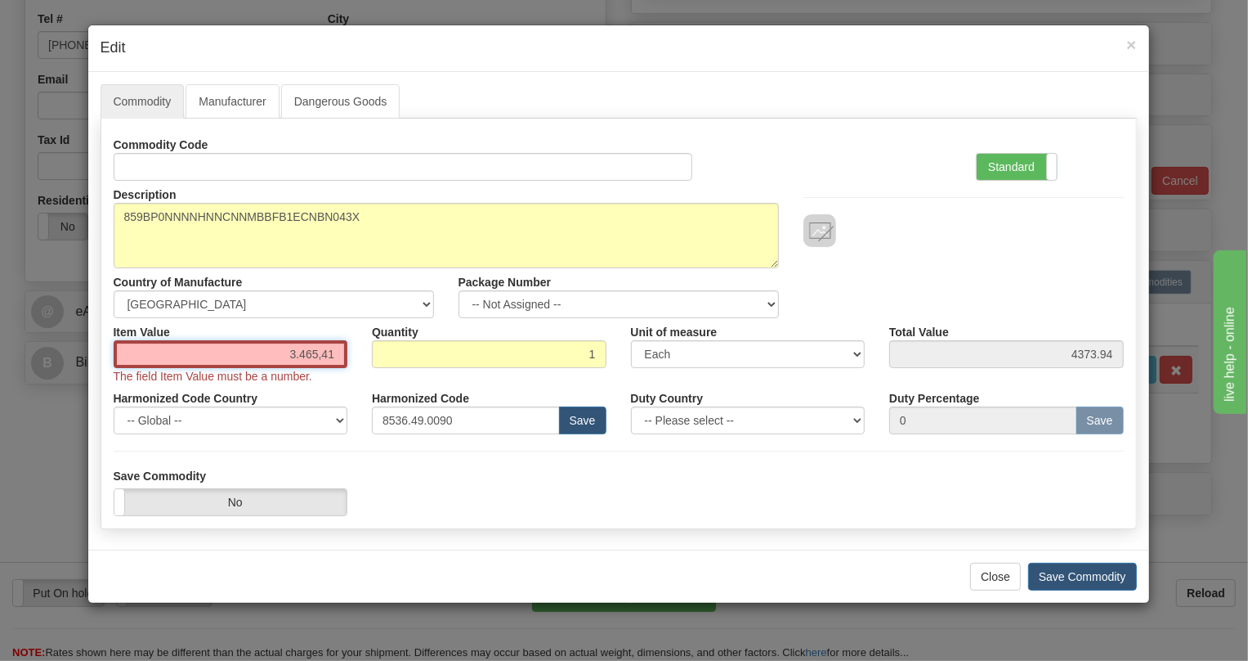
click at [302, 356] on input "3.465,41" at bounding box center [231, 354] width 235 height 28
click at [319, 359] on input "3465,41" at bounding box center [231, 354] width 235 height 28
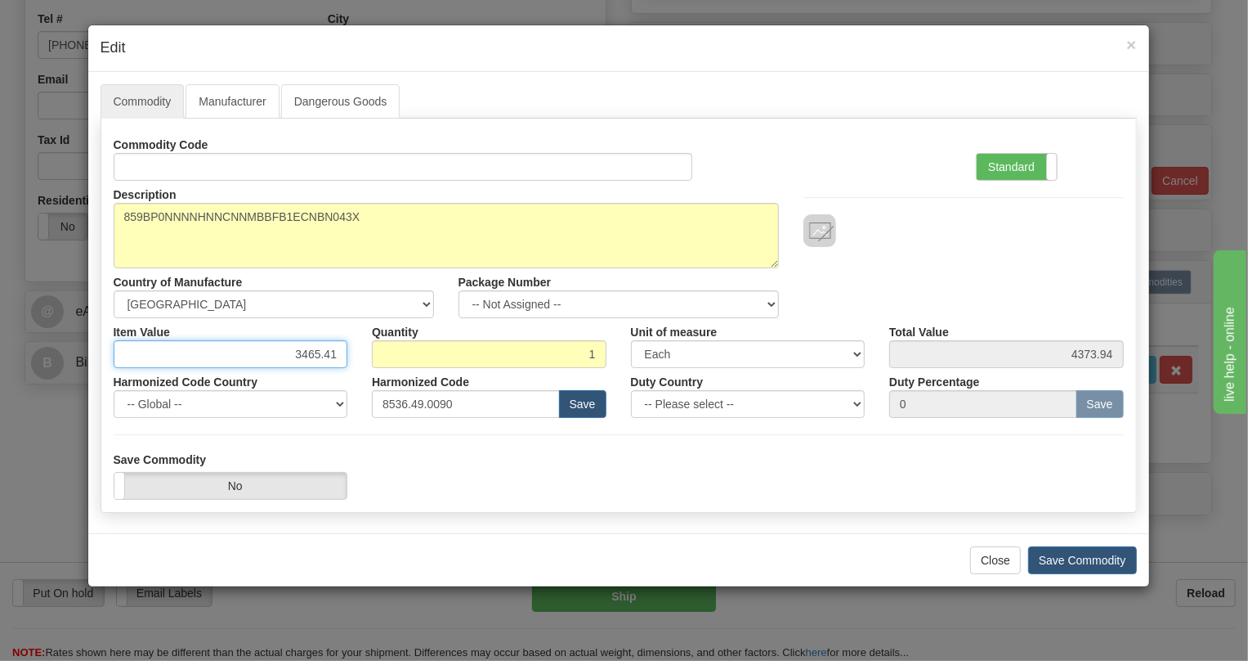
type input "3465.41"
click at [358, 364] on div "Item Value 3465.41" at bounding box center [230, 343] width 259 height 50
click at [1005, 159] on label "Standard" at bounding box center [1017, 167] width 80 height 26
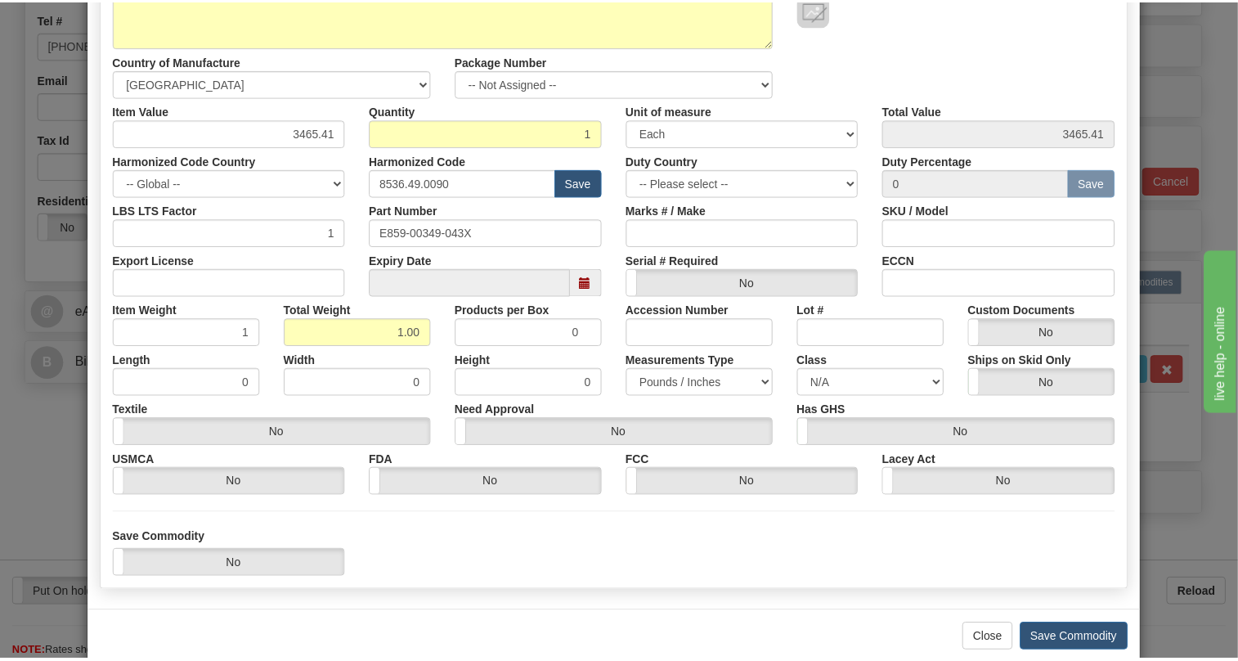
scroll to position [222, 0]
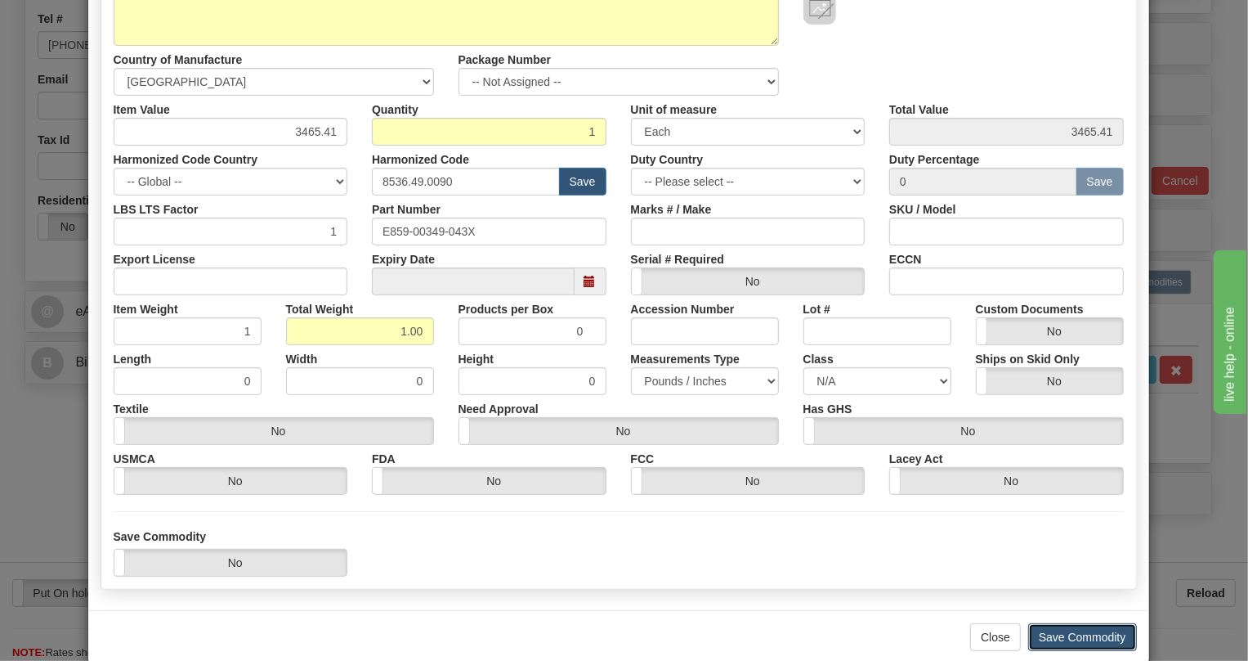
click at [1086, 632] on button "Save Commodity" at bounding box center [1082, 637] width 109 height 28
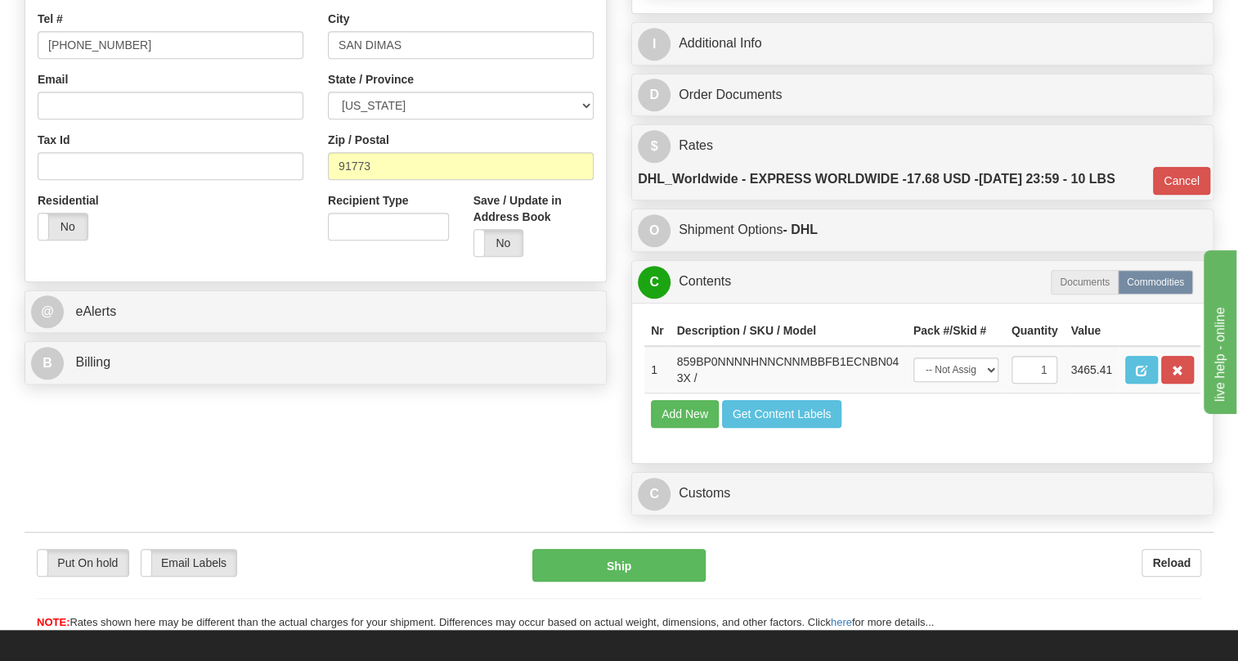
scroll to position [520, 0]
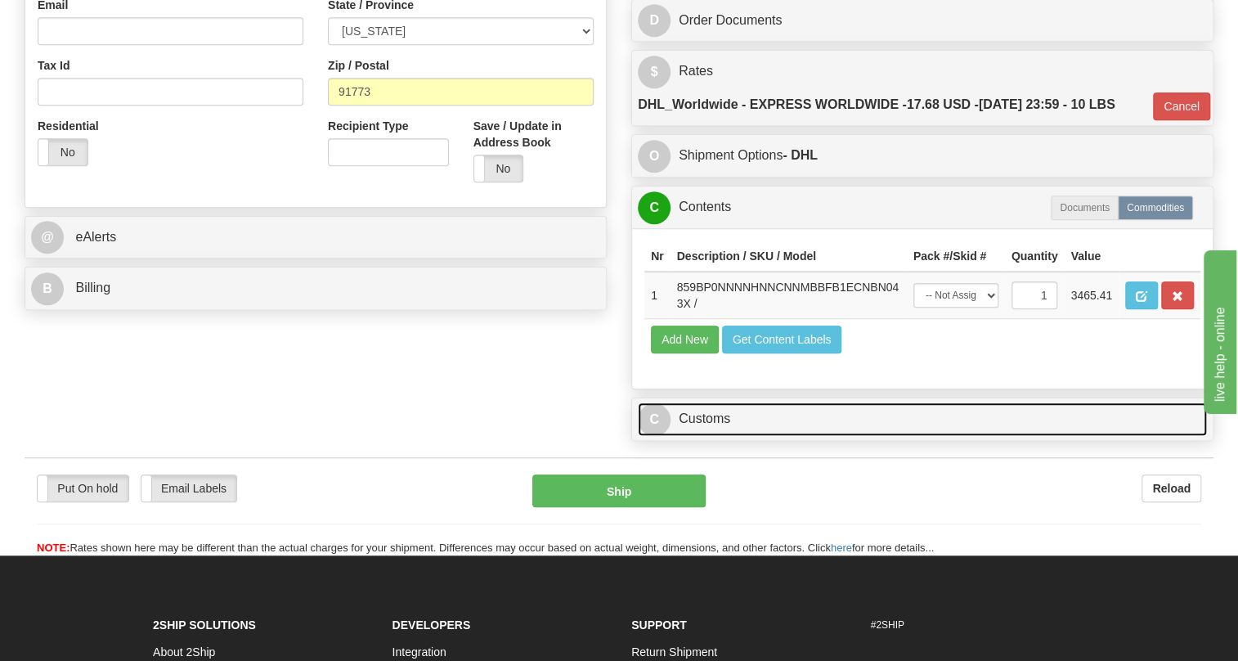
click at [716, 436] on link "C Customs" at bounding box center [922, 419] width 569 height 34
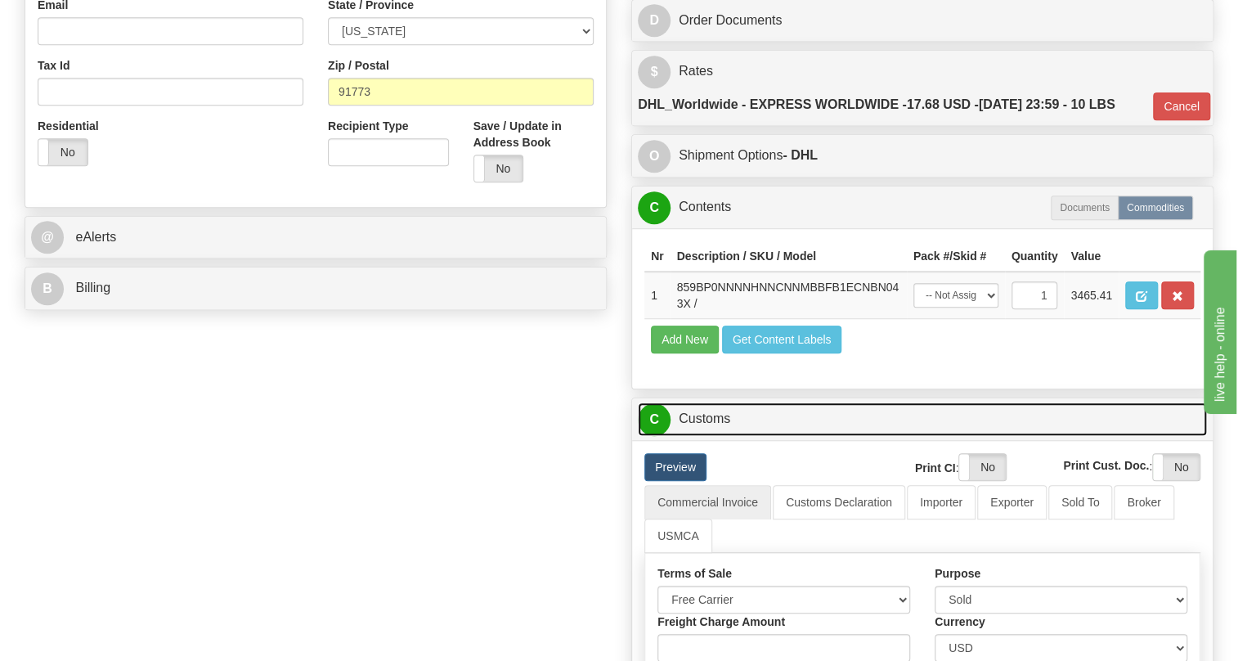
click at [716, 436] on link "C Customs" at bounding box center [922, 419] width 569 height 34
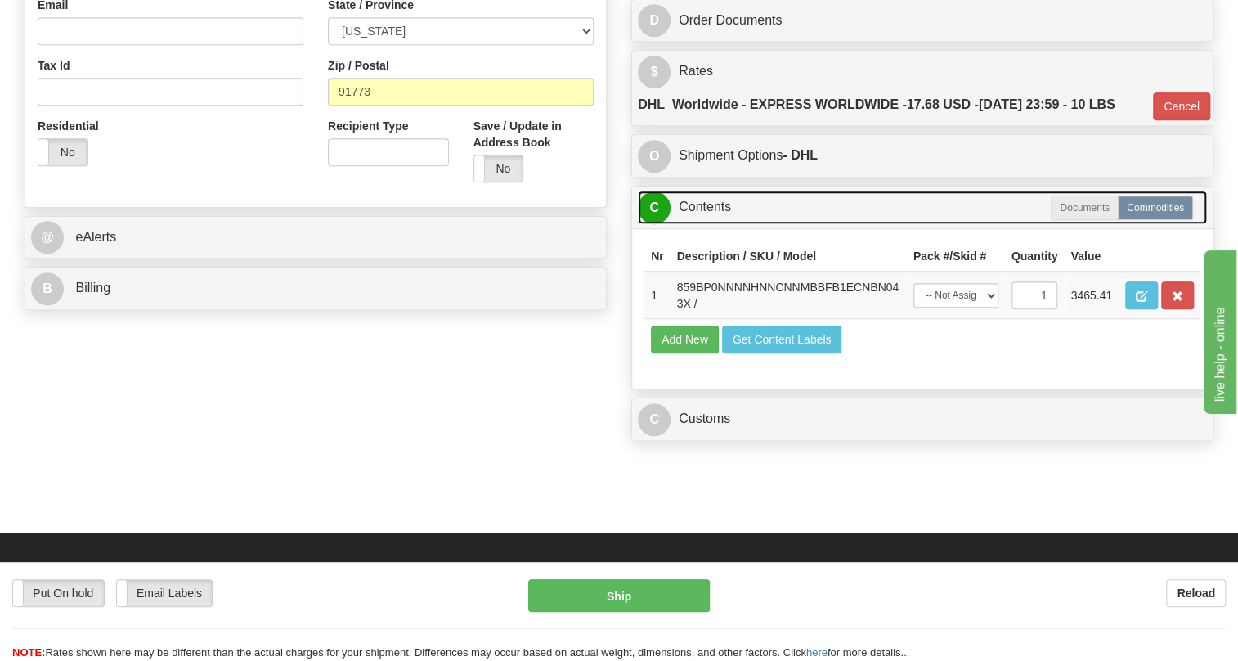
click at [701, 224] on link "C Contents" at bounding box center [922, 207] width 569 height 34
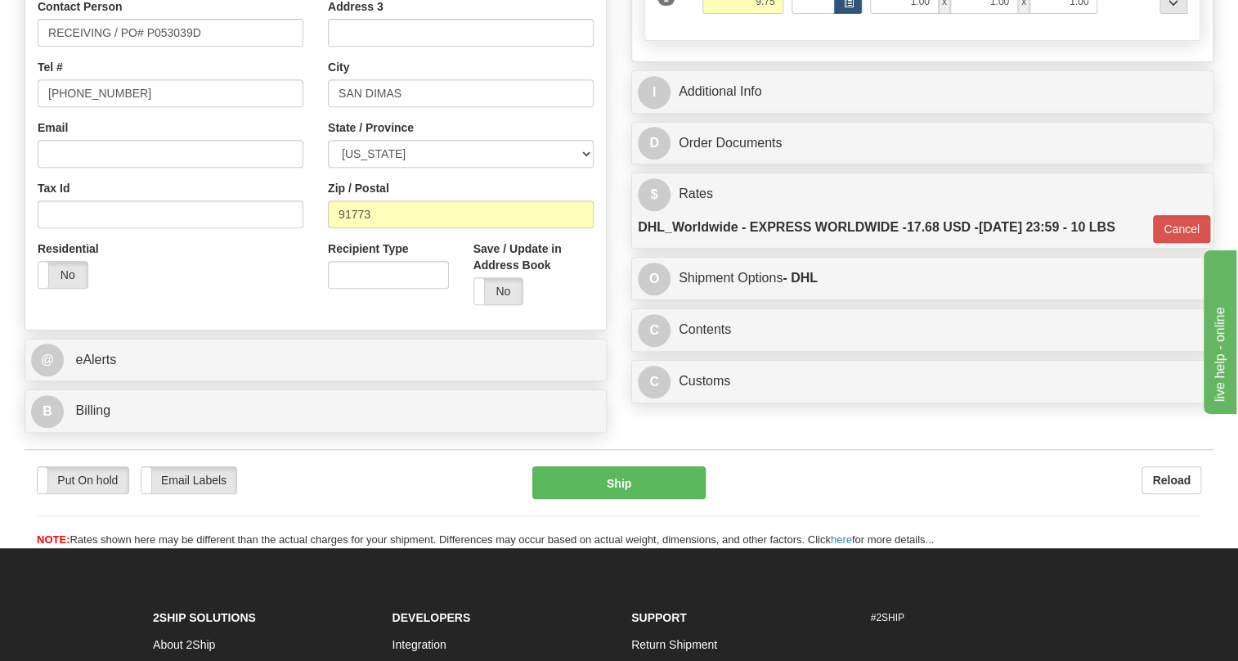
scroll to position [297, 0]
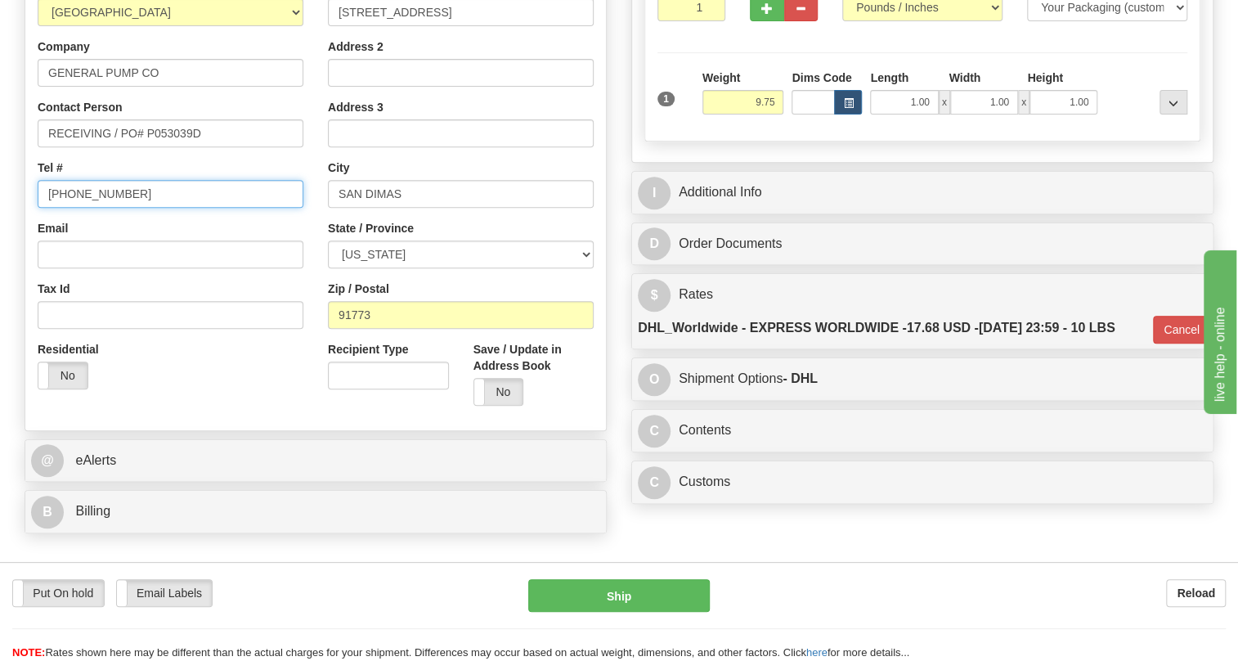
click at [87, 208] on input "[PHONE_NUMBER]" at bounding box center [171, 194] width 266 height 28
paste input "1-323-685-9310"
type input "1-323-685-9310"
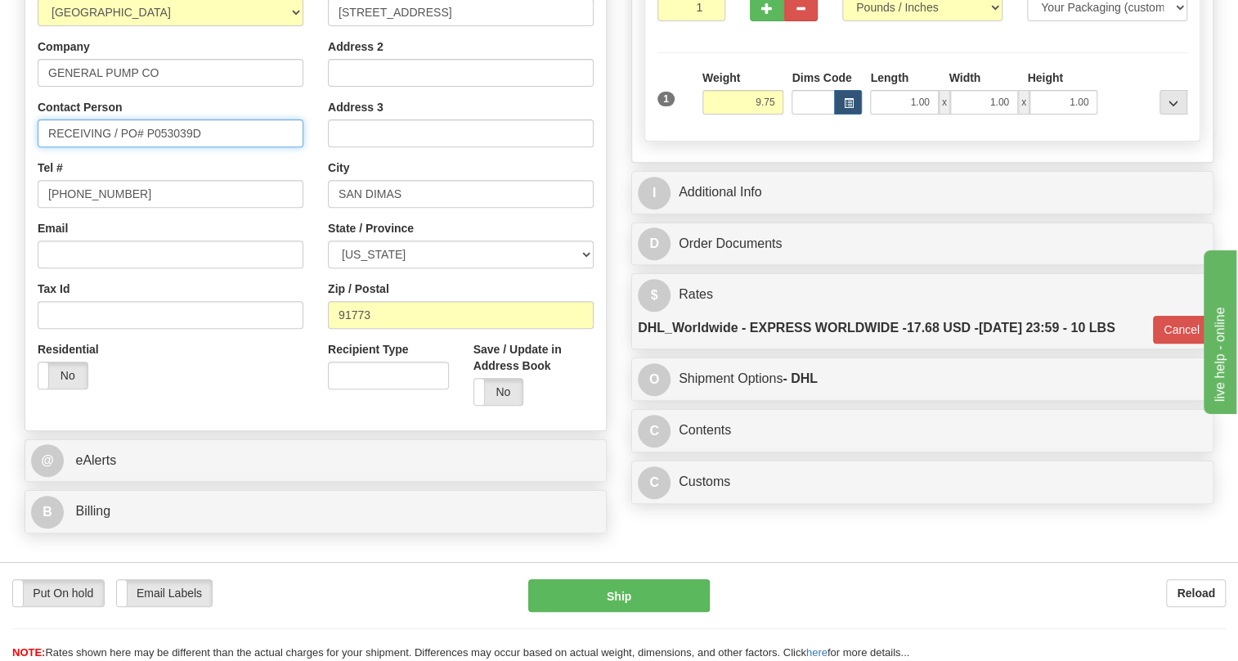
click at [113, 147] on input "RECEIVING / PO# P053039D" at bounding box center [171, 133] width 266 height 28
click at [111, 147] on input "RECEIVING / PO# P053039D" at bounding box center [171, 133] width 266 height 28
paste input "TRAVIS"
click at [108, 147] on input "RECEIVINGTRAVIS / PO# P053039D" at bounding box center [171, 133] width 266 height 28
type input "RECEIVING / TRAVIS / PO# P053039D"
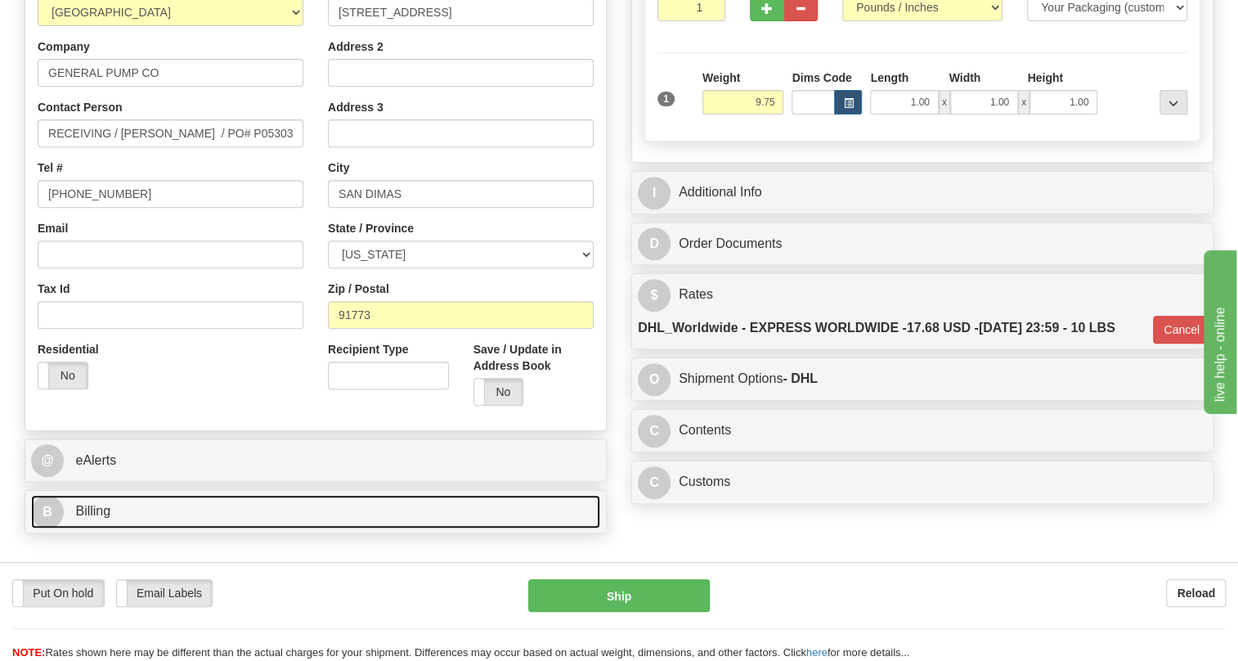
click at [97, 517] on span "Billing" at bounding box center [92, 511] width 35 height 14
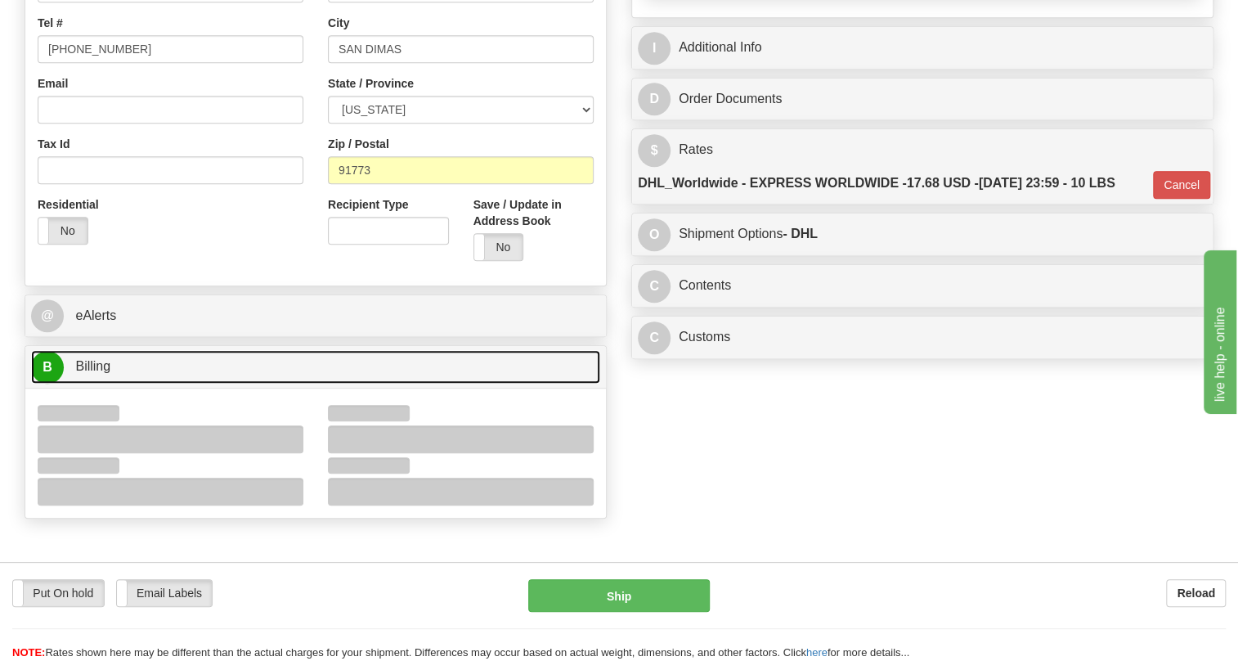
scroll to position [520, 0]
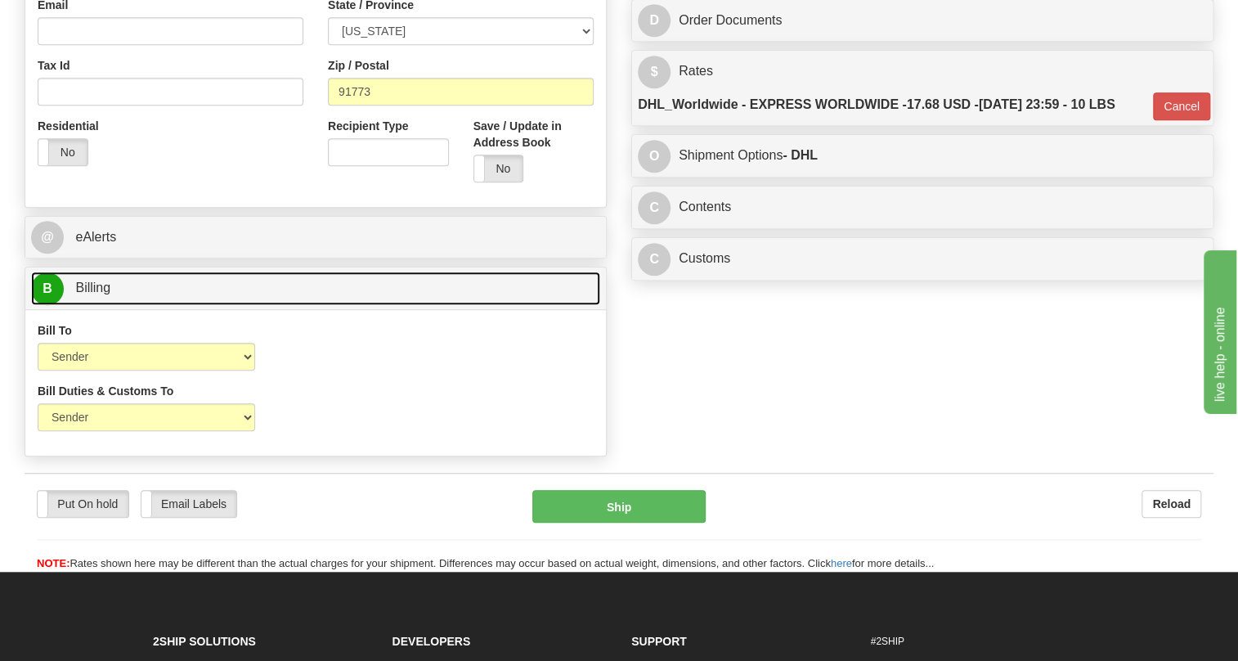
click at [97, 294] on span "Billing" at bounding box center [92, 287] width 35 height 14
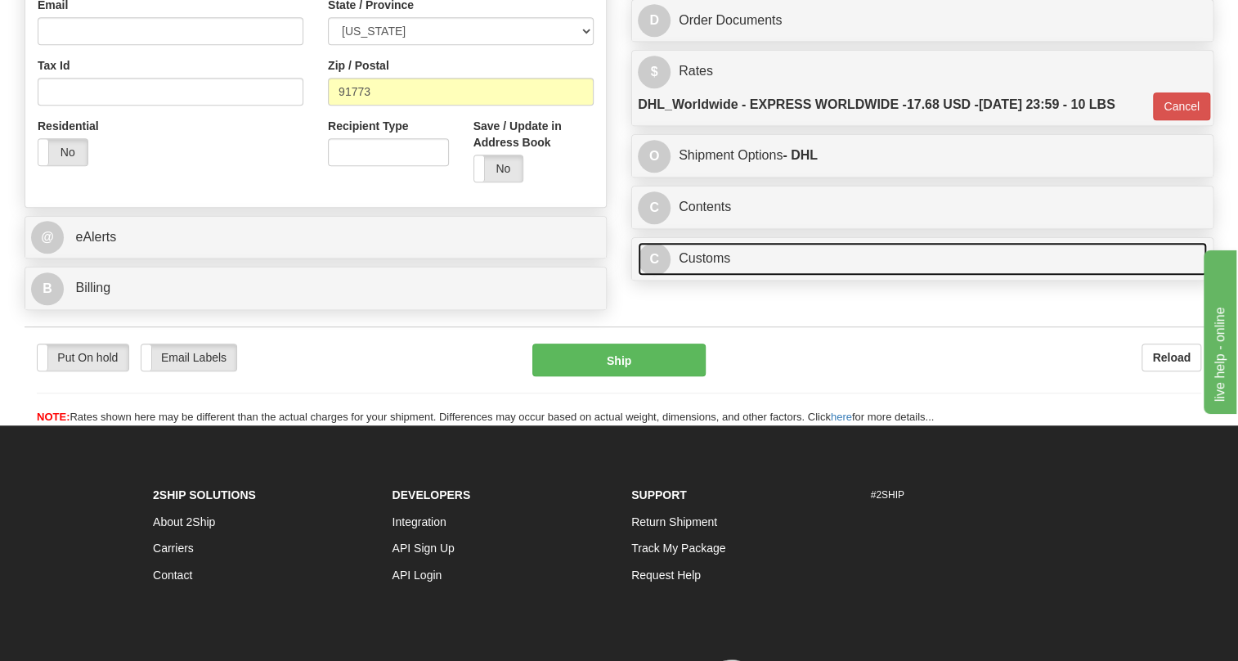
click at [706, 275] on link "C Customs" at bounding box center [922, 259] width 569 height 34
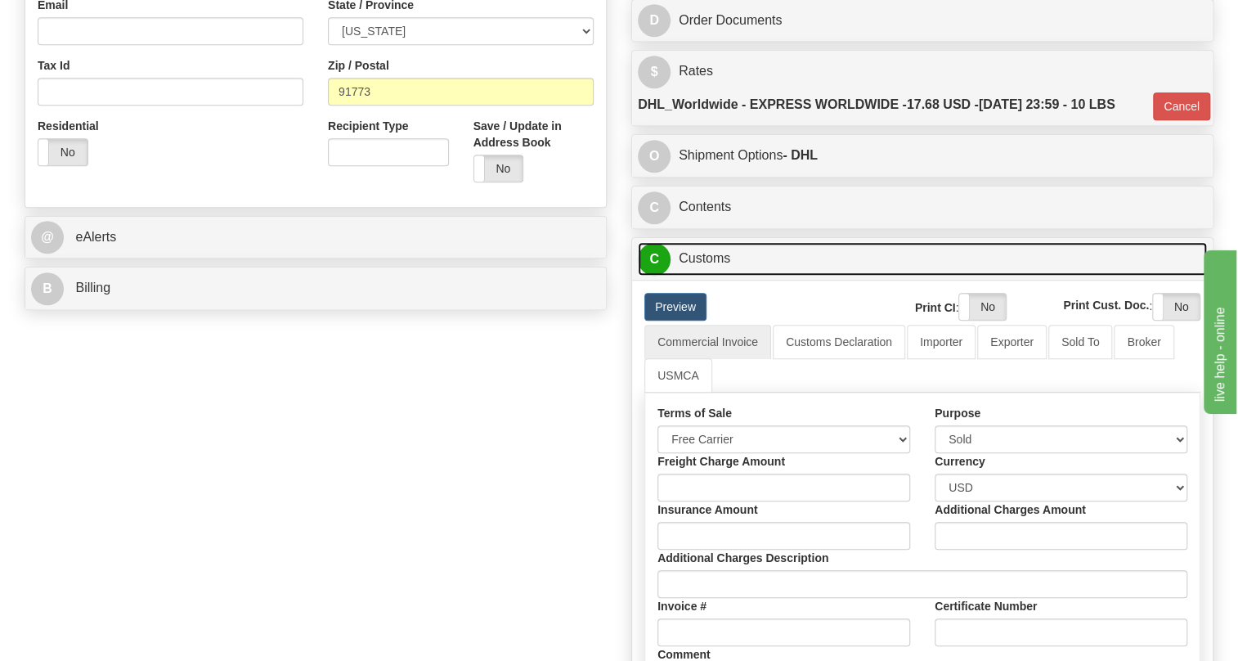
click at [706, 275] on link "C Customs" at bounding box center [922, 259] width 569 height 34
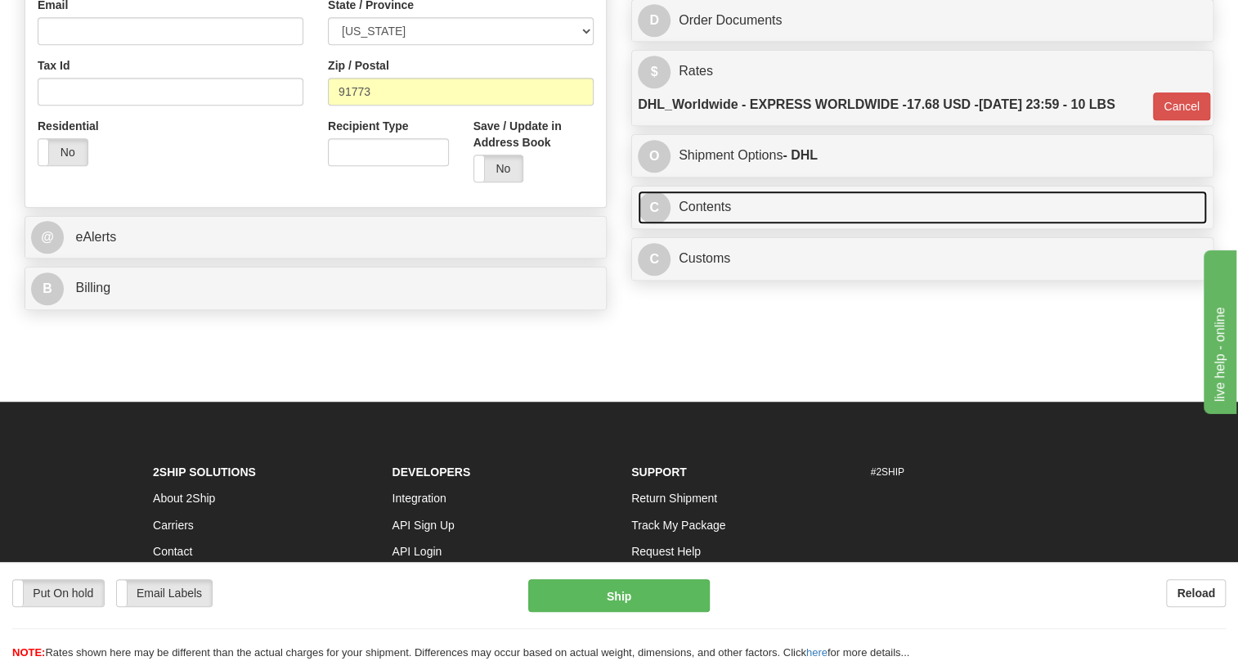
click at [717, 224] on link "C Contents" at bounding box center [922, 207] width 569 height 34
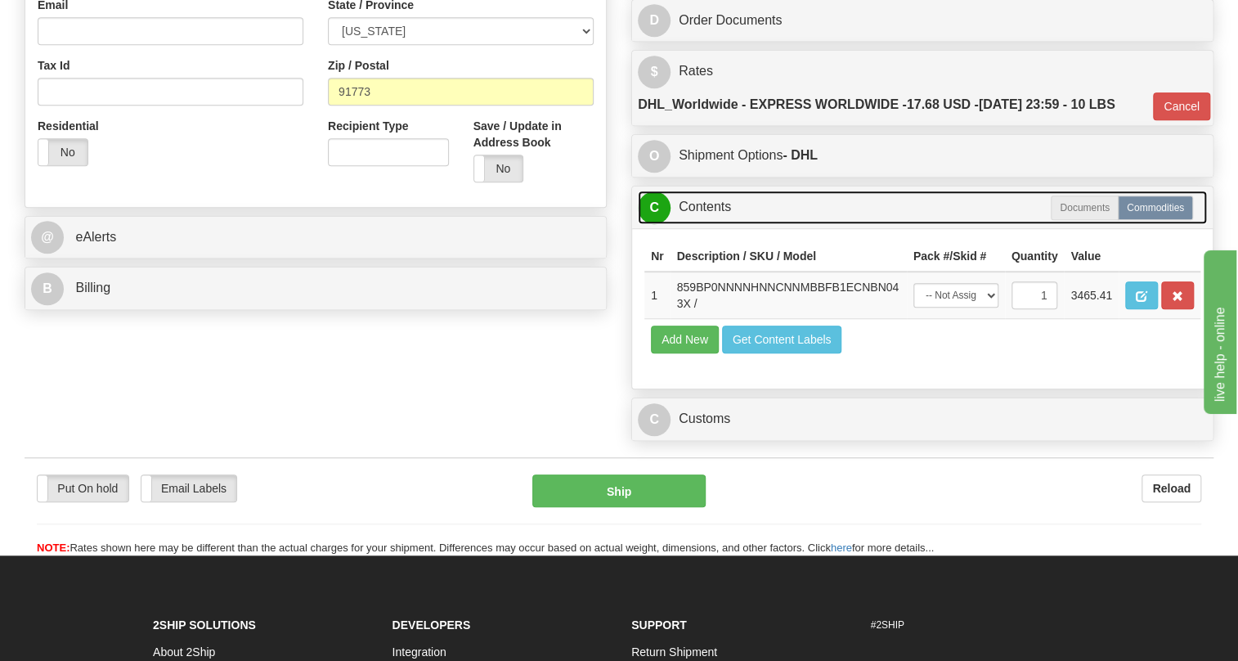
click at [717, 224] on link "C Contents" at bounding box center [922, 207] width 569 height 34
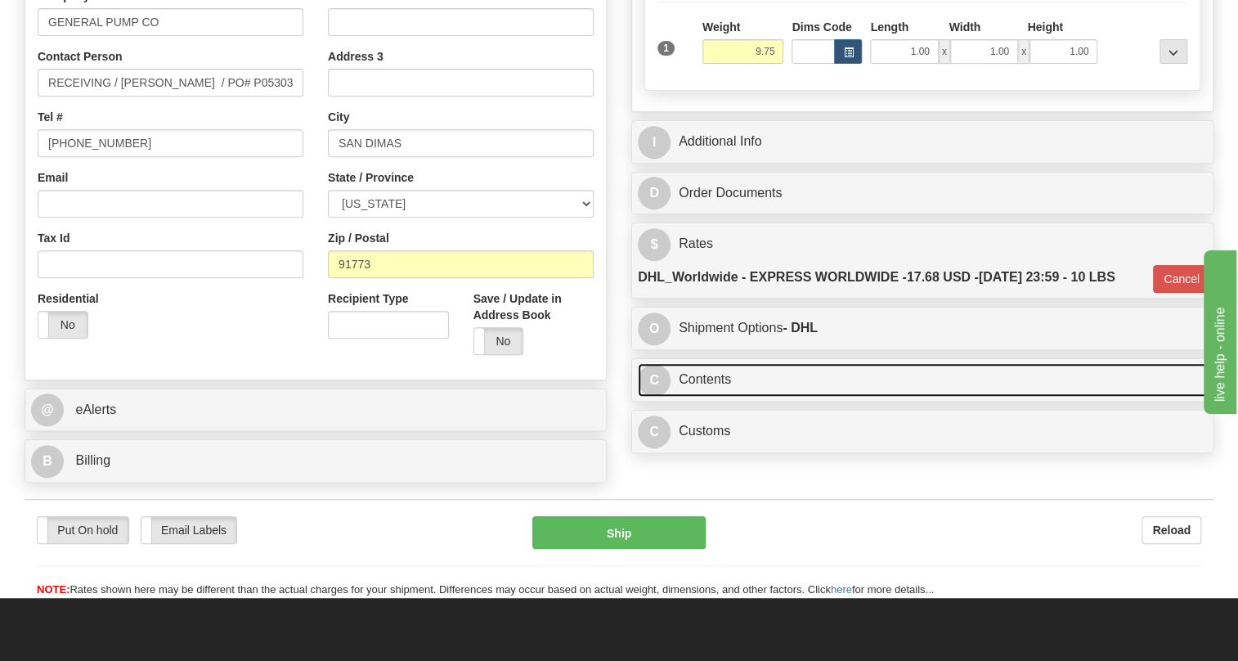
scroll to position [297, 0]
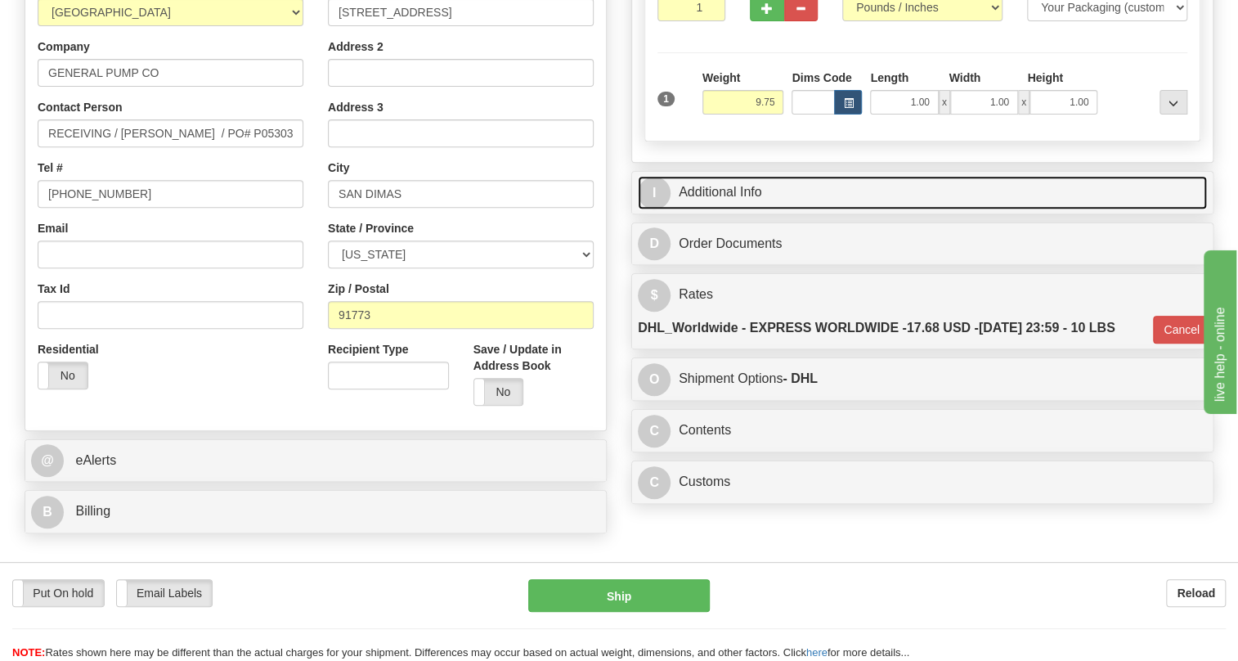
click at [739, 209] on link "I Additional Info" at bounding box center [922, 193] width 569 height 34
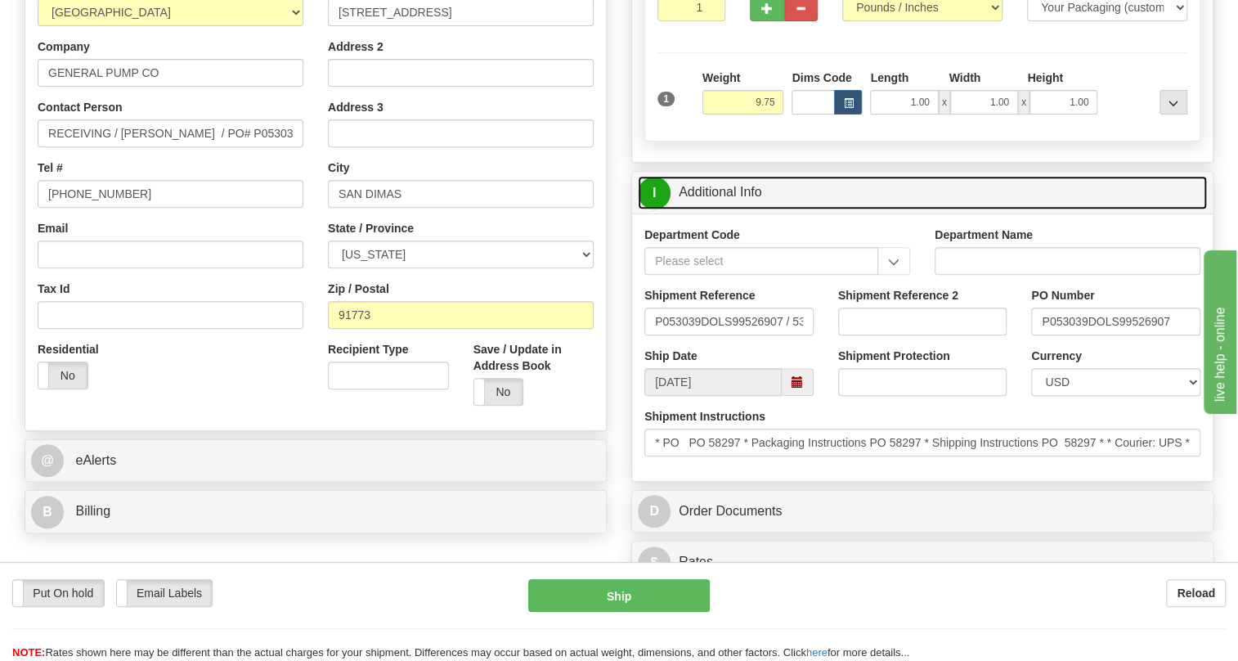
click at [739, 209] on link "I Additional Info" at bounding box center [922, 193] width 569 height 34
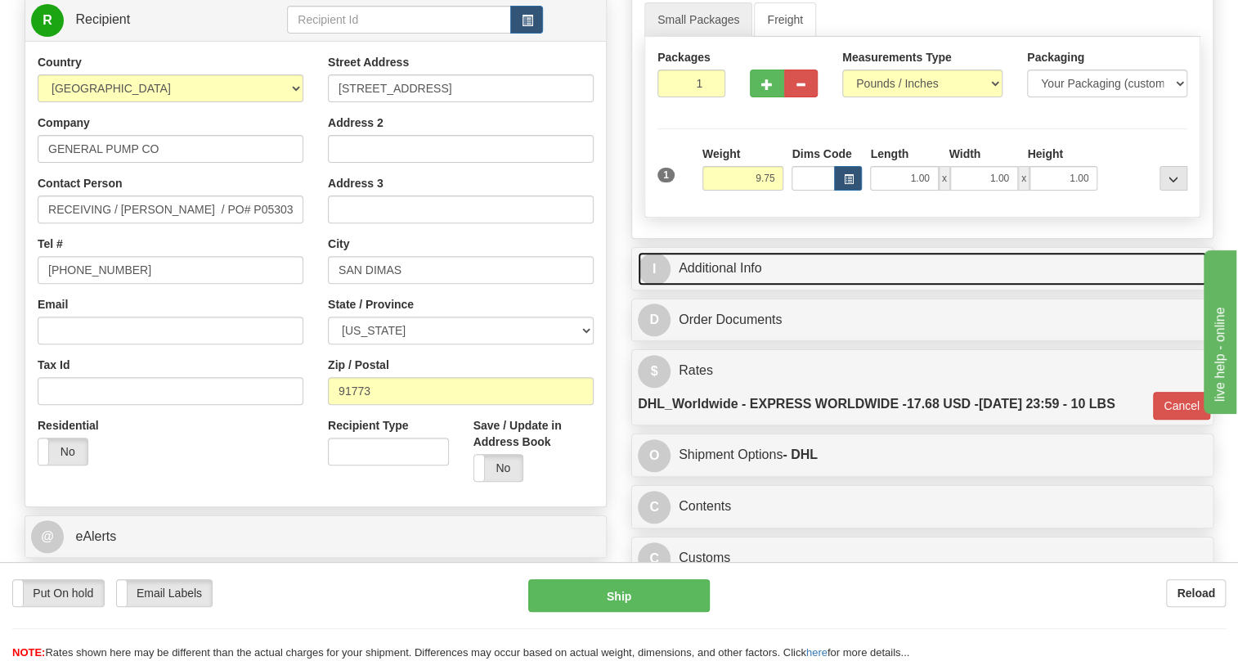
scroll to position [222, 0]
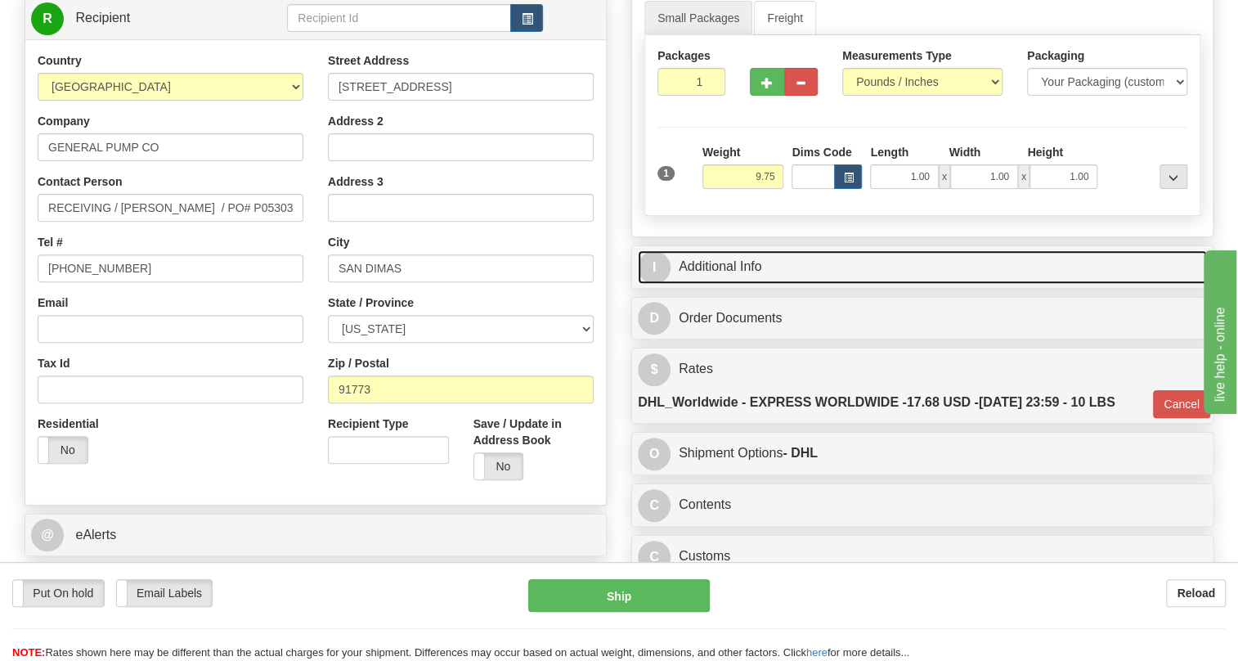
click at [721, 284] on link "I Additional Info" at bounding box center [922, 267] width 569 height 34
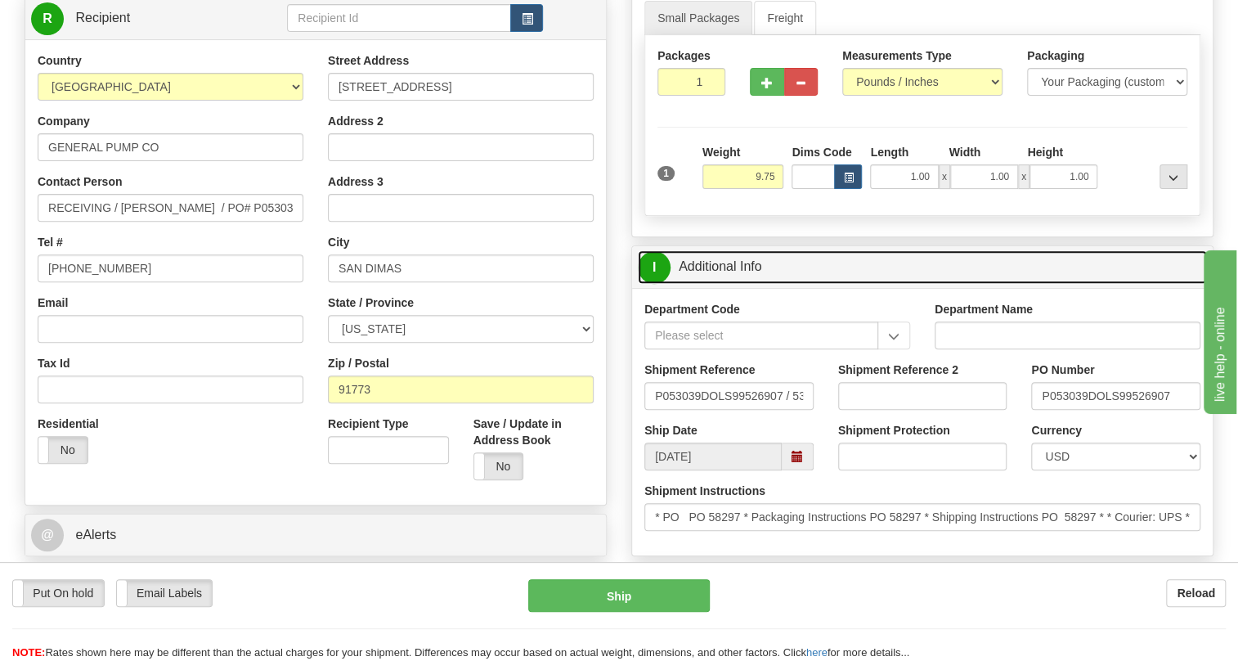
click at [721, 284] on link "I Additional Info" at bounding box center [922, 267] width 569 height 34
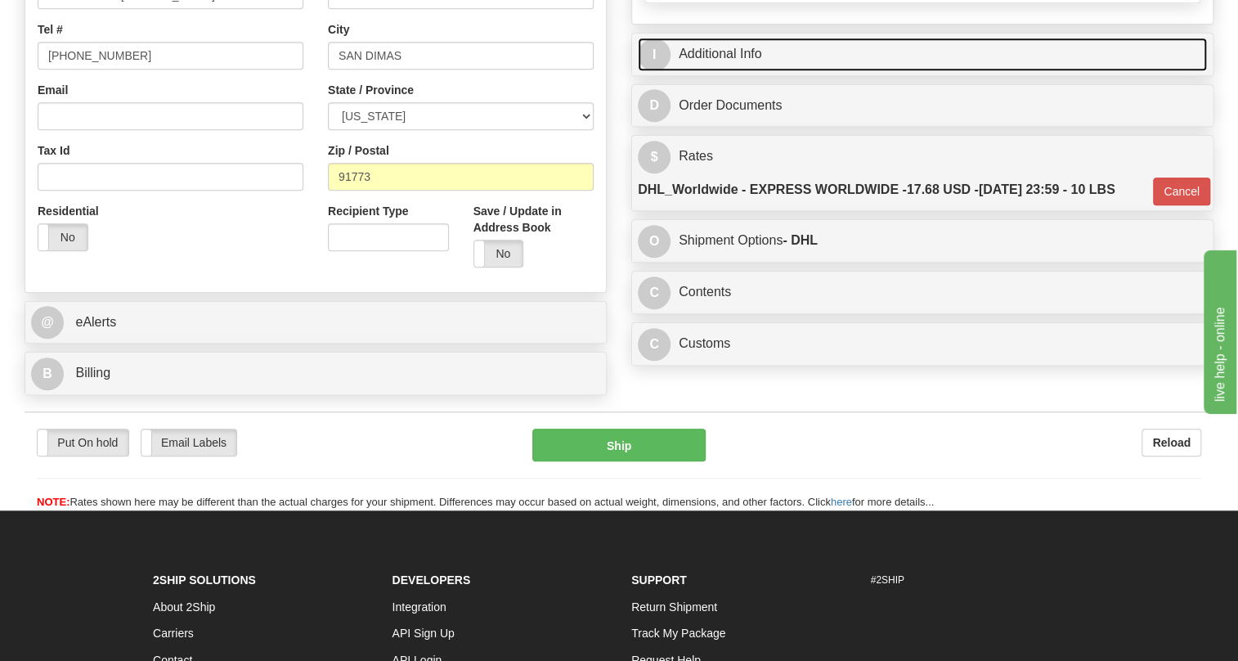
scroll to position [446, 0]
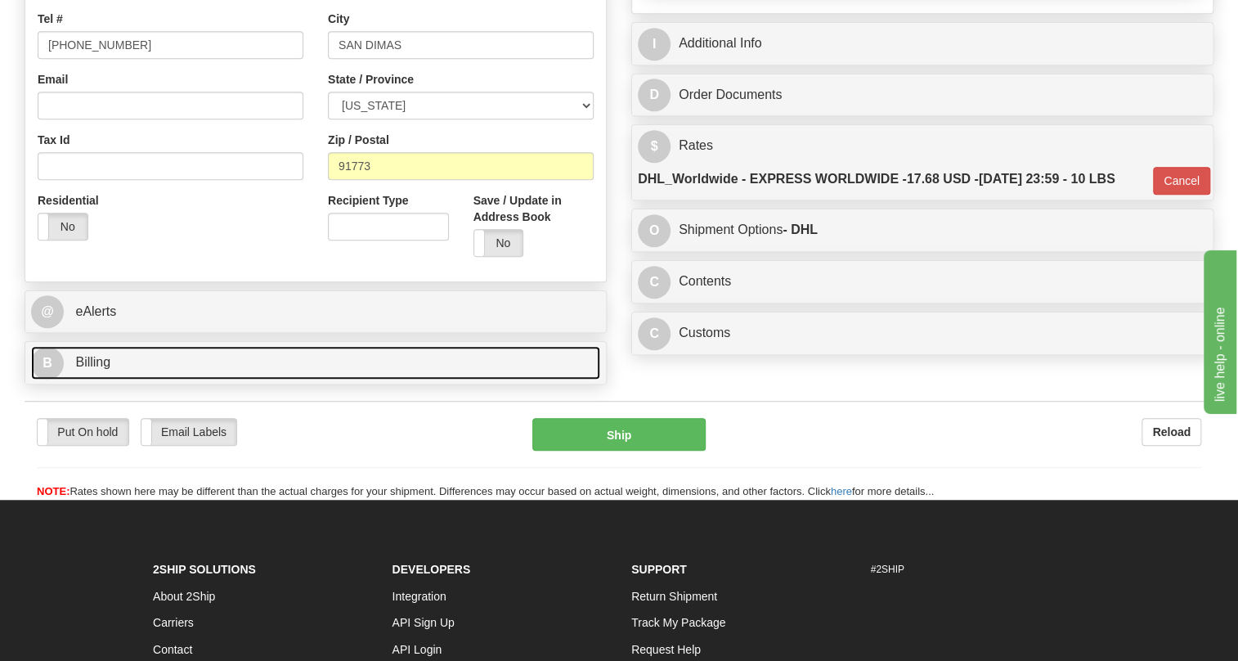
click at [101, 369] on span "Billing" at bounding box center [92, 362] width 35 height 14
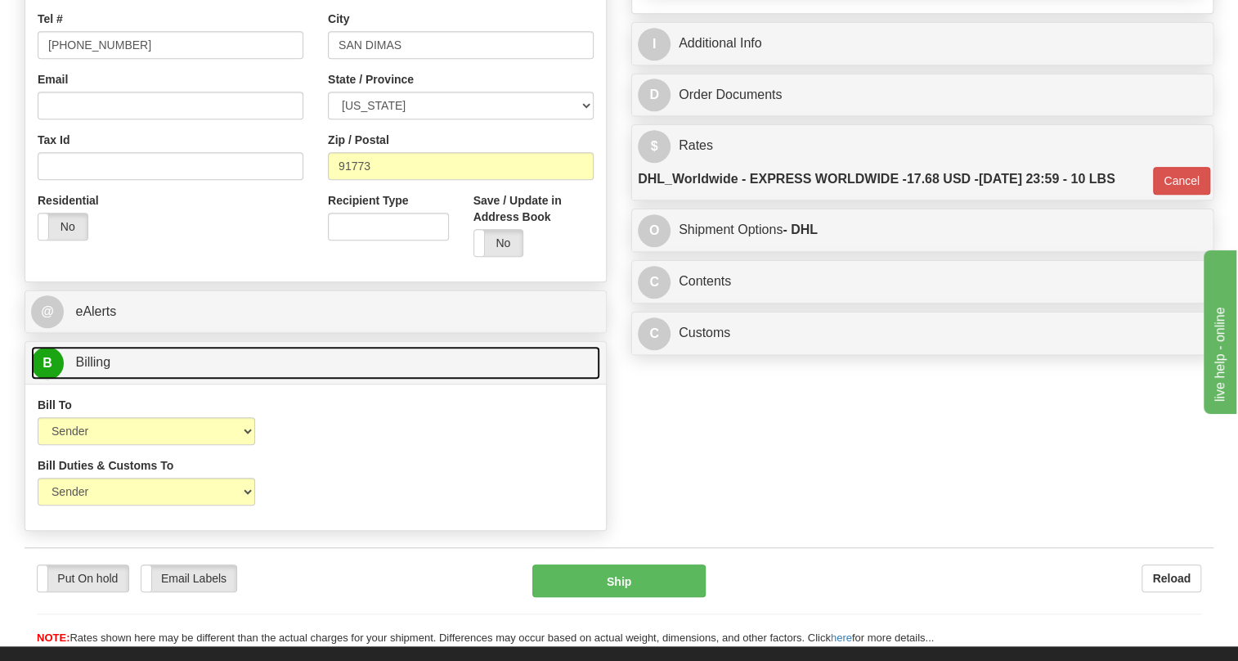
click at [101, 369] on span "Billing" at bounding box center [92, 362] width 35 height 14
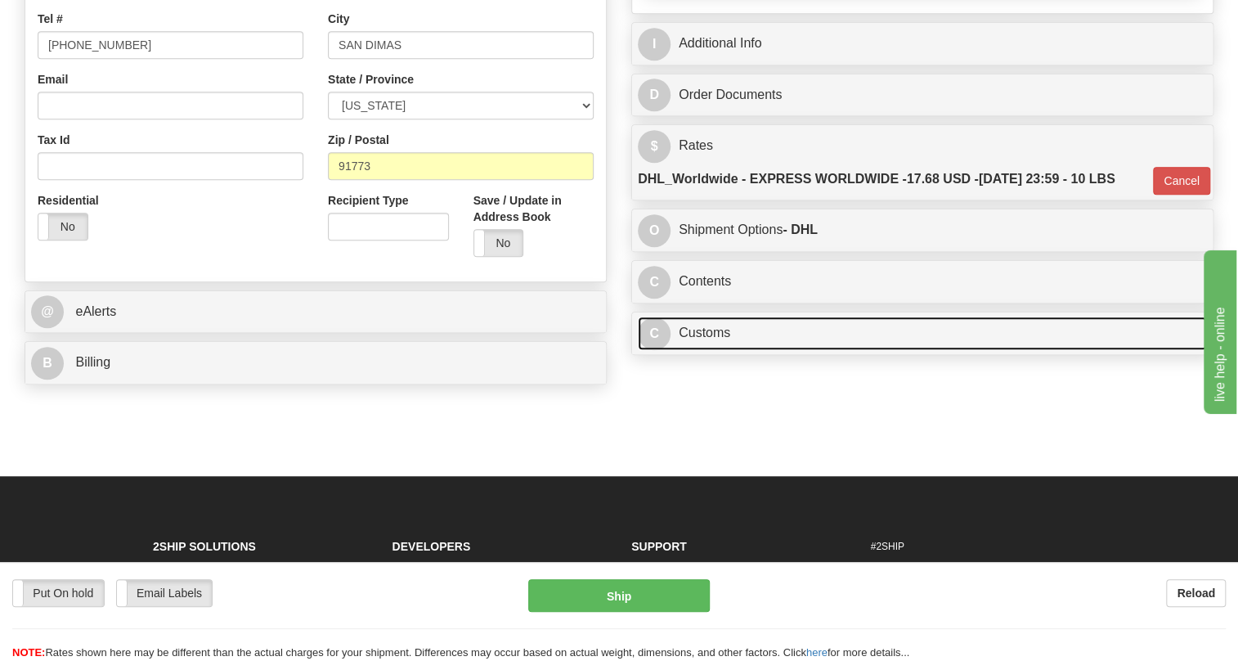
click at [710, 350] on link "C Customs" at bounding box center [922, 333] width 569 height 34
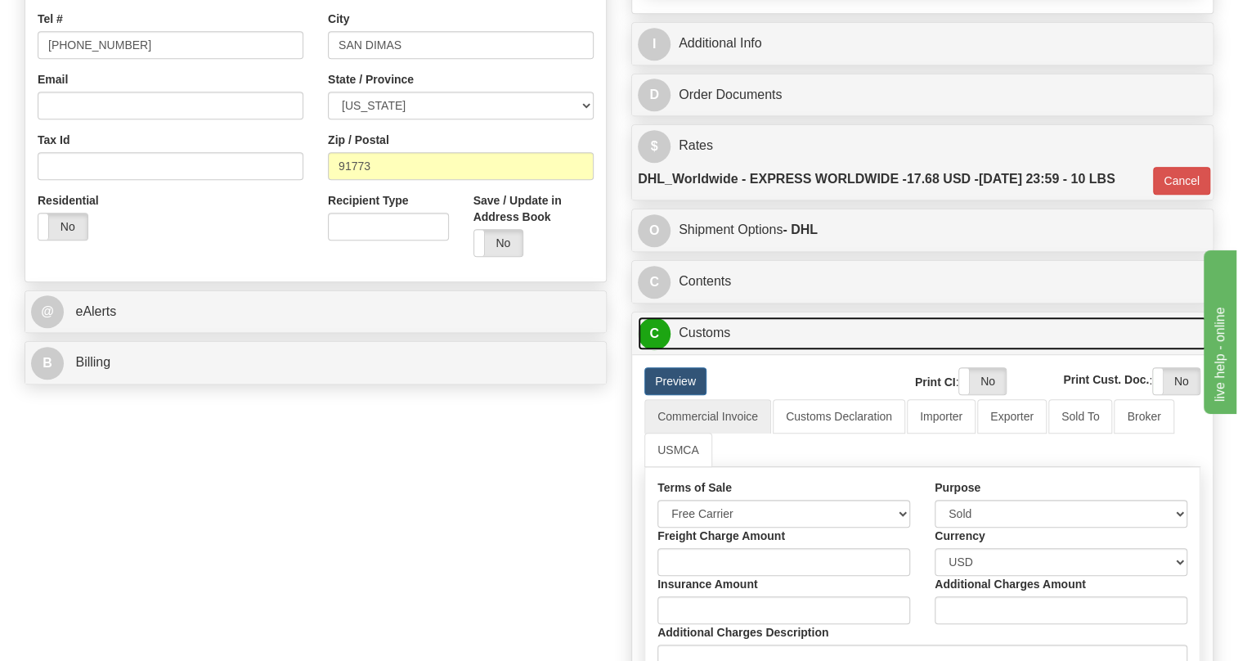
click at [710, 350] on link "C Customs" at bounding box center [922, 333] width 569 height 34
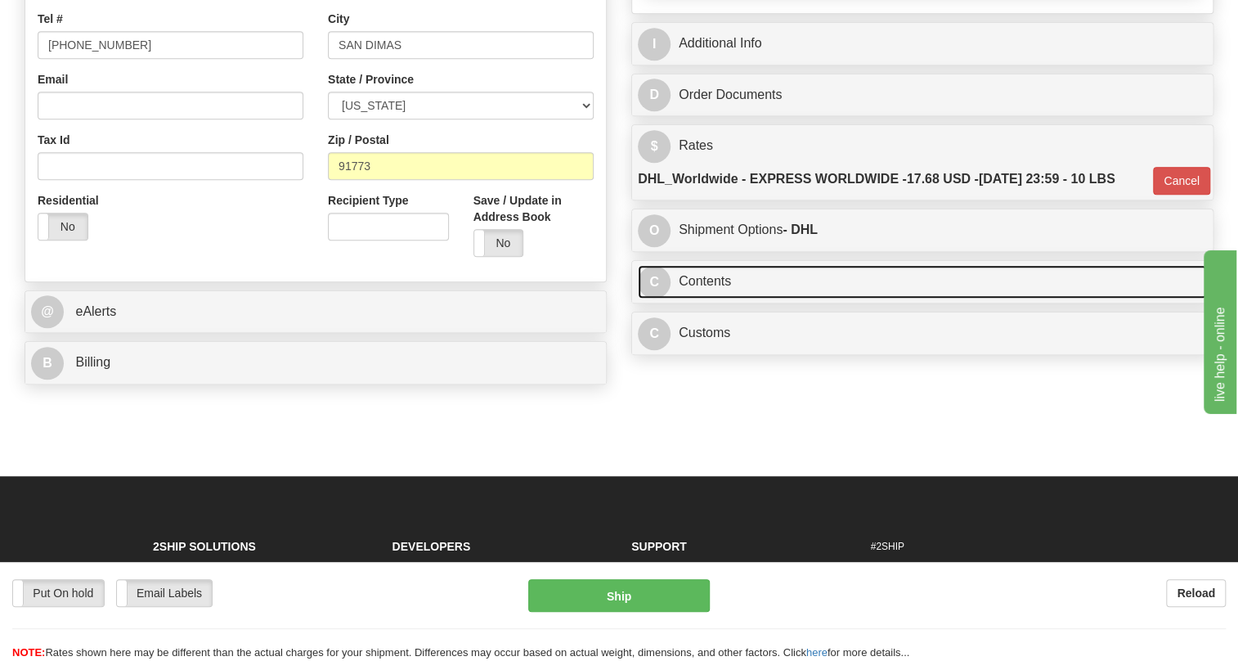
click at [713, 298] on link "C Contents" at bounding box center [922, 282] width 569 height 34
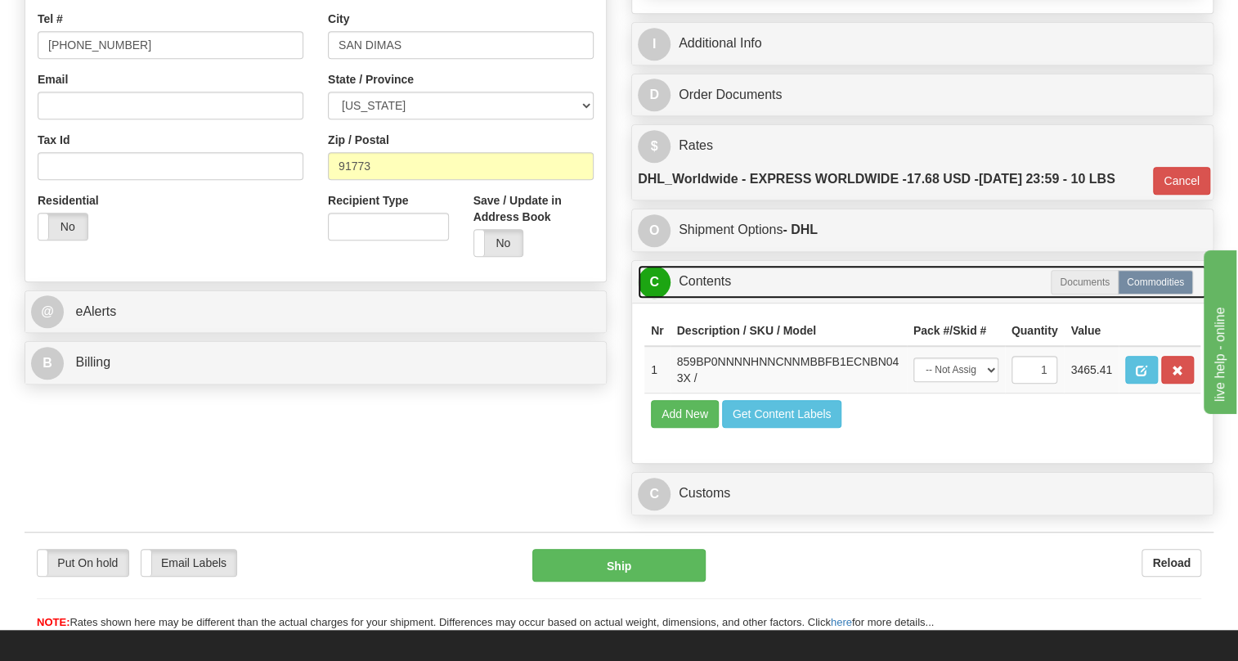
click at [719, 298] on link "C Contents" at bounding box center [922, 282] width 569 height 34
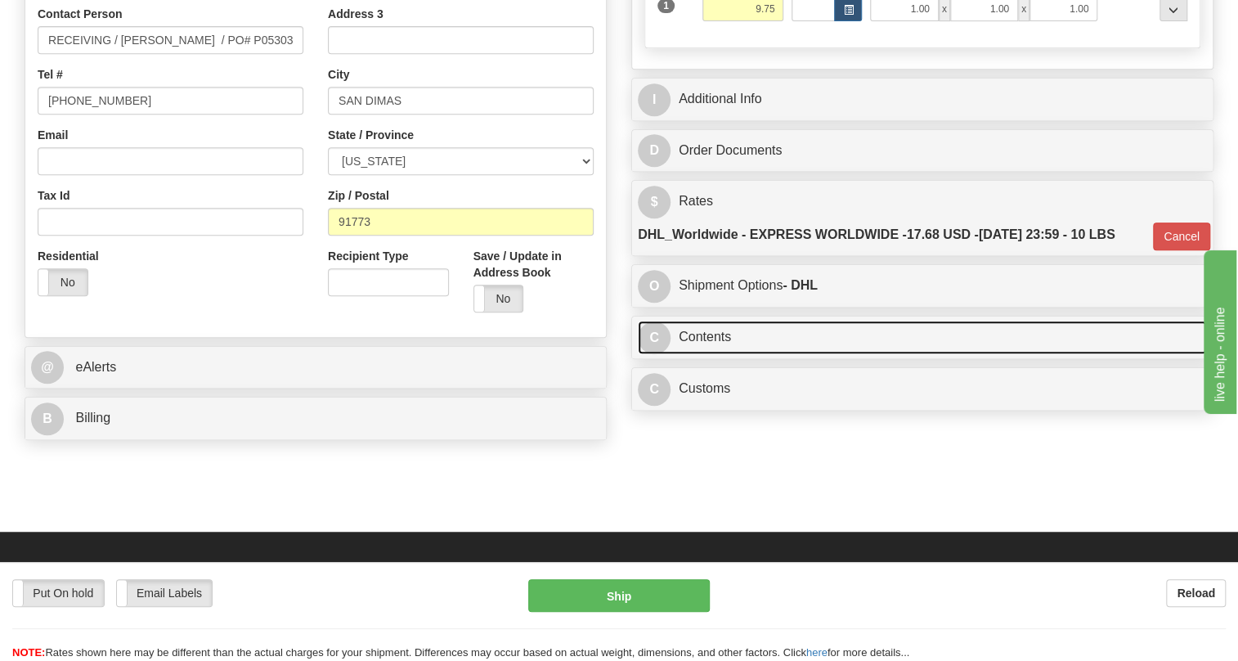
scroll to position [222, 0]
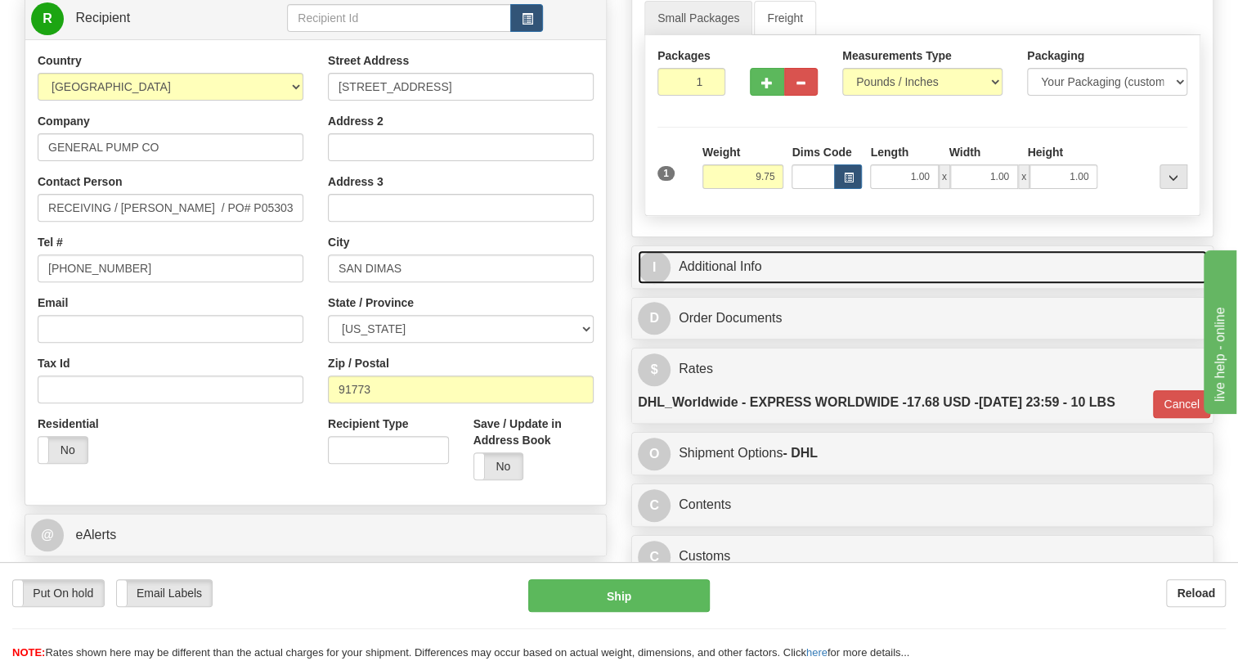
click at [719, 284] on link "I Additional Info" at bounding box center [922, 267] width 569 height 34
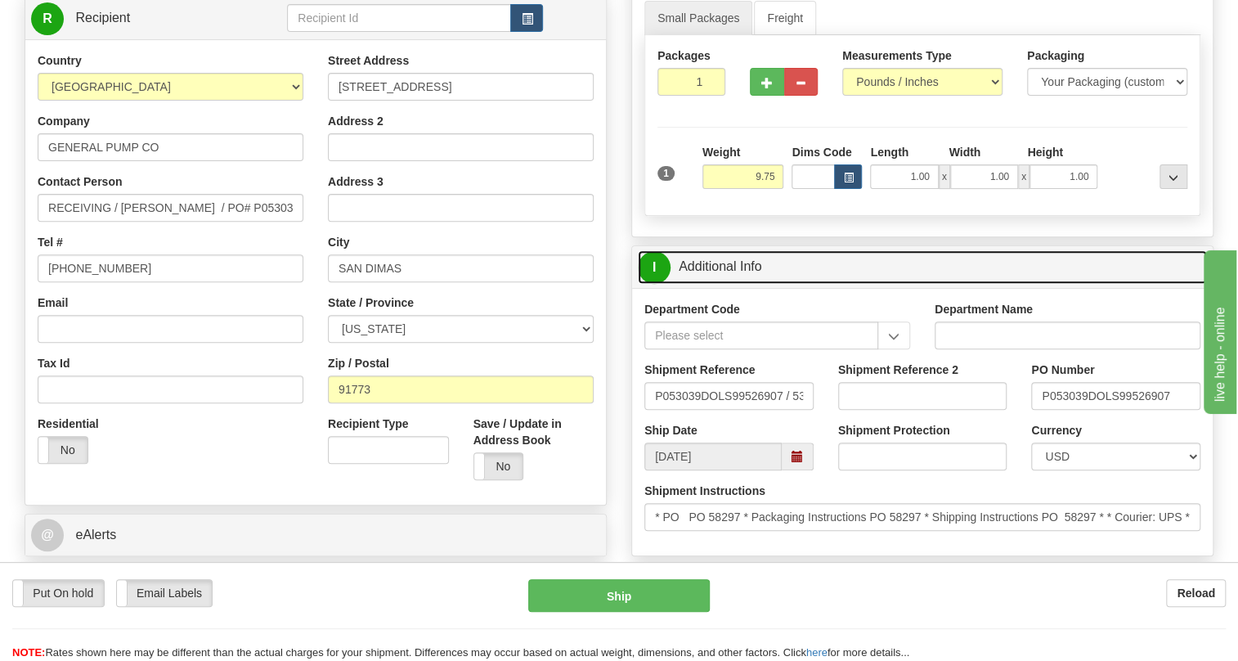
click at [719, 284] on link "I Additional Info" at bounding box center [922, 267] width 569 height 34
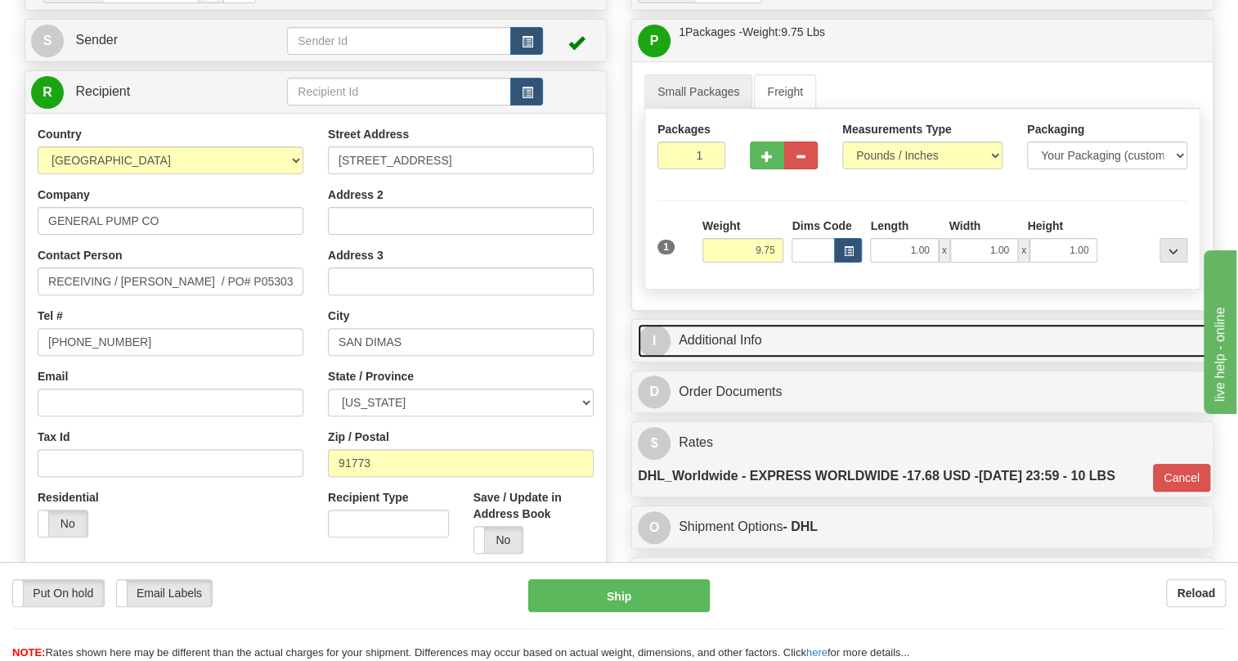
scroll to position [148, 0]
click at [728, 358] on link "I Additional Info" at bounding box center [922, 342] width 569 height 34
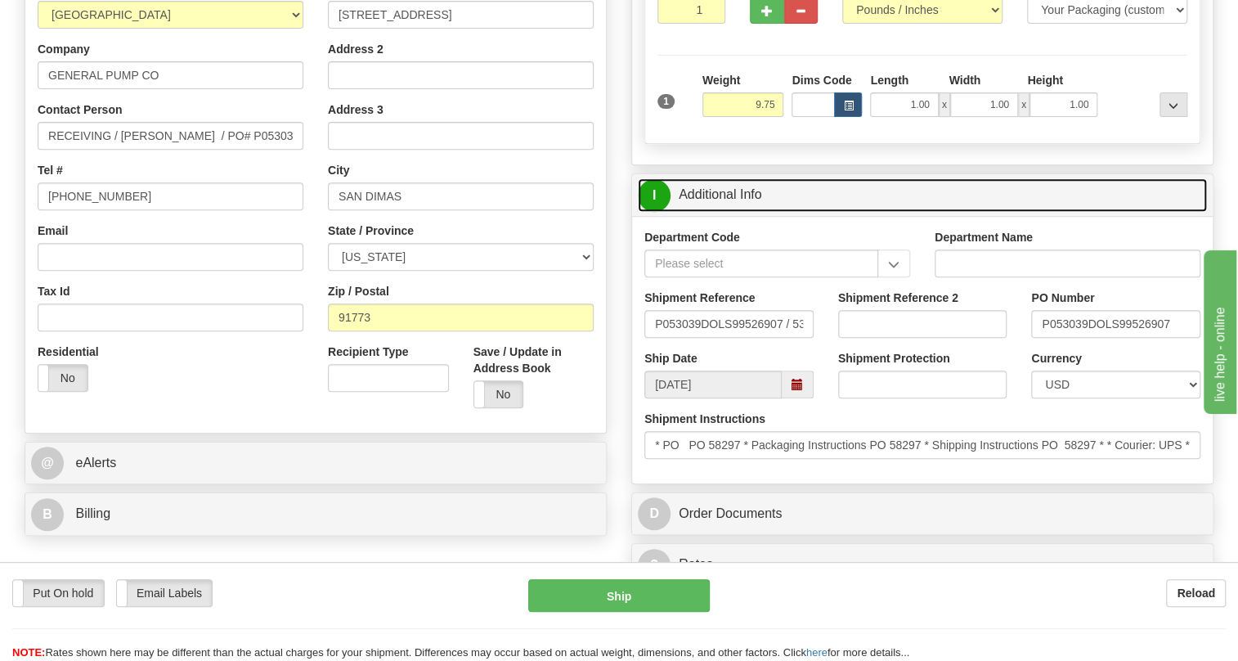
scroll to position [297, 0]
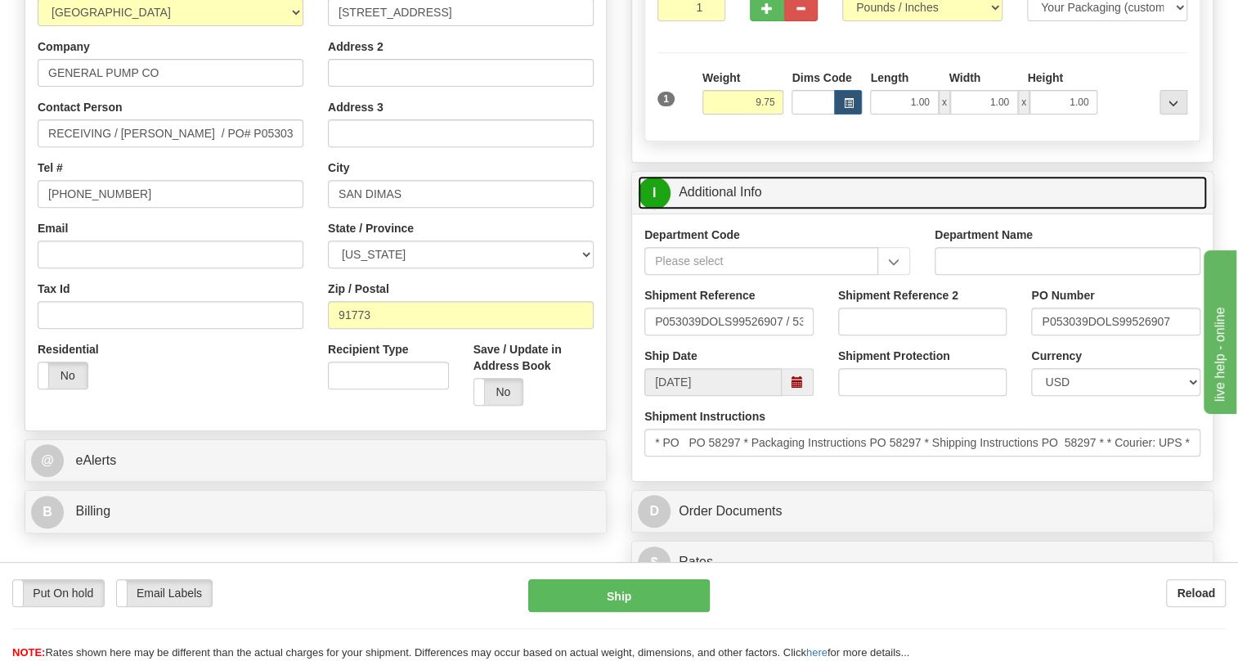
click at [708, 209] on link "I Additional Info" at bounding box center [922, 193] width 569 height 34
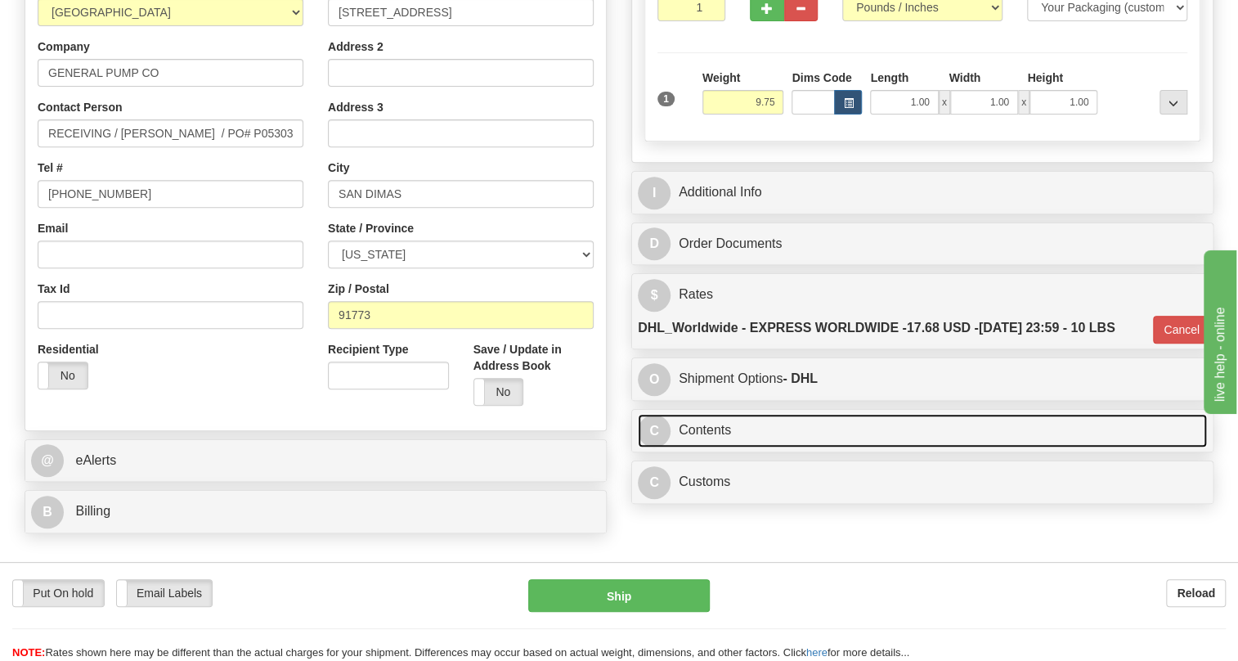
click at [719, 447] on link "C Contents" at bounding box center [922, 431] width 569 height 34
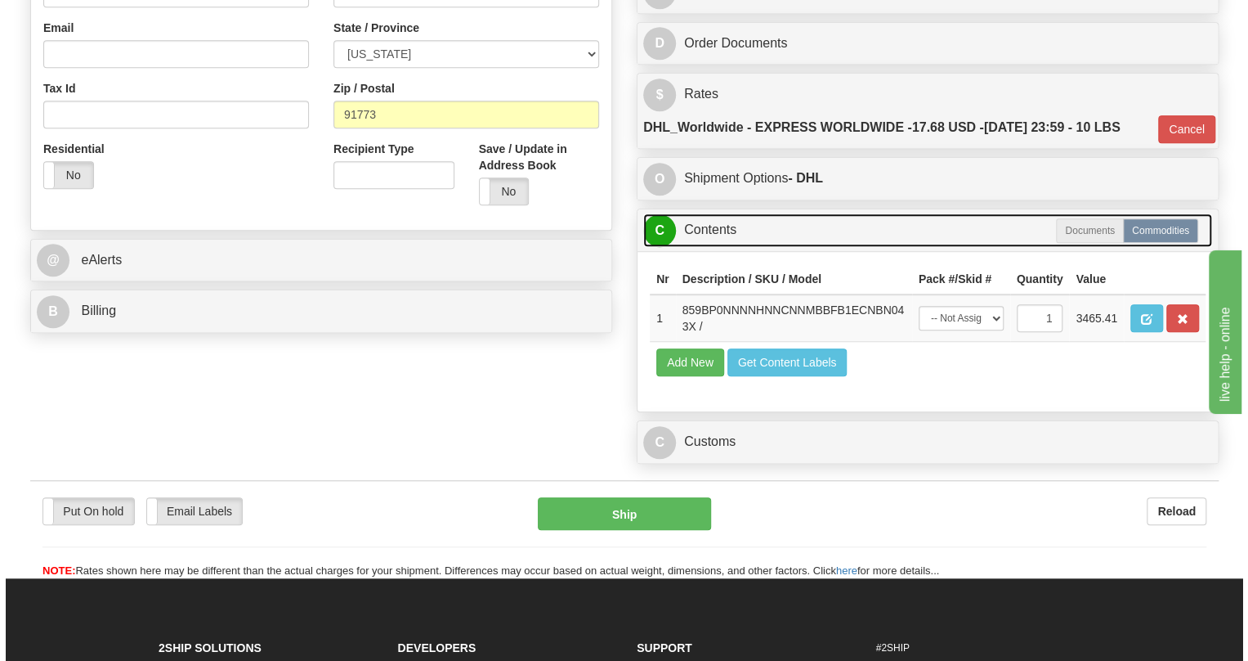
scroll to position [520, 0]
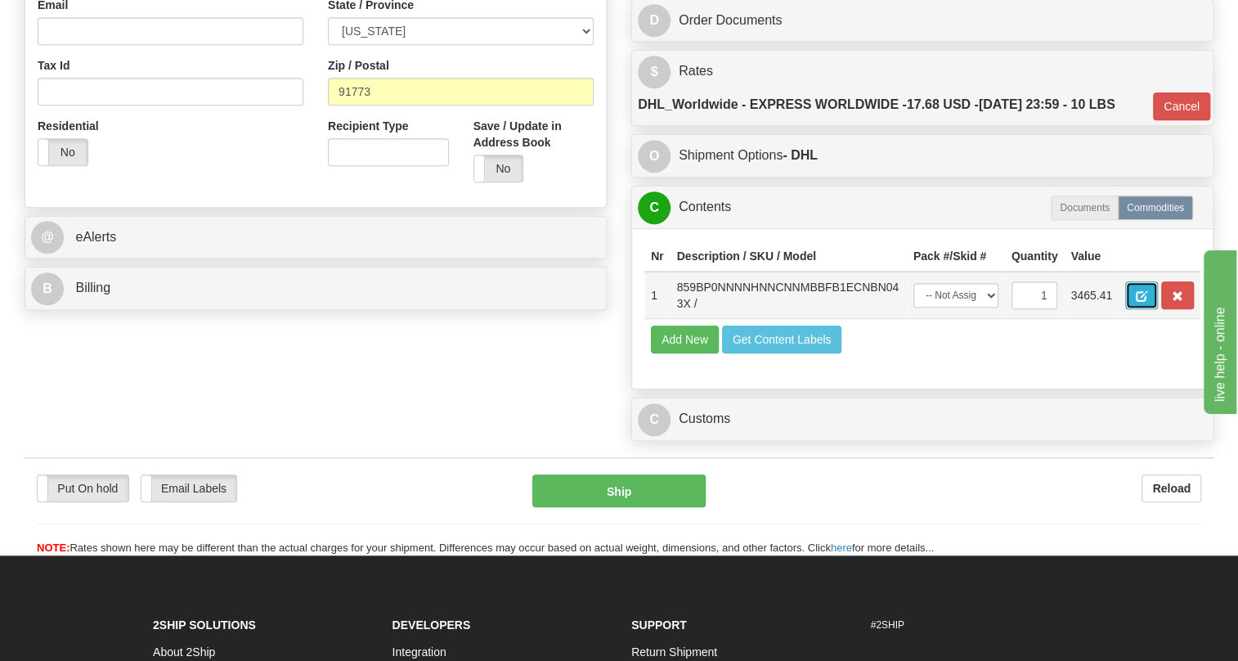
click at [1137, 302] on span "button" at bounding box center [1140, 296] width 11 height 11
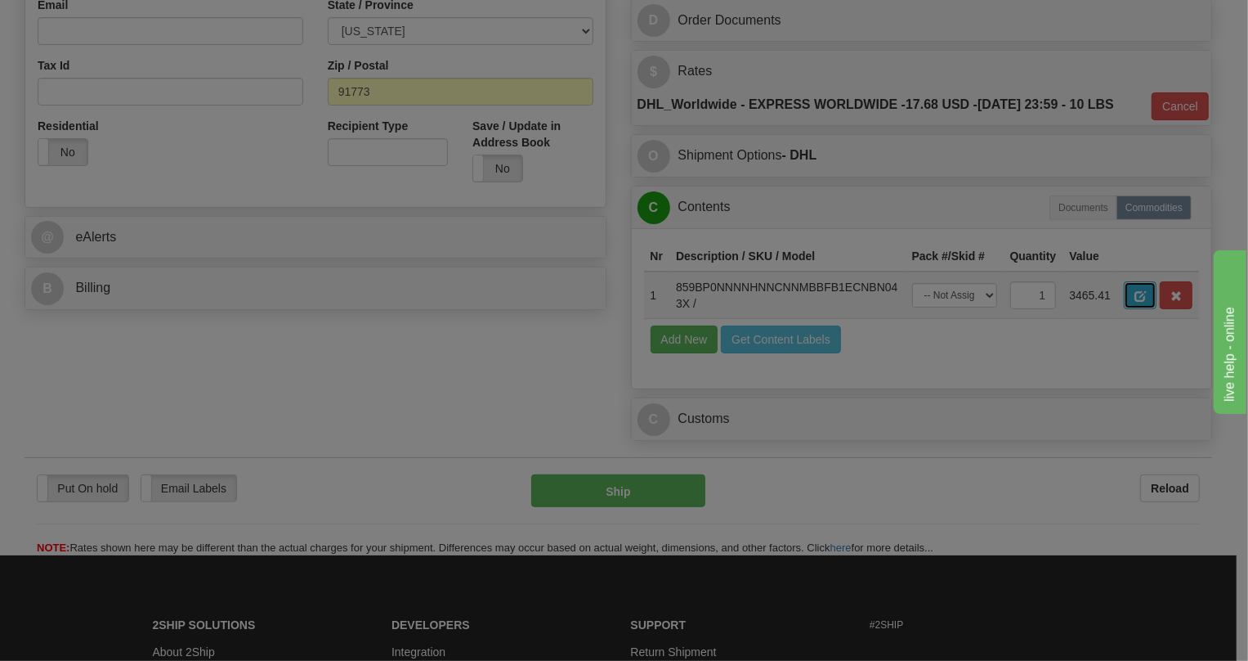
scroll to position [0, 0]
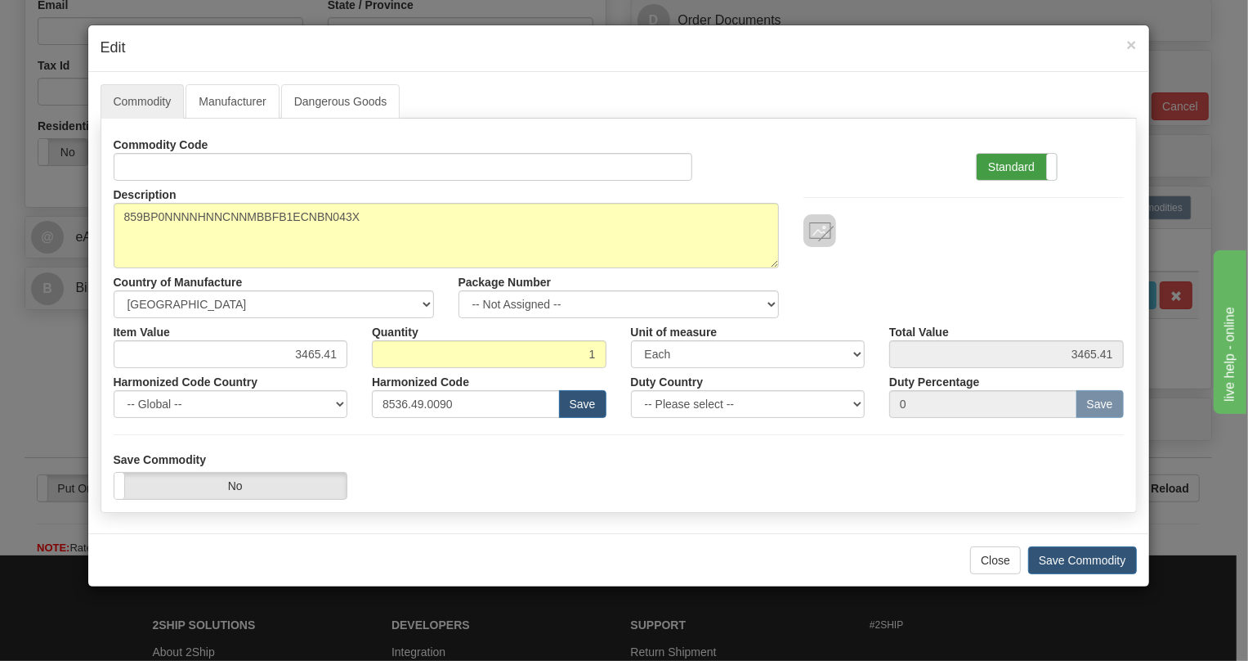
click at [1007, 168] on label "Standard" at bounding box center [1017, 167] width 80 height 26
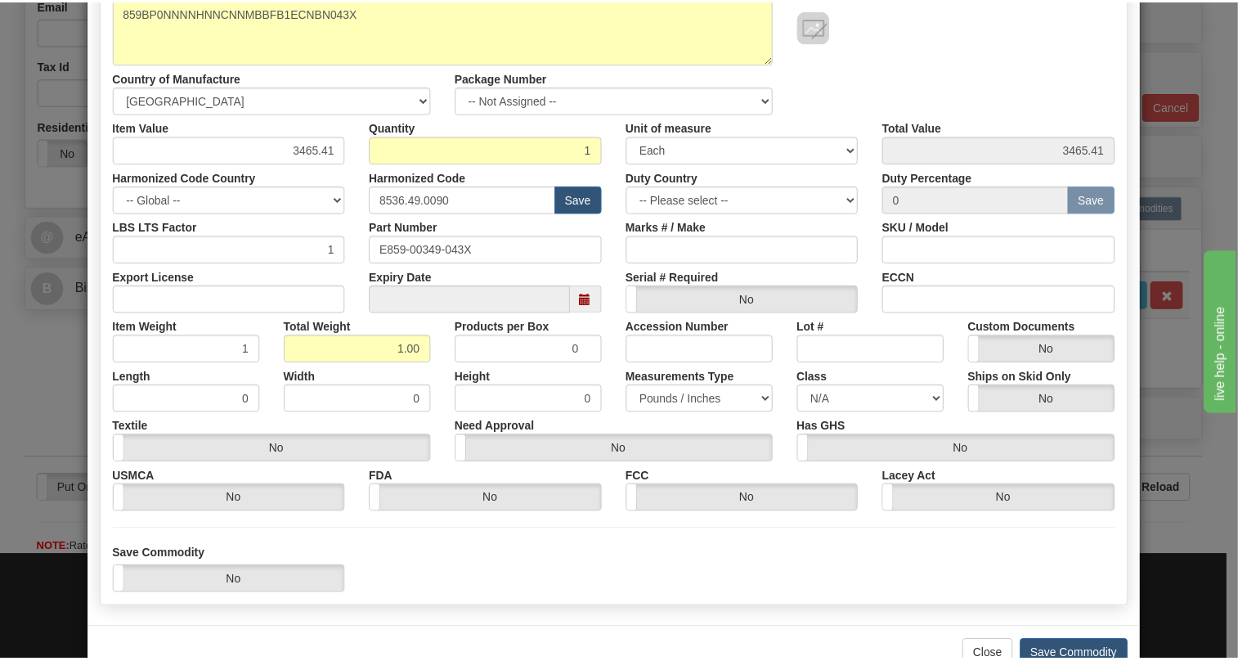
scroll to position [249, 0]
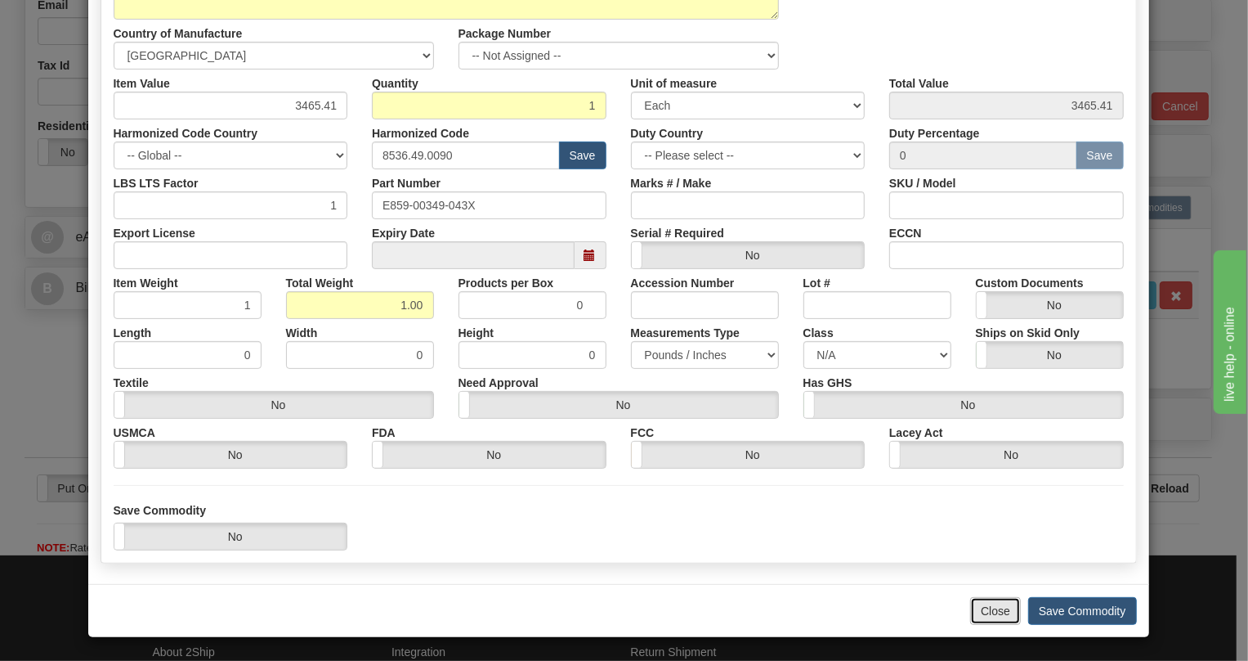
click at [993, 616] on button "Close" at bounding box center [995, 611] width 51 height 28
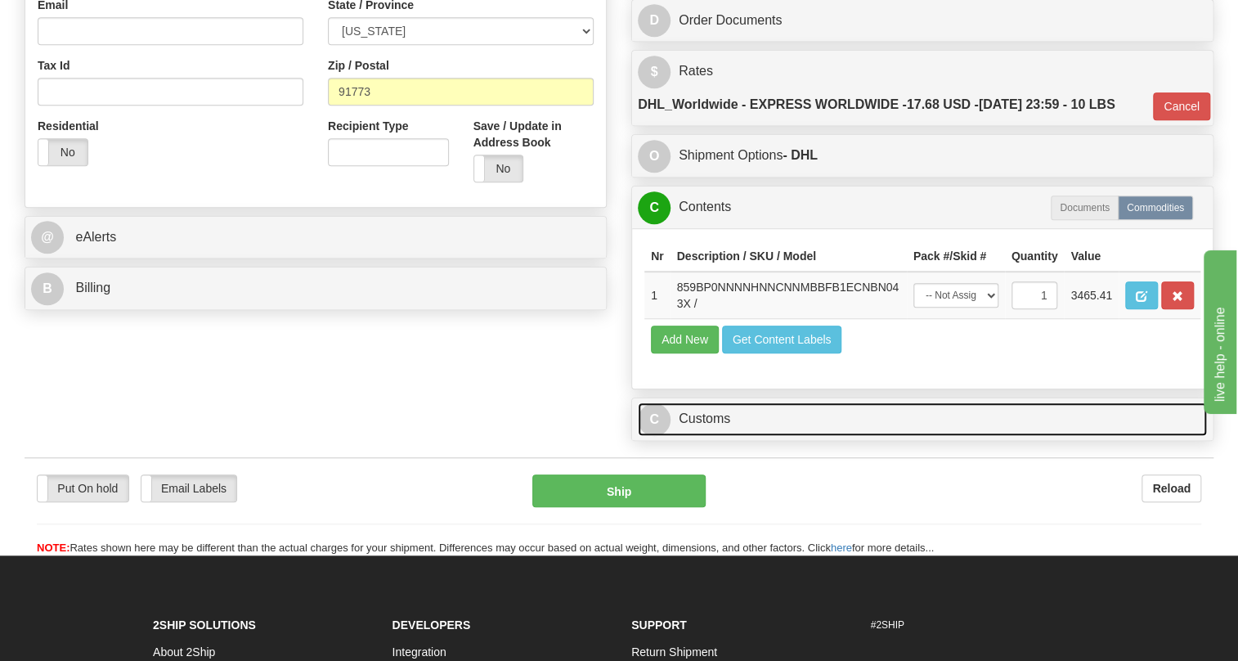
click at [713, 436] on link "C Customs" at bounding box center [922, 419] width 569 height 34
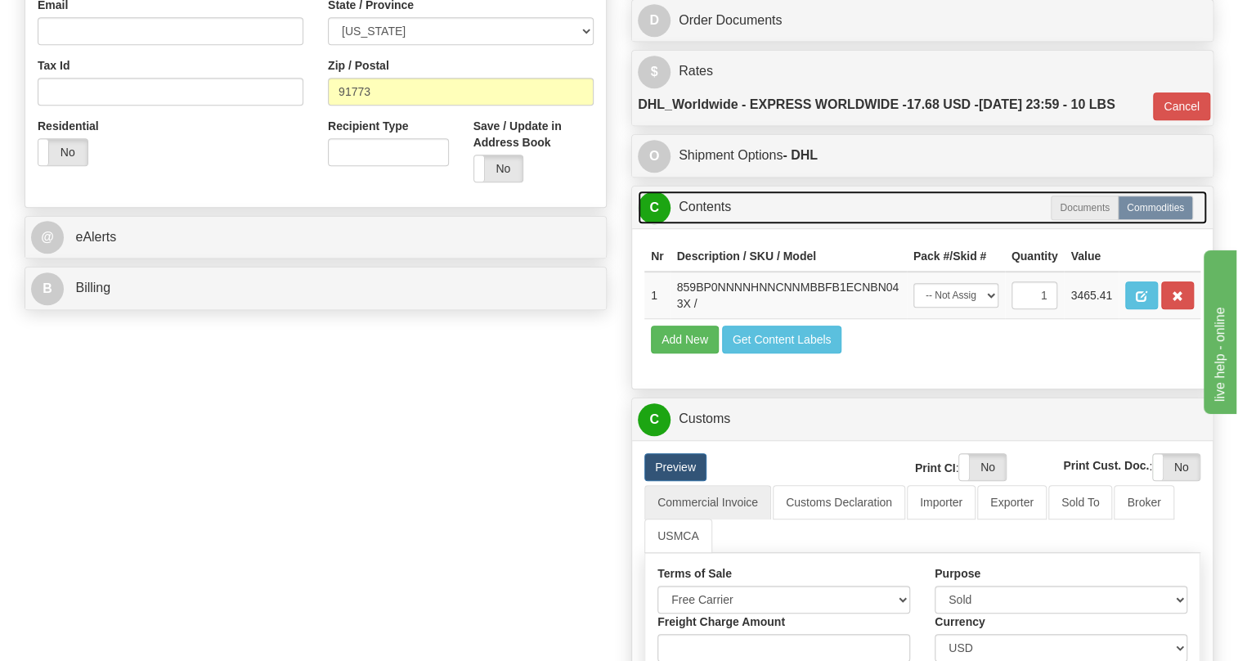
click at [705, 224] on link "C Contents" at bounding box center [922, 207] width 569 height 34
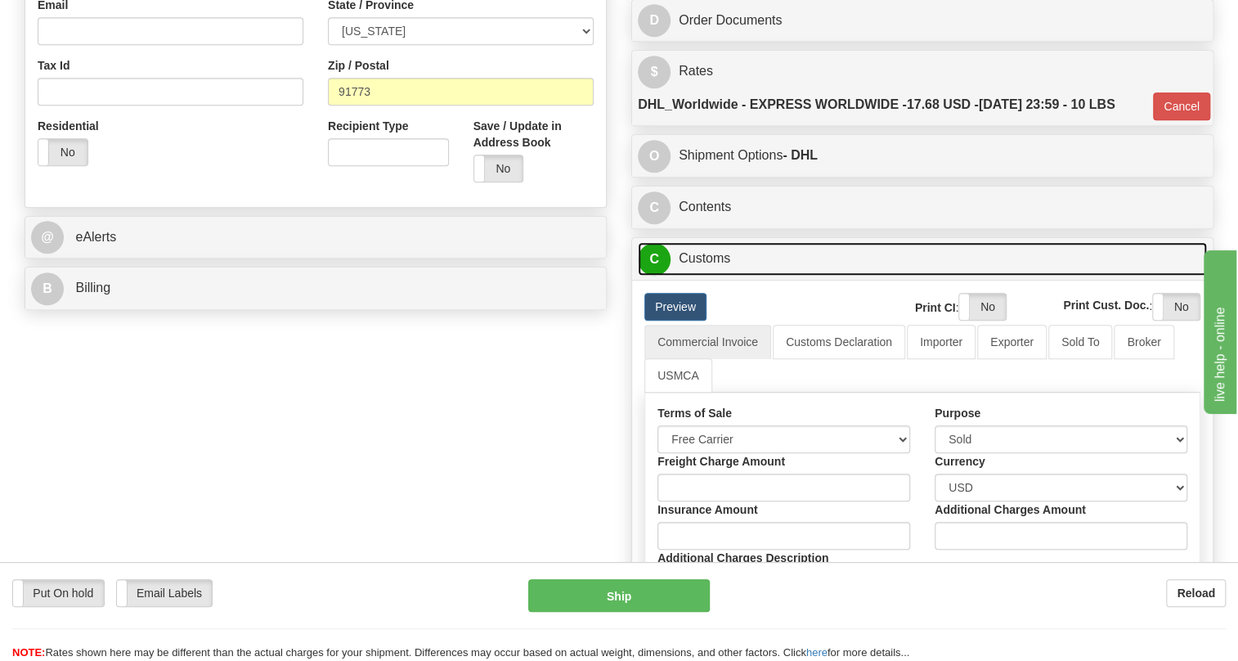
click at [706, 275] on link "C Customs" at bounding box center [922, 259] width 569 height 34
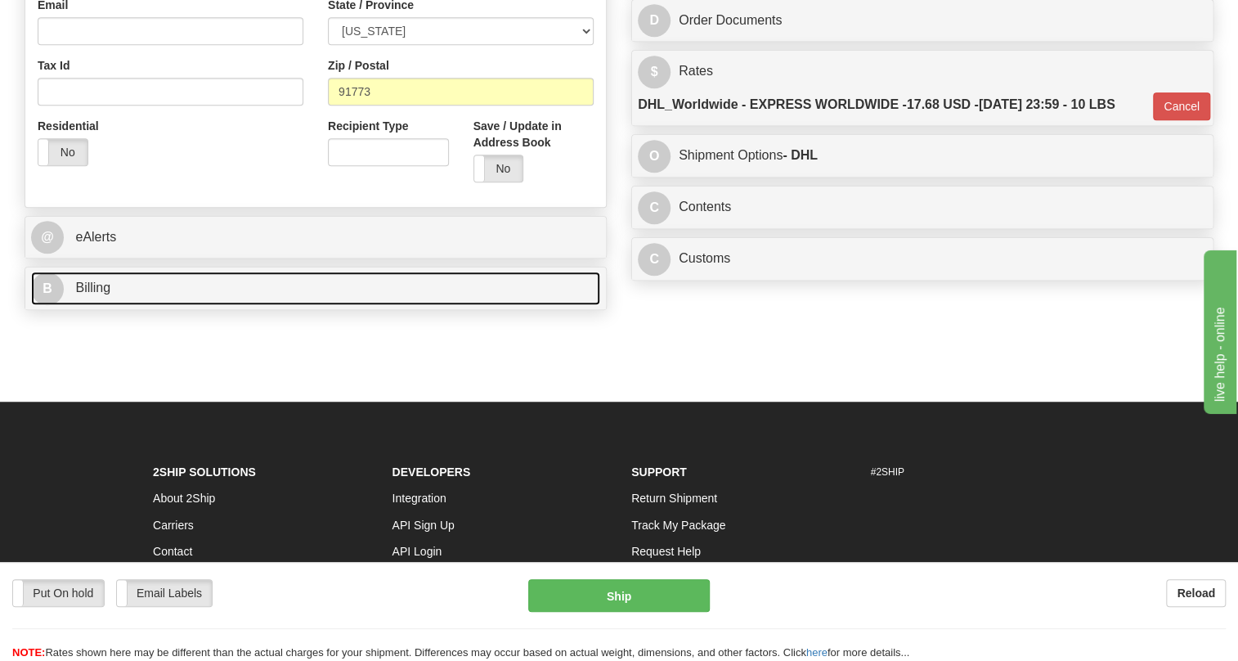
click at [88, 294] on span "Billing" at bounding box center [92, 287] width 35 height 14
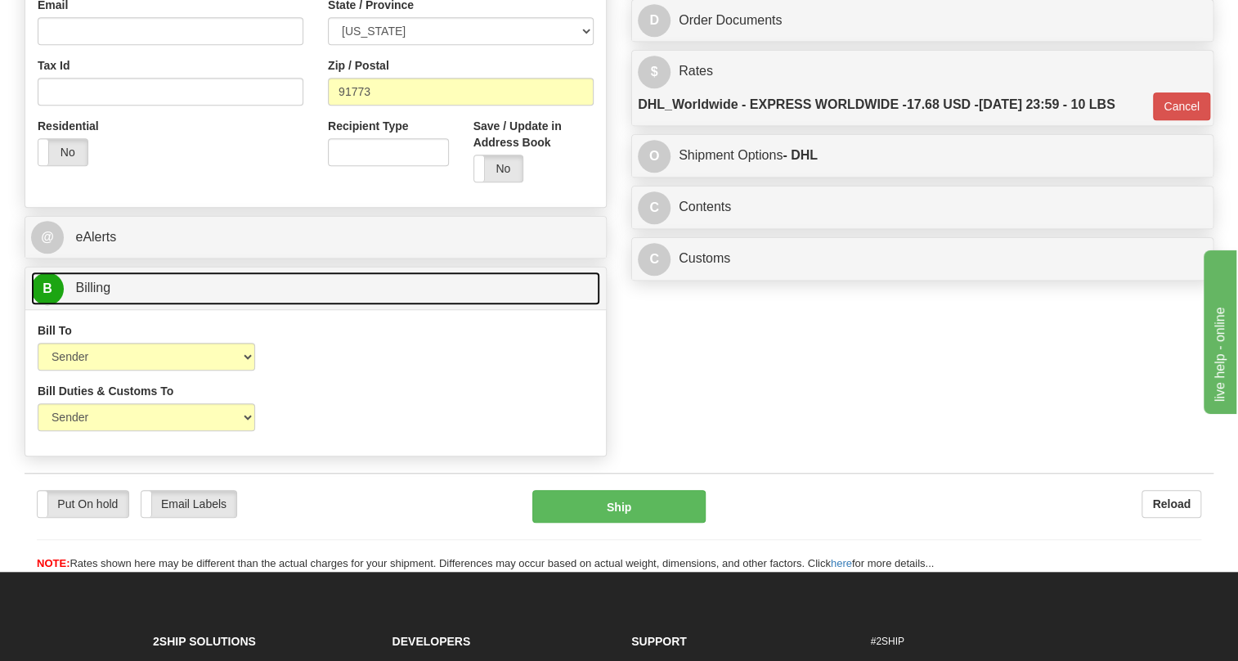
click at [88, 294] on span "Billing" at bounding box center [92, 287] width 35 height 14
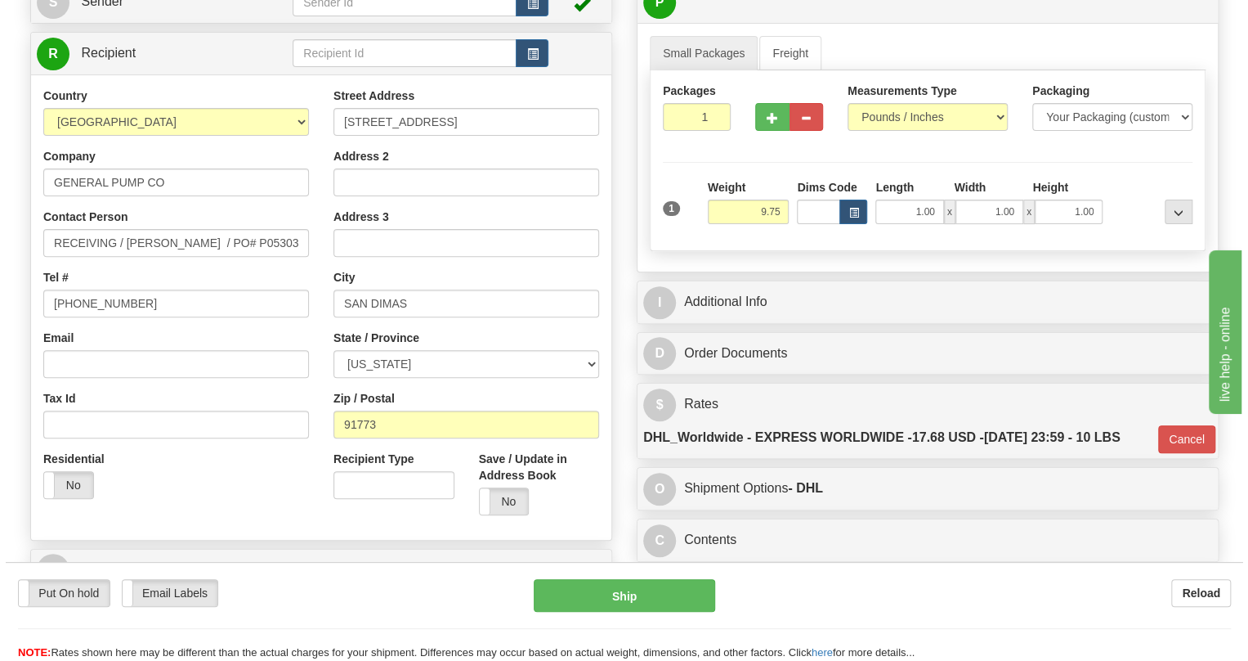
scroll to position [148, 0]
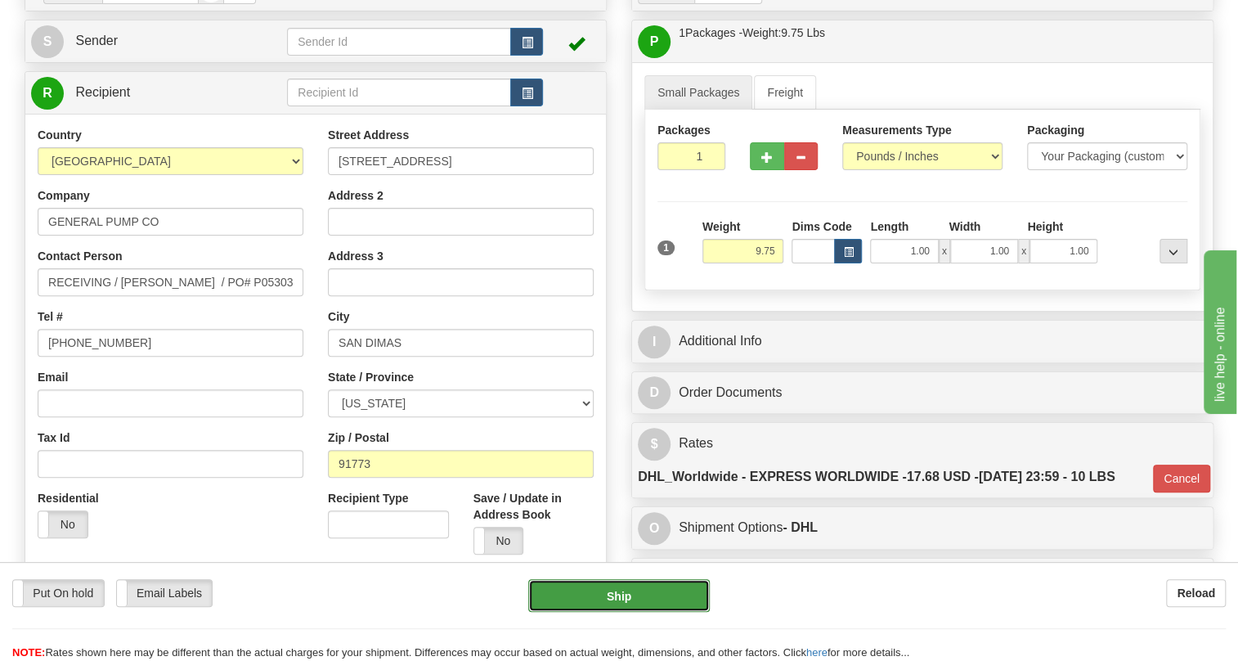
click at [633, 601] on button "Ship" at bounding box center [618, 595] width 181 height 33
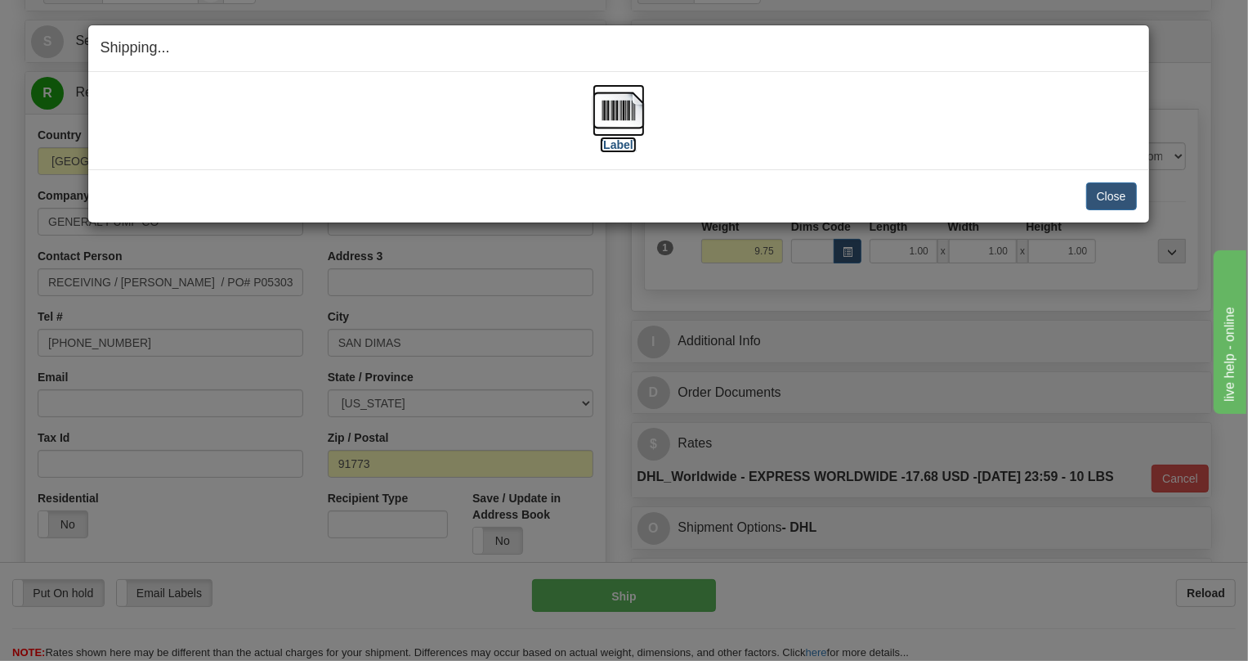
click at [629, 105] on img at bounding box center [619, 110] width 52 height 52
click at [1117, 199] on button "Close" at bounding box center [1111, 196] width 51 height 28
